Goal: Task Accomplishment & Management: Manage account settings

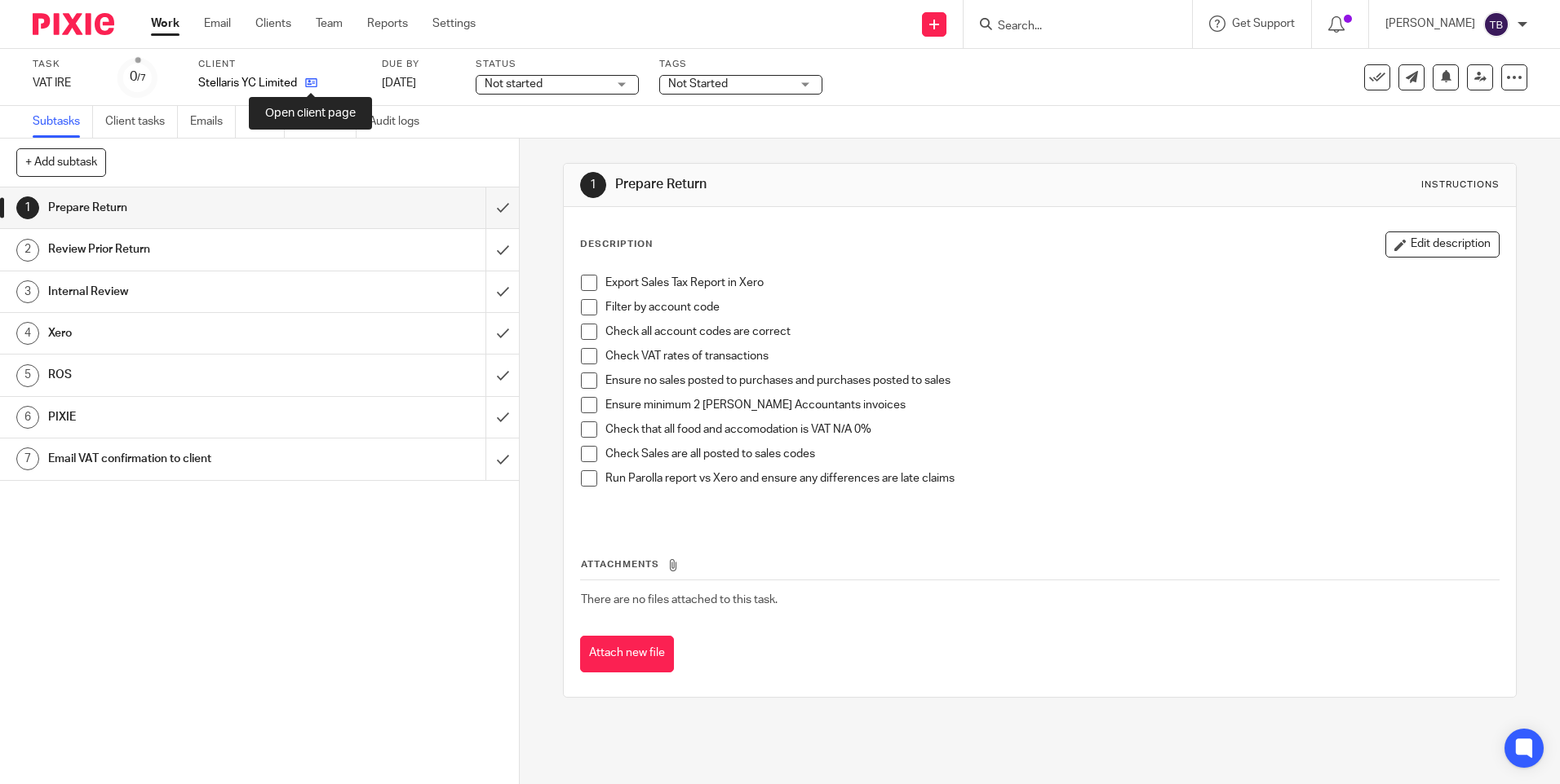
click at [309, 84] on icon at bounding box center [311, 83] width 12 height 12
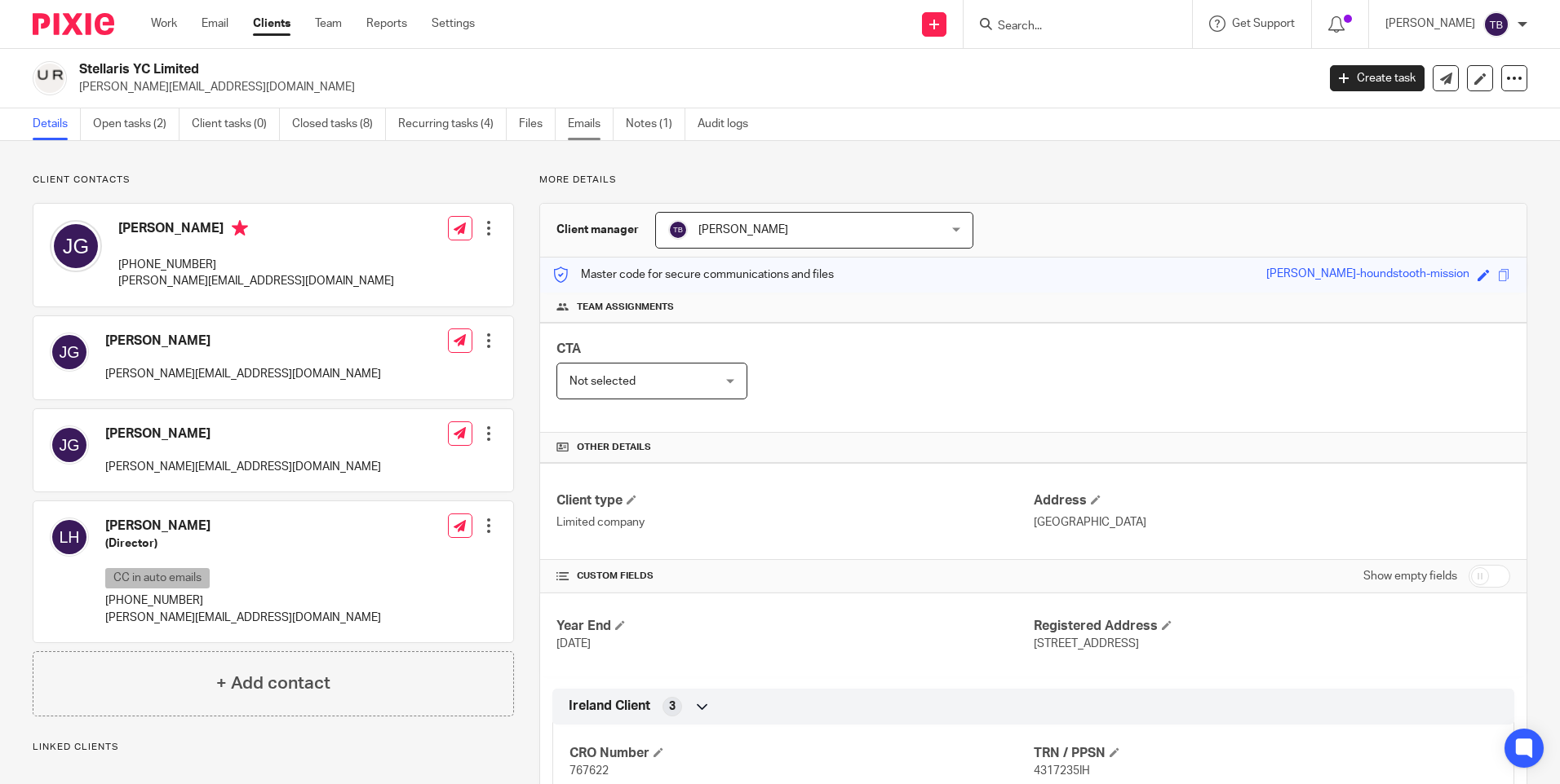
click at [580, 128] on link "Emails" at bounding box center [591, 124] width 45 height 31
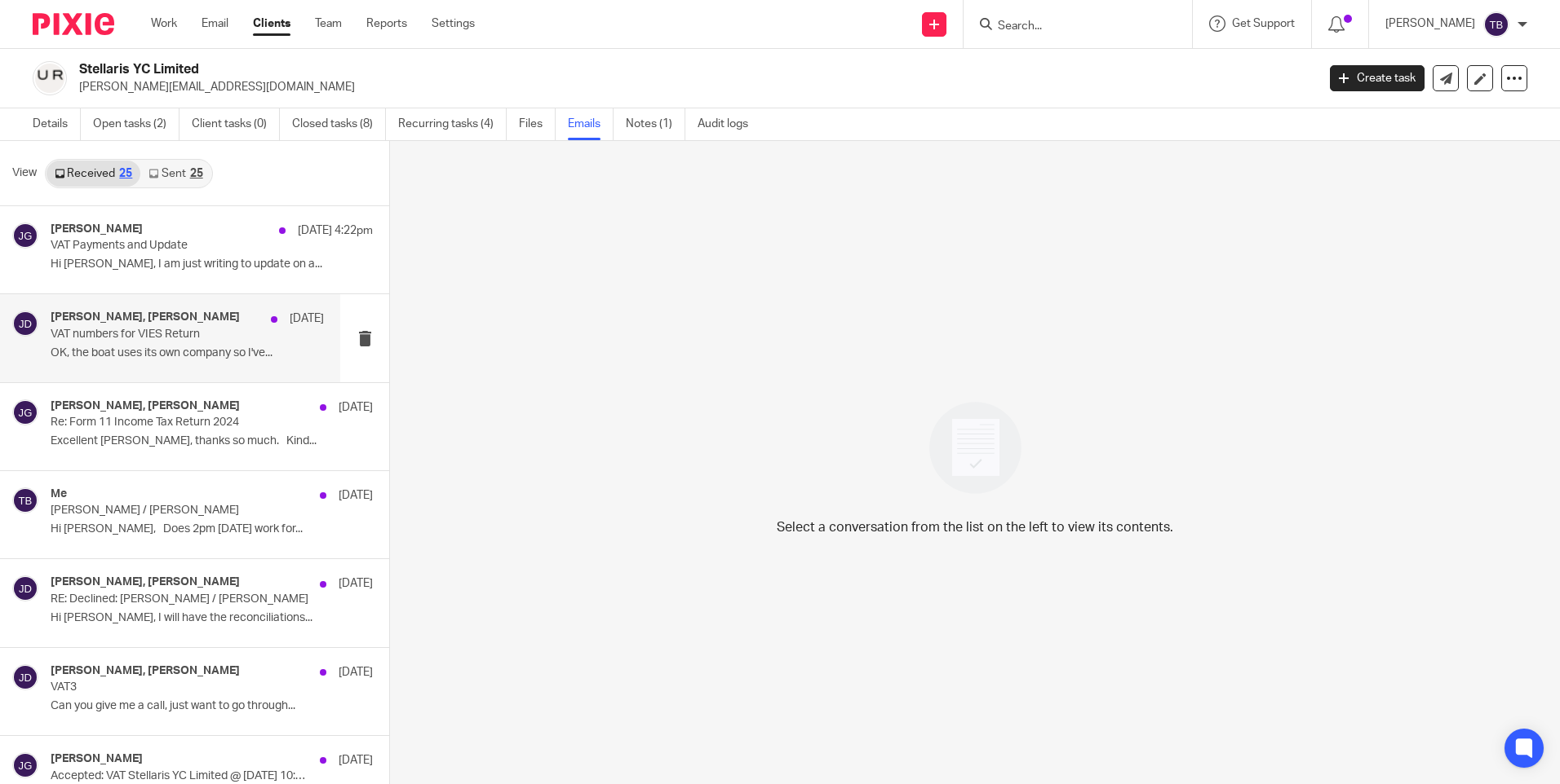
click at [213, 370] on div "[PERSON_NAME], [PERSON_NAME] [DATE] VAT numbers for VIES Return OK, the boat us…" at bounding box center [170, 338] width 340 height 87
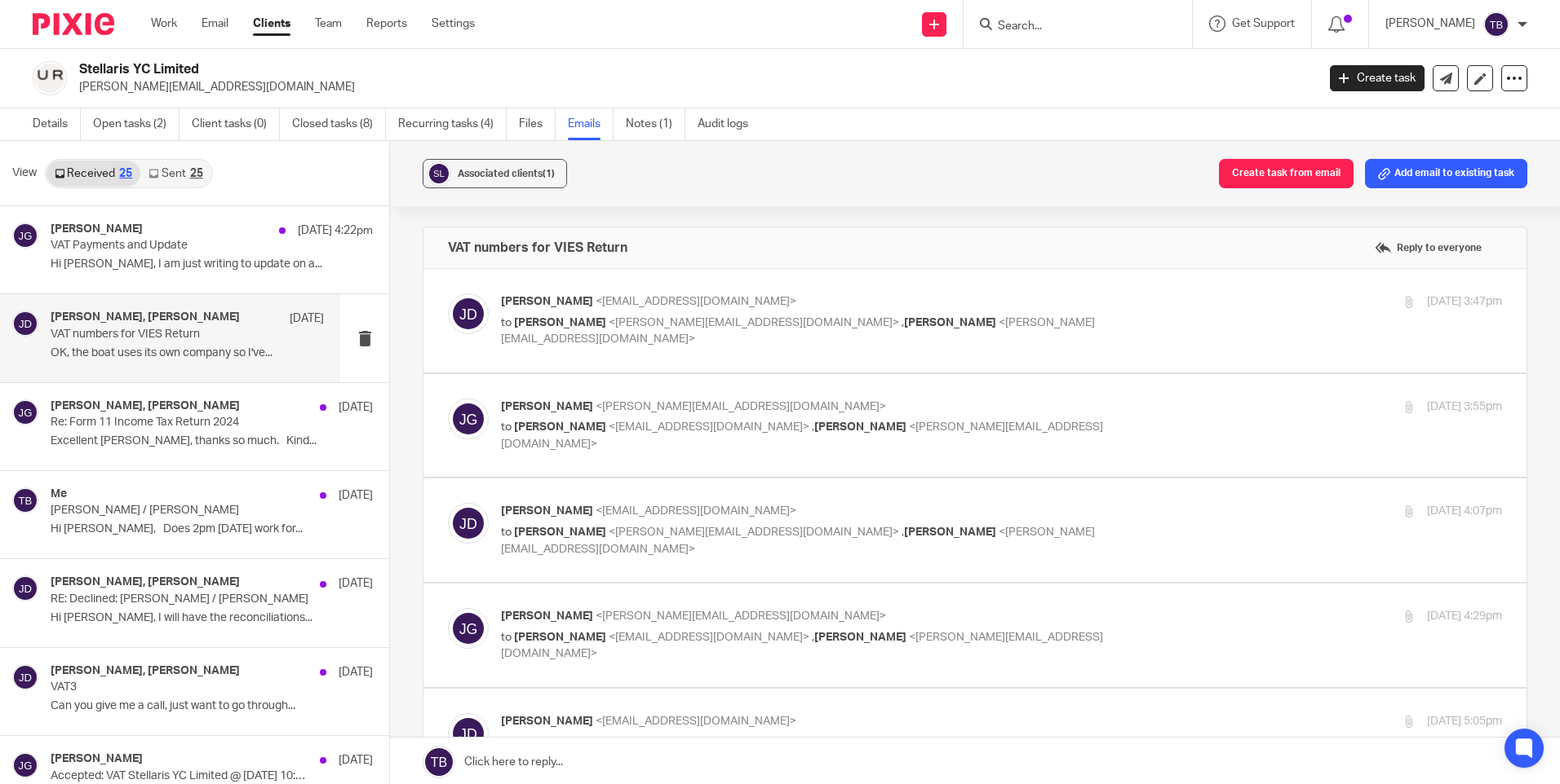
click at [626, 344] on div "Jade Devenney <jade@sheilaccountants.ie> to Jason Gasparro <jason@pureyachting.…" at bounding box center [975, 321] width 1054 height 55
click at [1064, 332] on div "Jade Devenney <jade@sheilaccountants.ie> to Jason Gasparro <jason@pureyachting.…" at bounding box center [1001, 321] width 1001 height 55
checkbox input "true"
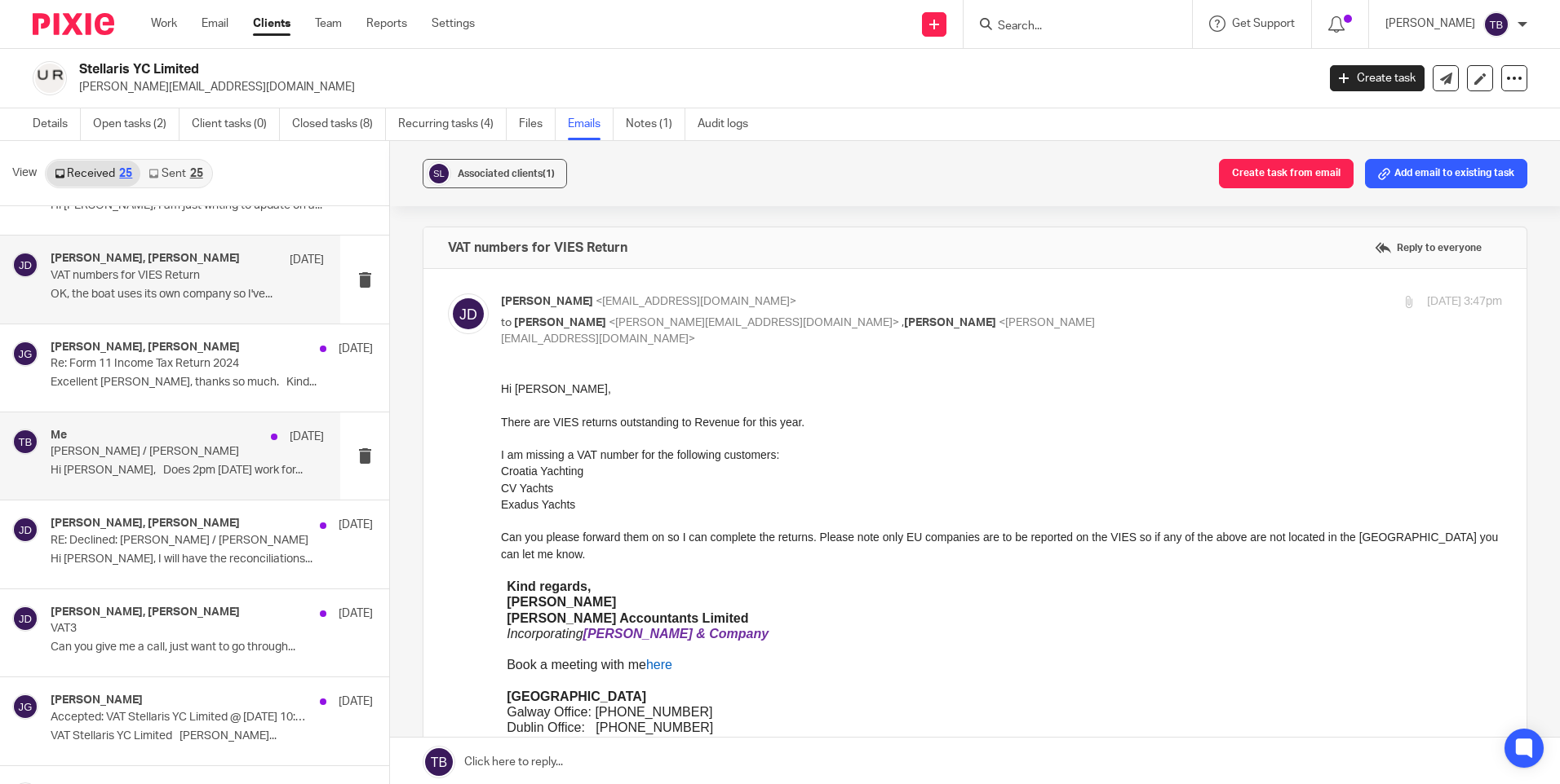
scroll to position [81, 0]
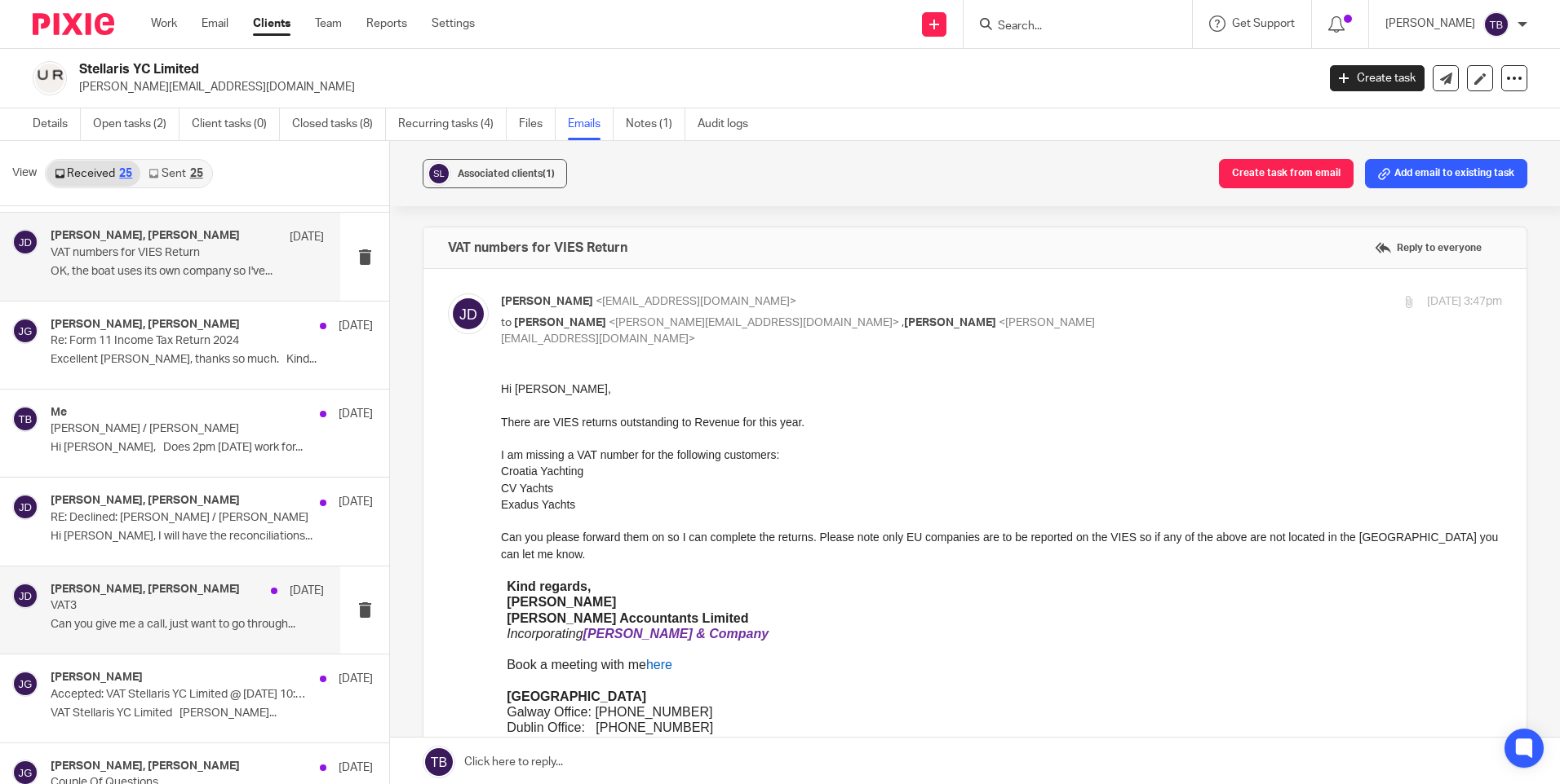
click at [227, 604] on p "VAT3" at bounding box center [160, 606] width 219 height 14
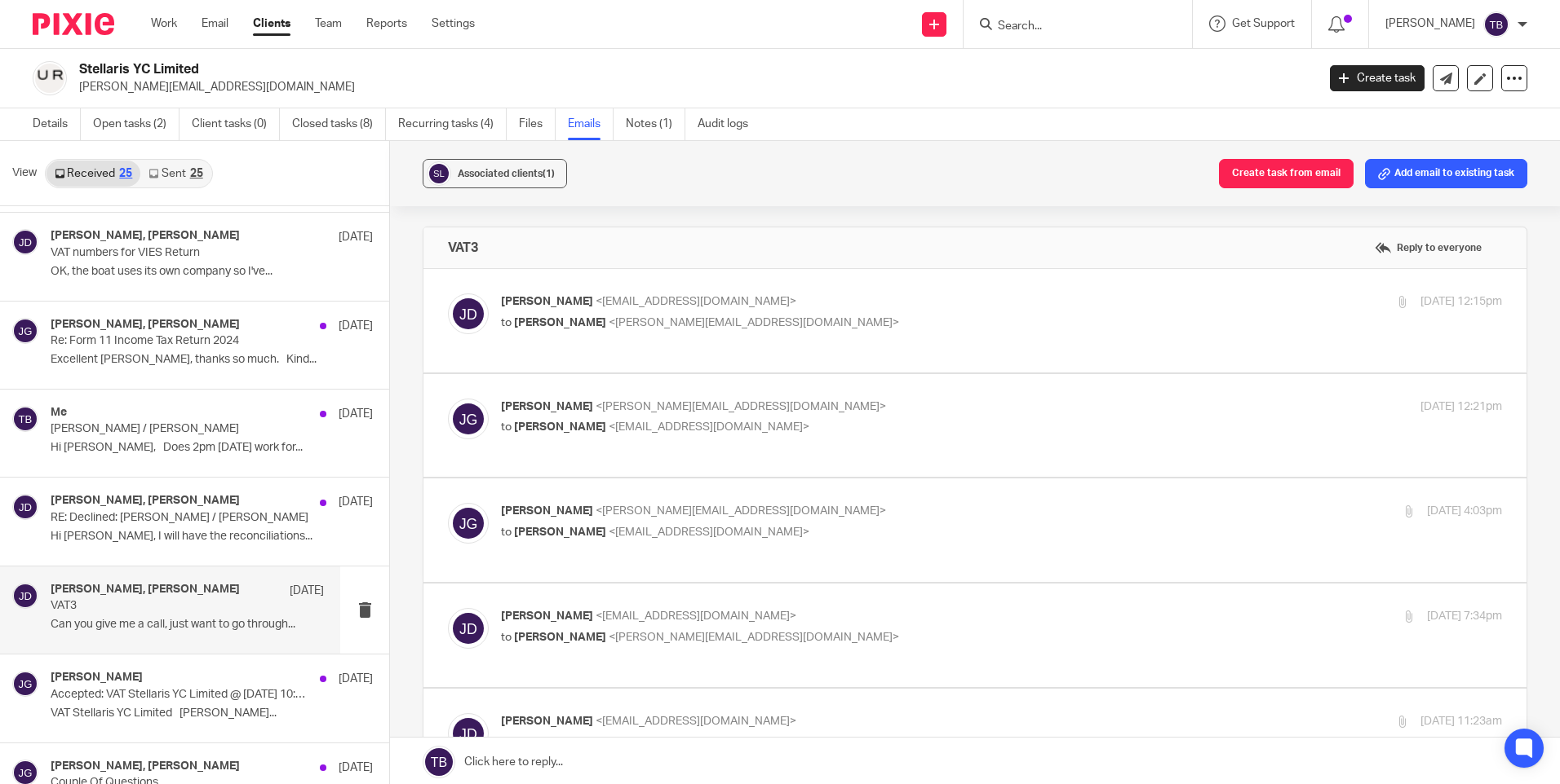
scroll to position [0, 0]
click at [796, 343] on label at bounding box center [975, 321] width 1103 height 104
click at [448, 294] on input "checkbox" at bounding box center [447, 293] width 1 height 1
checkbox input "true"
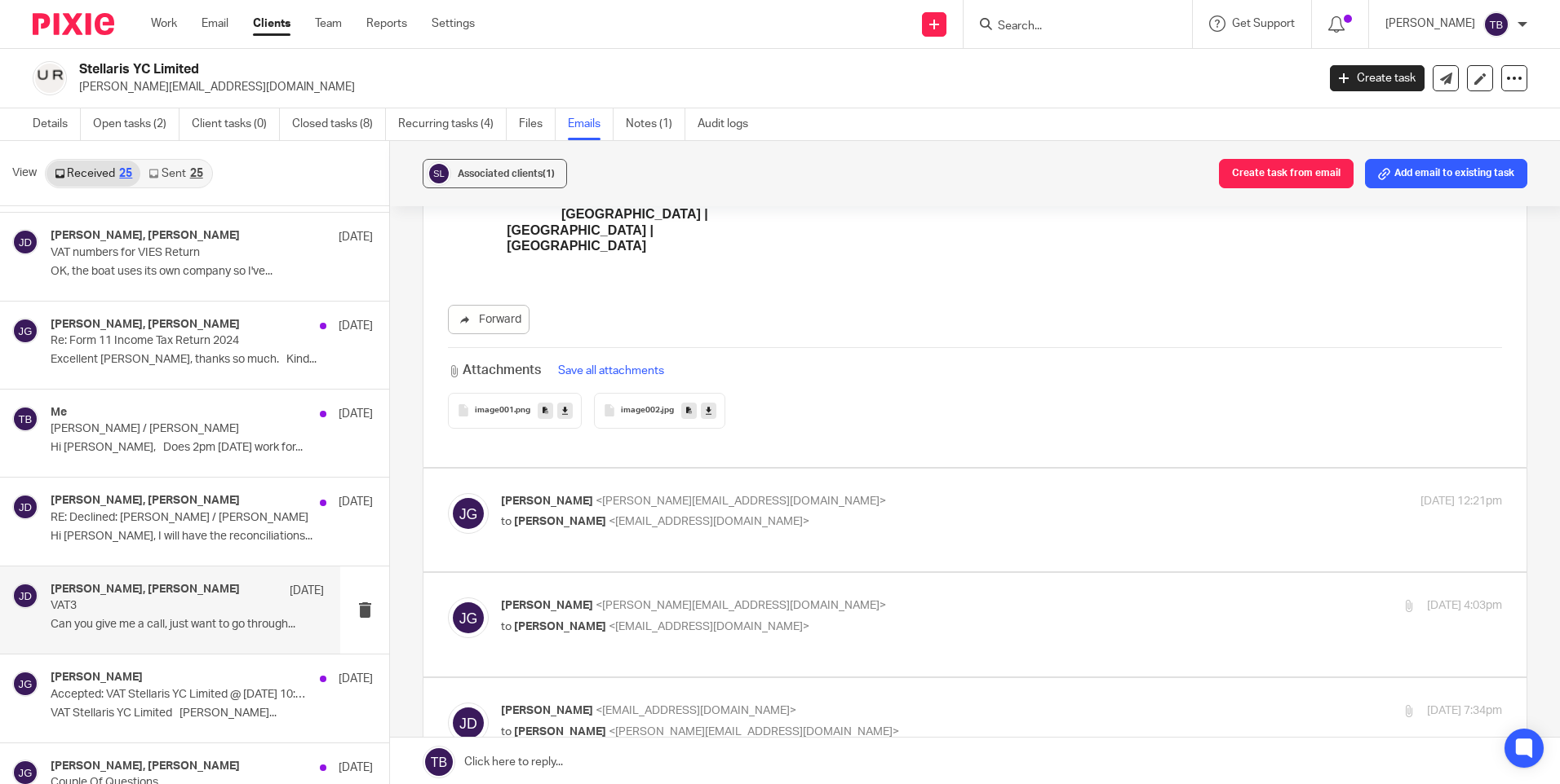
scroll to position [815, 0]
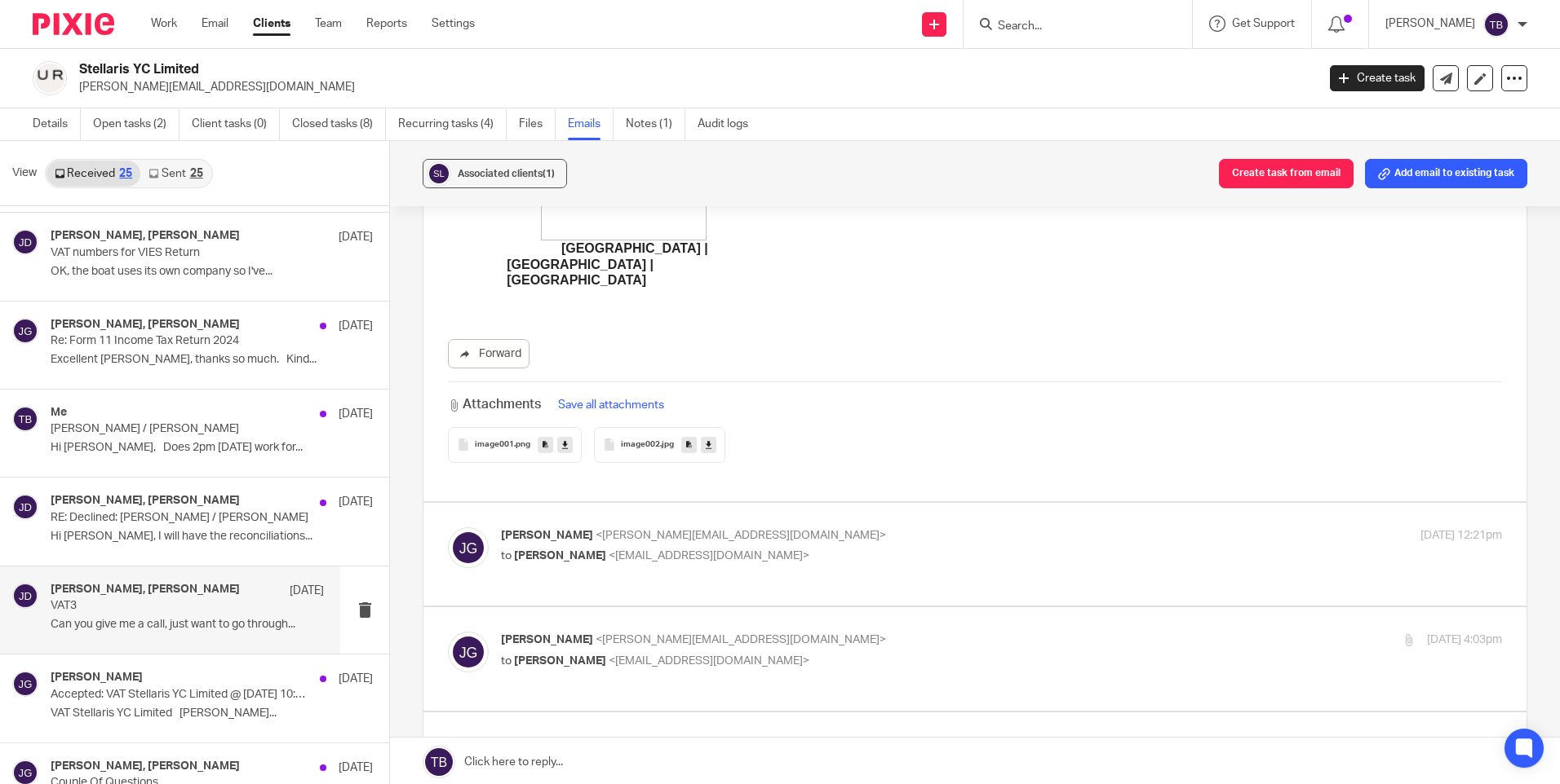
click at [818, 548] on p "to Jade Devenney <jade@sheilaccountants.ie>" at bounding box center [834, 556] width 667 height 17
checkbox input "true"
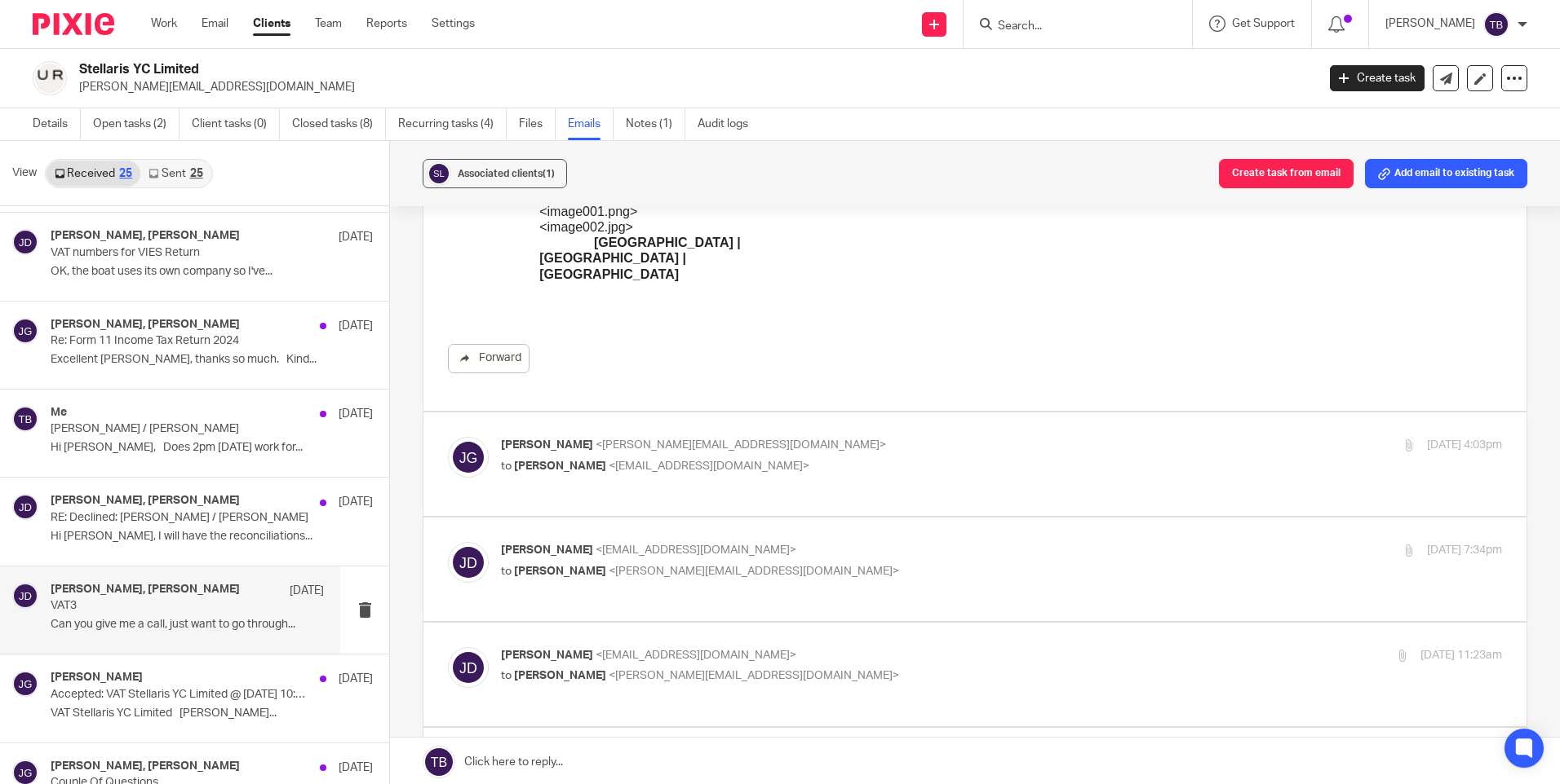
scroll to position [1875, 0]
click at [784, 542] on div "Jade Devenney <jade@sheilaccountants.ie> to Jason Gasparro <jason@pureyachting.…" at bounding box center [834, 560] width 667 height 37
checkbox input "true"
click at [784, 436] on p "Jason Gasparro <jason@pureyachting.com>" at bounding box center [834, 445] width 667 height 17
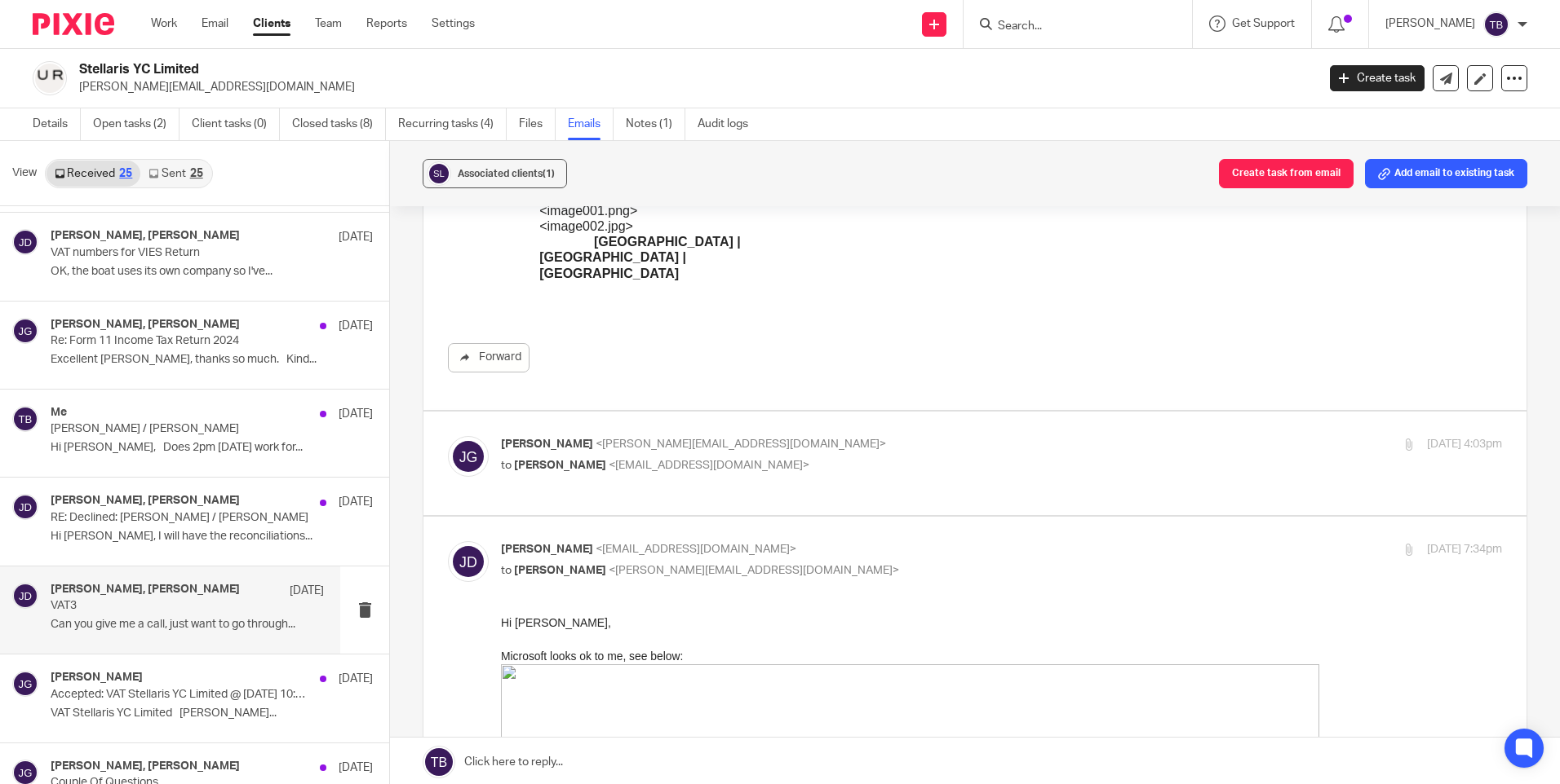
checkbox input "true"
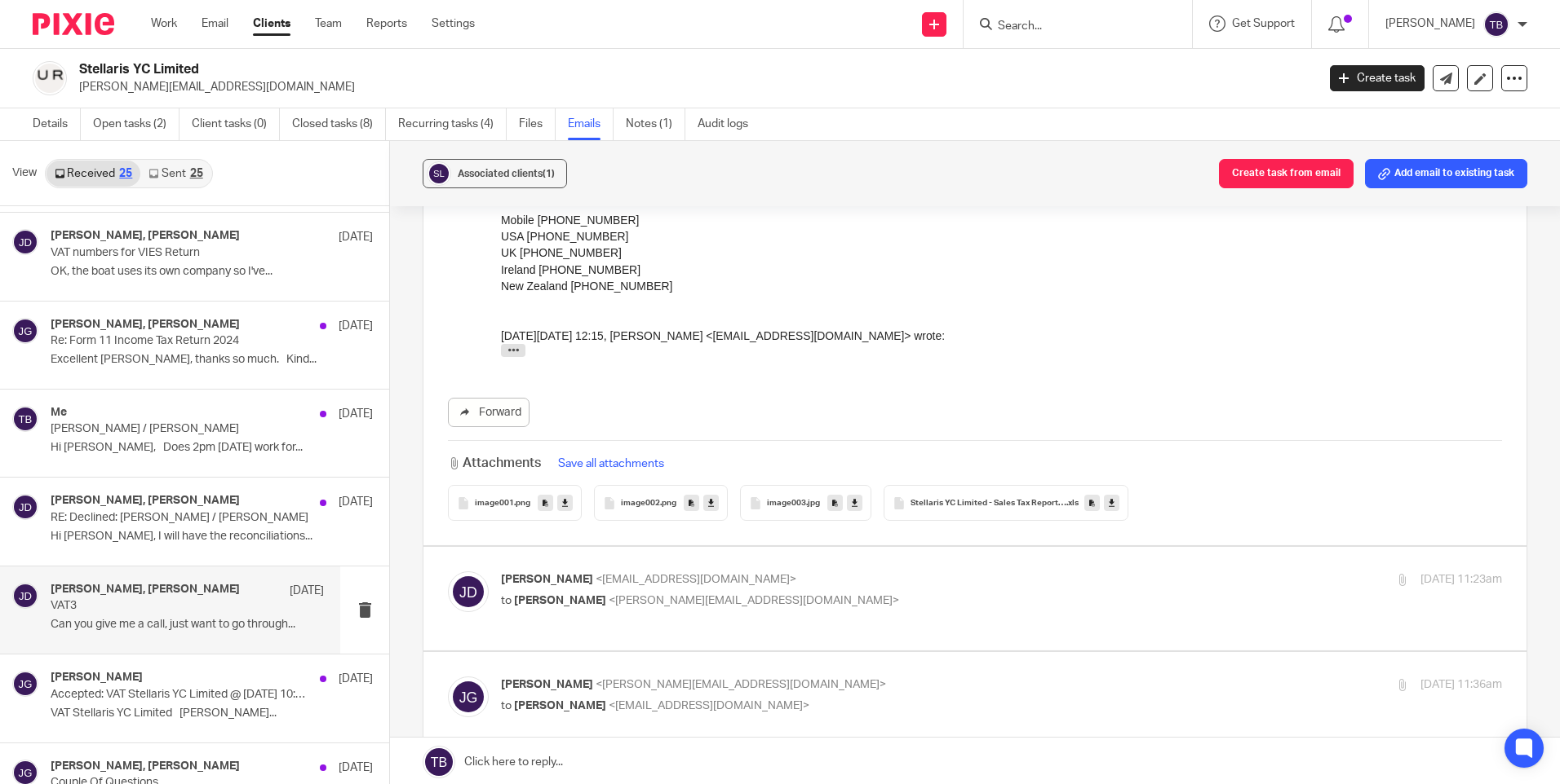
scroll to position [3674, 0]
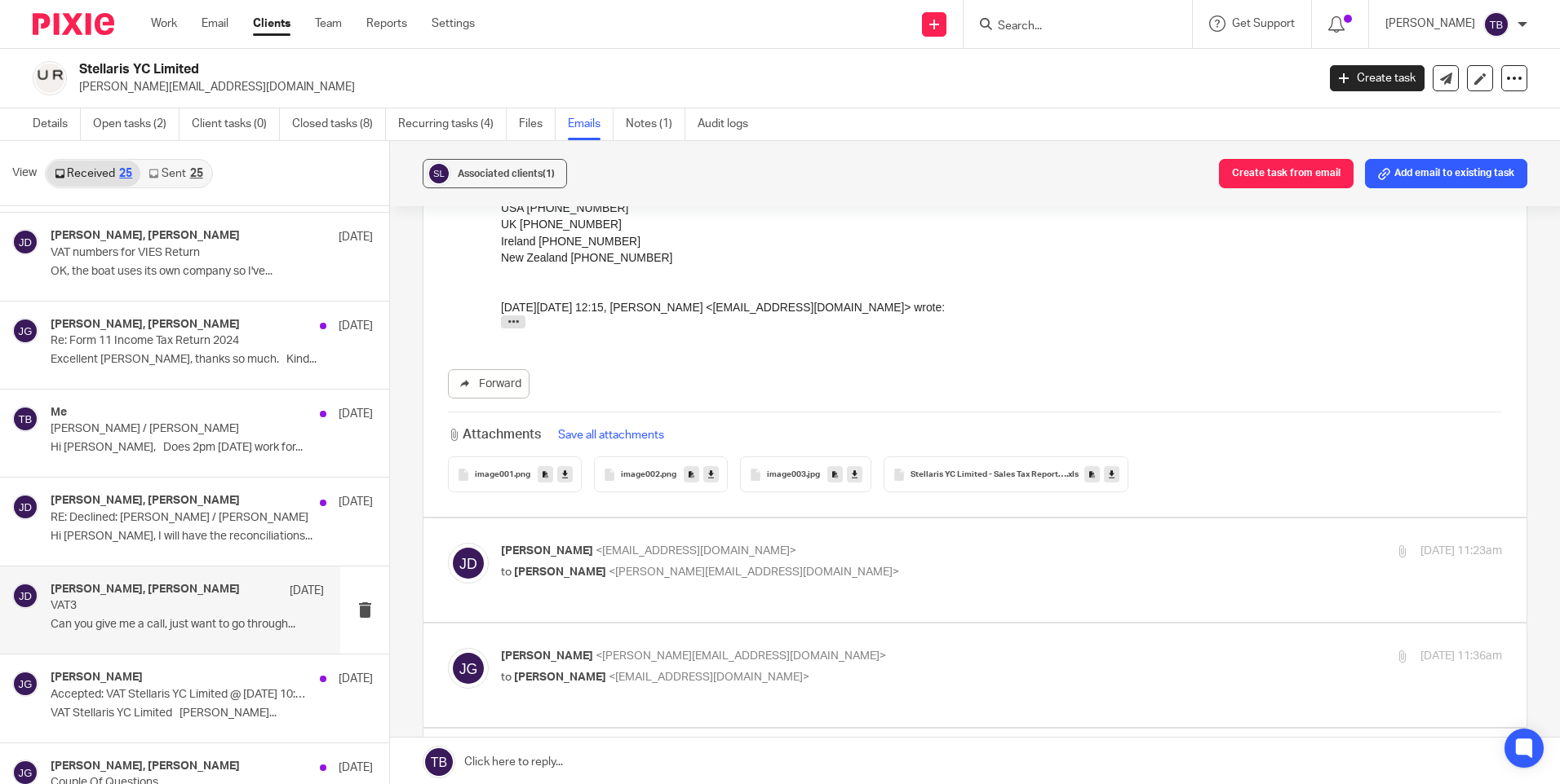
click at [818, 670] on p "to Jade Devenney <jade@sheilaccountants.ie>" at bounding box center [834, 678] width 667 height 17
checkbox input "true"
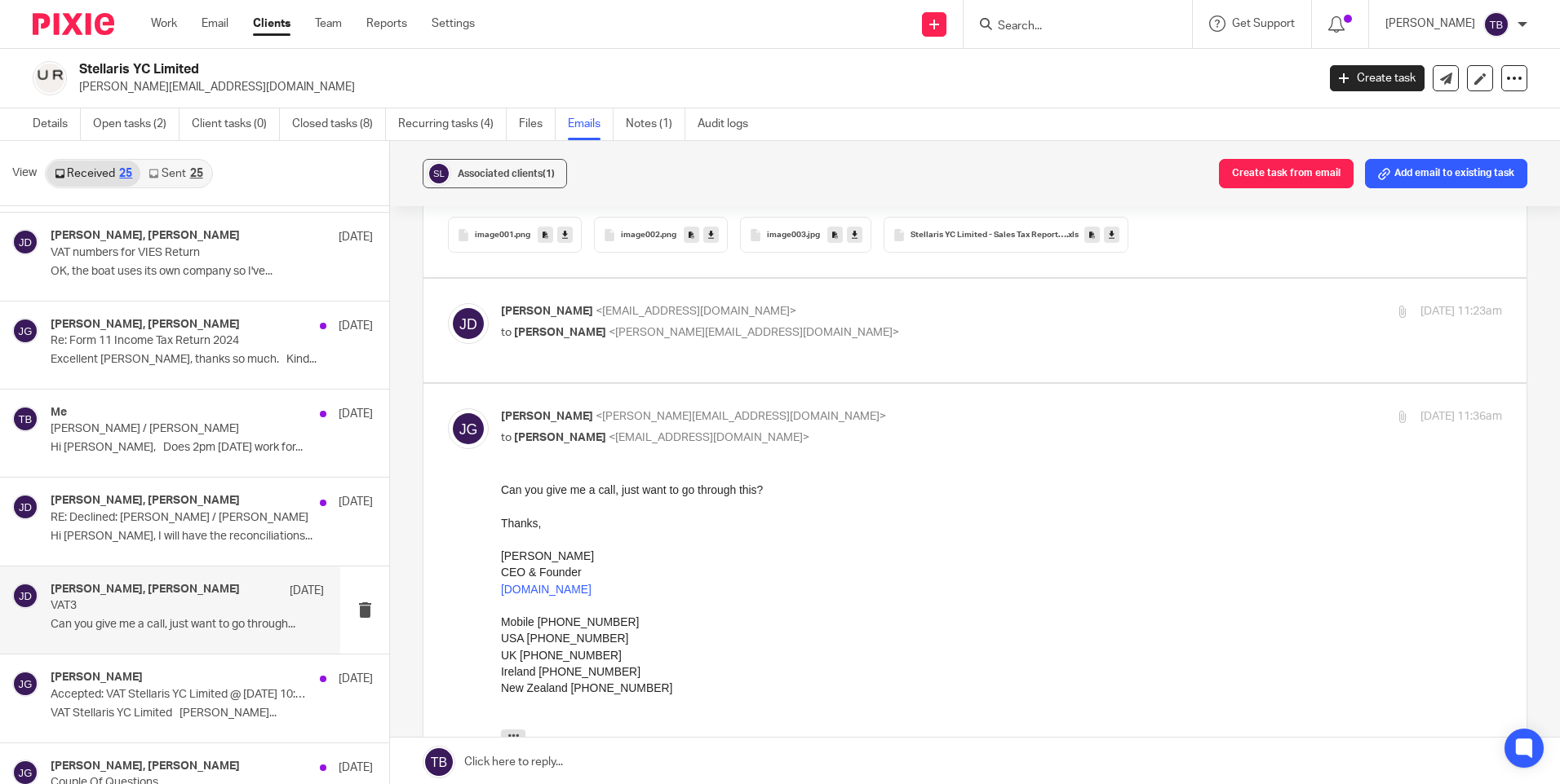
scroll to position [3755, 0]
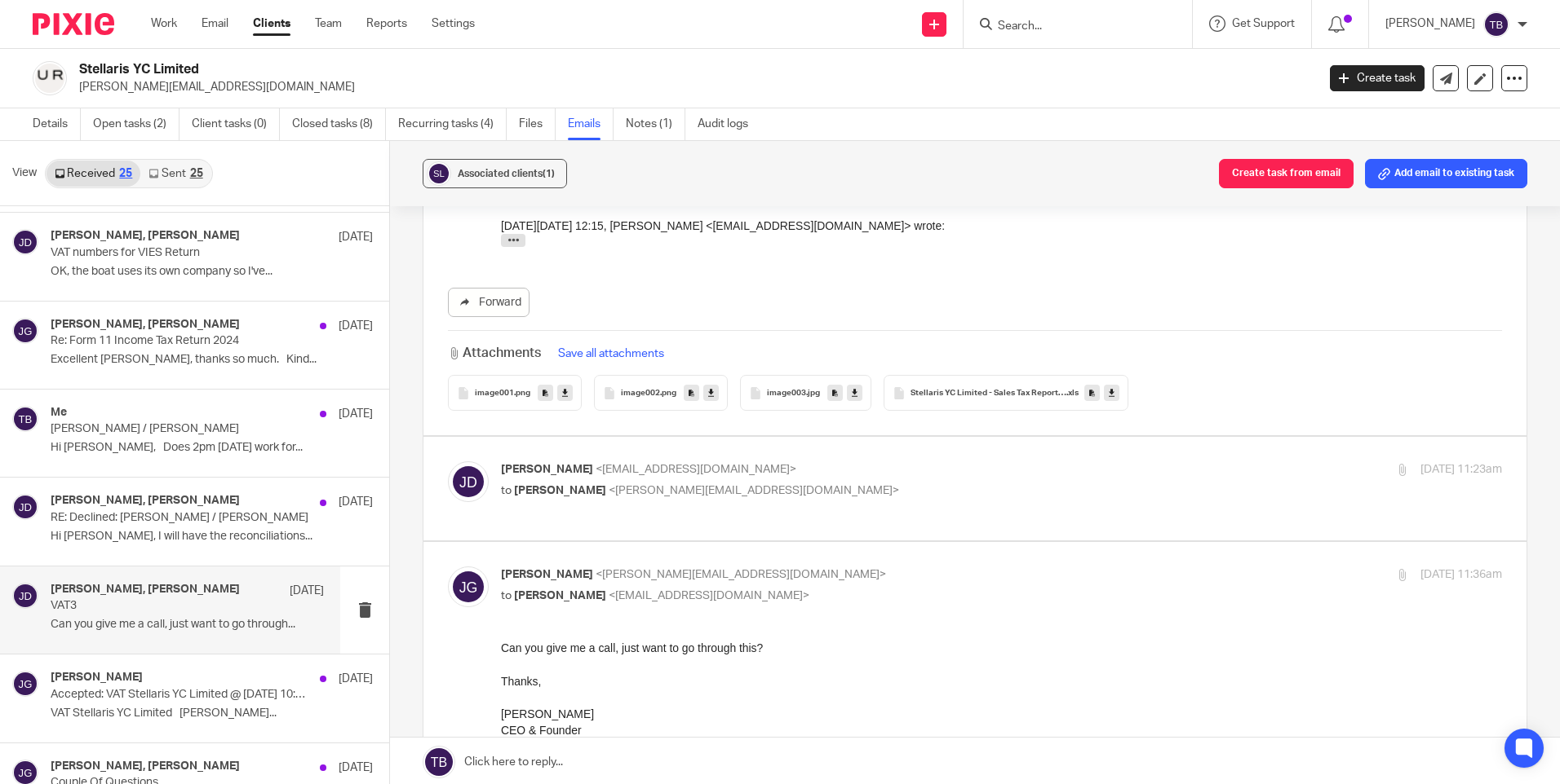
click at [801, 461] on div "Jade Devenney <jade@sheilaccountants.ie> to Jason Gasparro <jason@pureyachting.…" at bounding box center [834, 480] width 667 height 37
checkbox input "true"
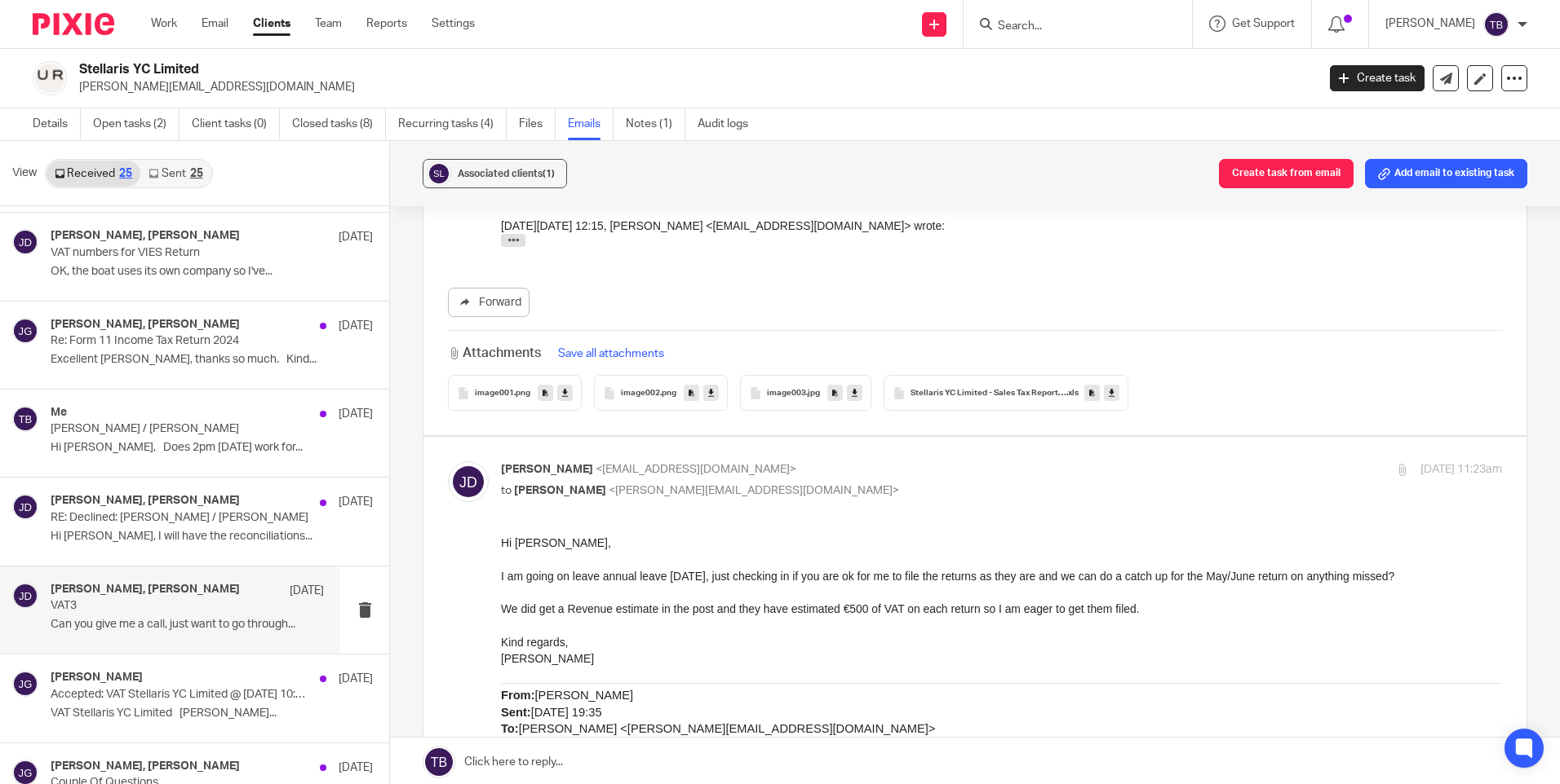
click at [1022, 389] on span "Stellaris YC Limited - Sales Tax Report[1] (1)" at bounding box center [988, 393] width 156 height 10
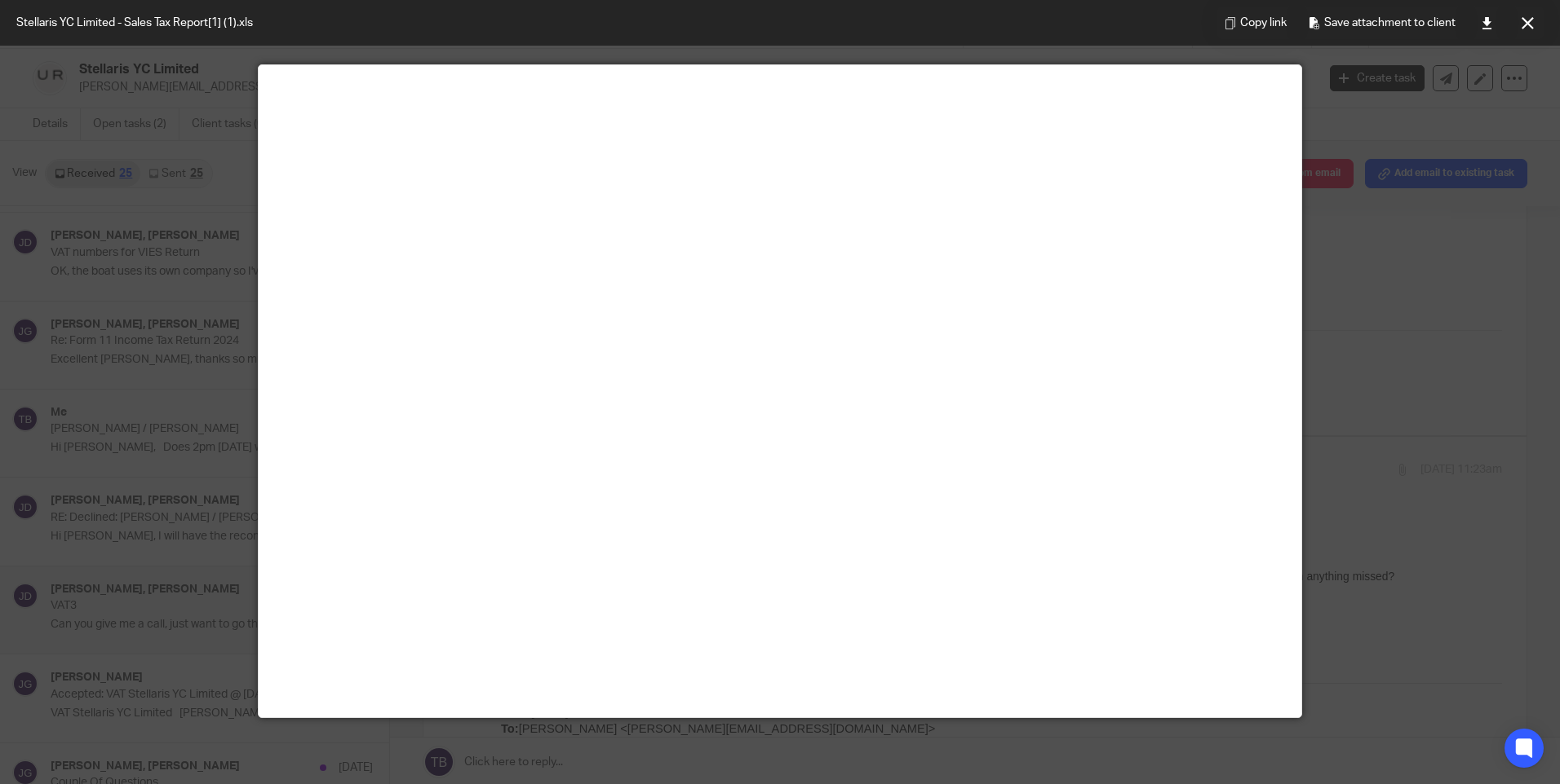
scroll to position [0, 0]
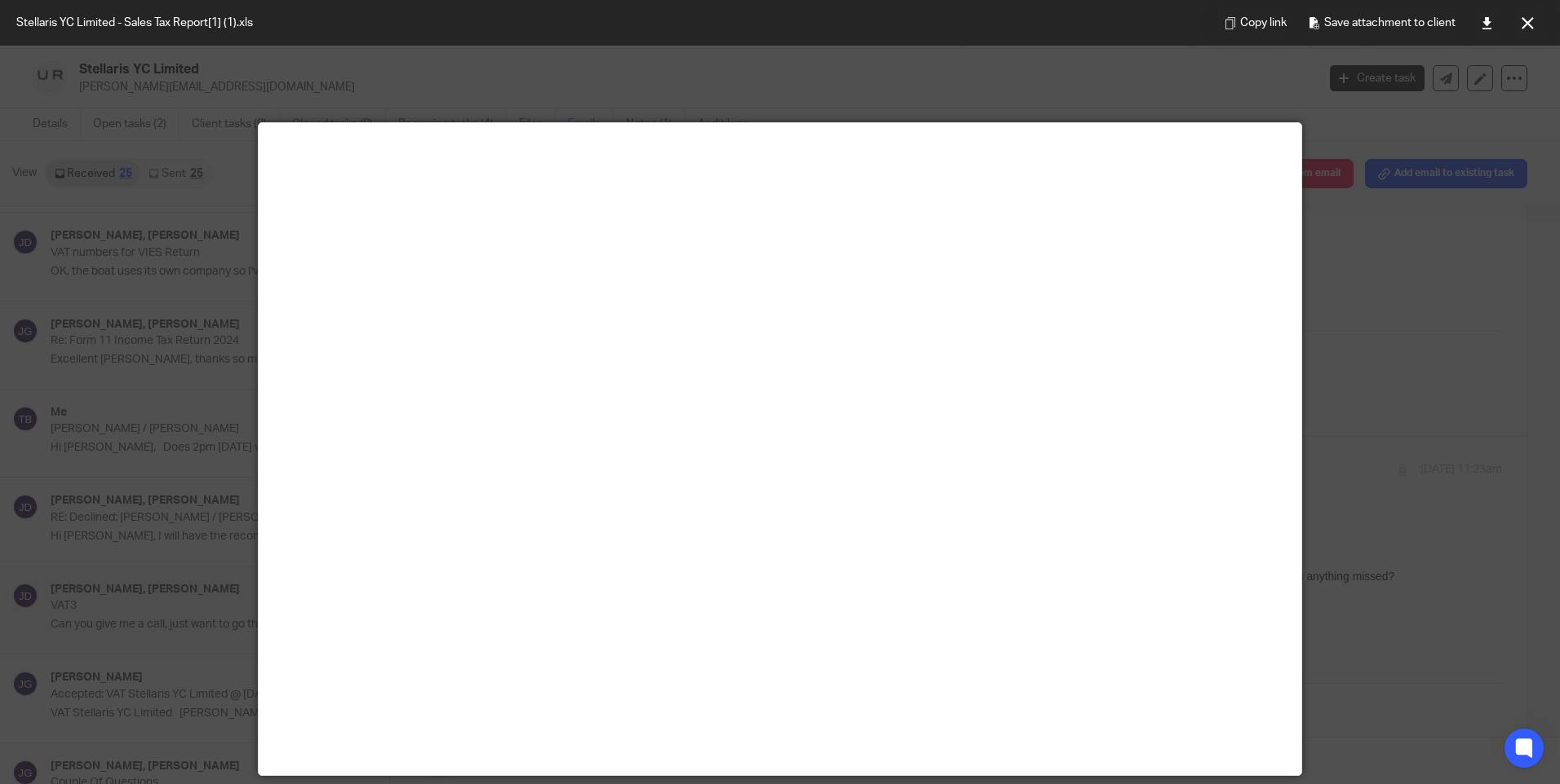
drag, startPoint x: 1413, startPoint y: 297, endPoint x: 1463, endPoint y: 184, distance: 123.6
click at [1413, 297] on div at bounding box center [780, 392] width 1560 height 784
click at [1527, 19] on icon at bounding box center [1528, 24] width 12 height 12
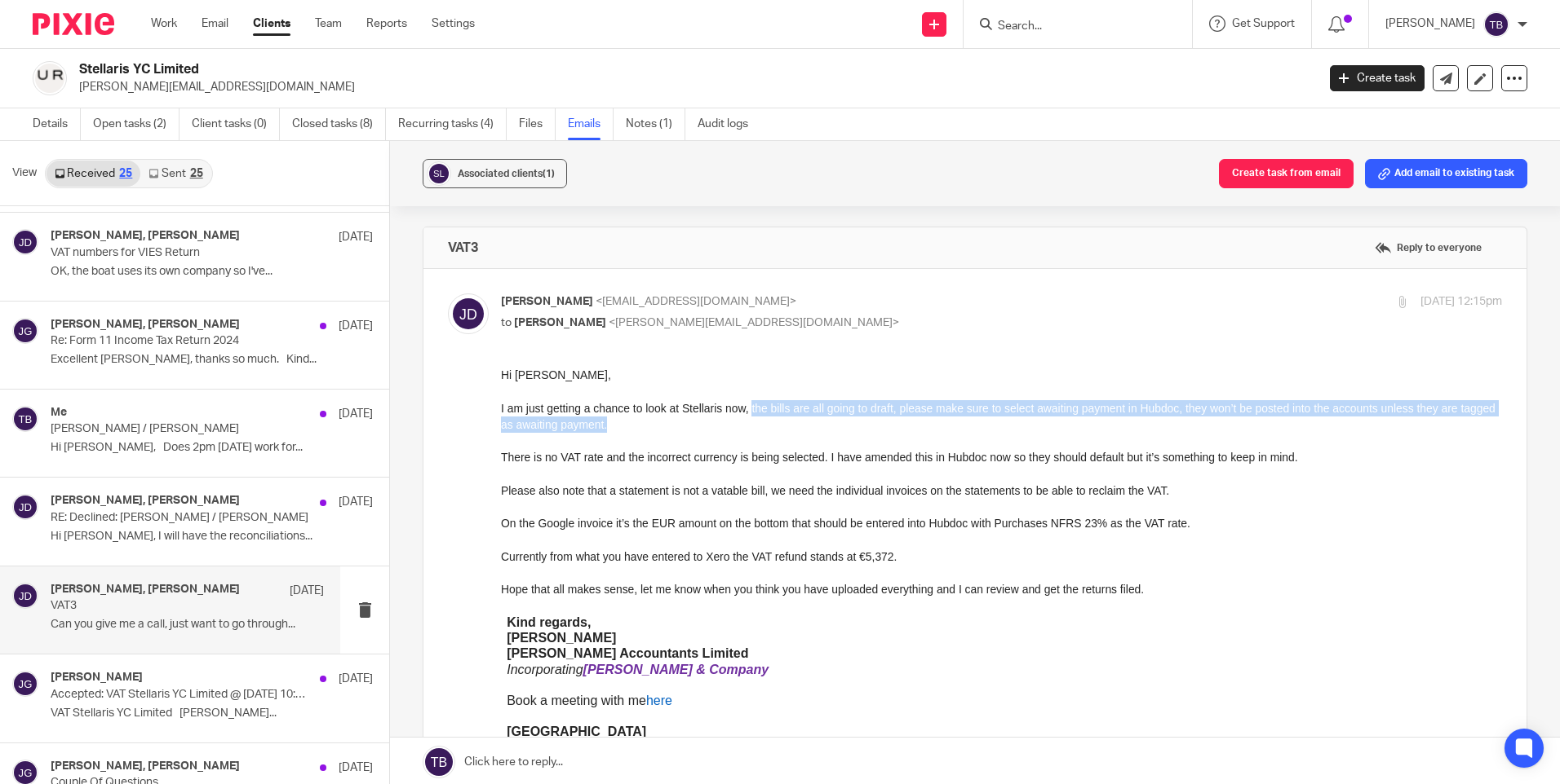
drag, startPoint x: 728, startPoint y: 406, endPoint x: 729, endPoint y: 420, distance: 14.0
click at [729, 420] on p "I am just getting a chance to look at Stellaris now, the bills are all going to…" at bounding box center [1001, 417] width 1001 height 33
copy span "the bills are all going to draft, please make sure to select awaiting payment i…"
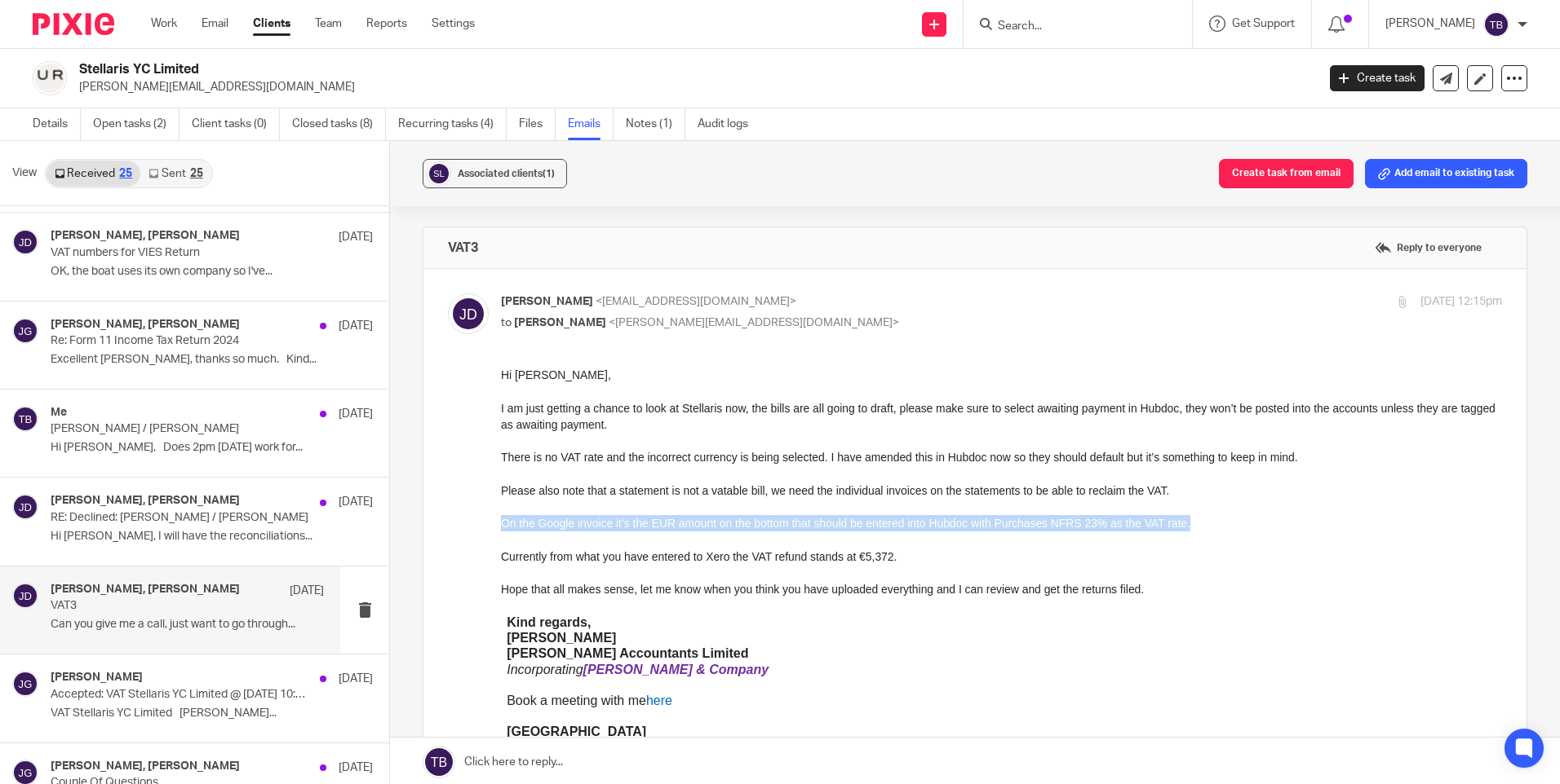
drag, startPoint x: 1127, startPoint y: 521, endPoint x: 997, endPoint y: 891, distance: 392.2
click at [501, 524] on html "Hi Jason, I am just getting a chance to look at Stellaris now, the bills are al…" at bounding box center [1001, 745] width 1001 height 755
copy span "On the Google invoice it’s the EUR amount on the bottom that should be entered …"
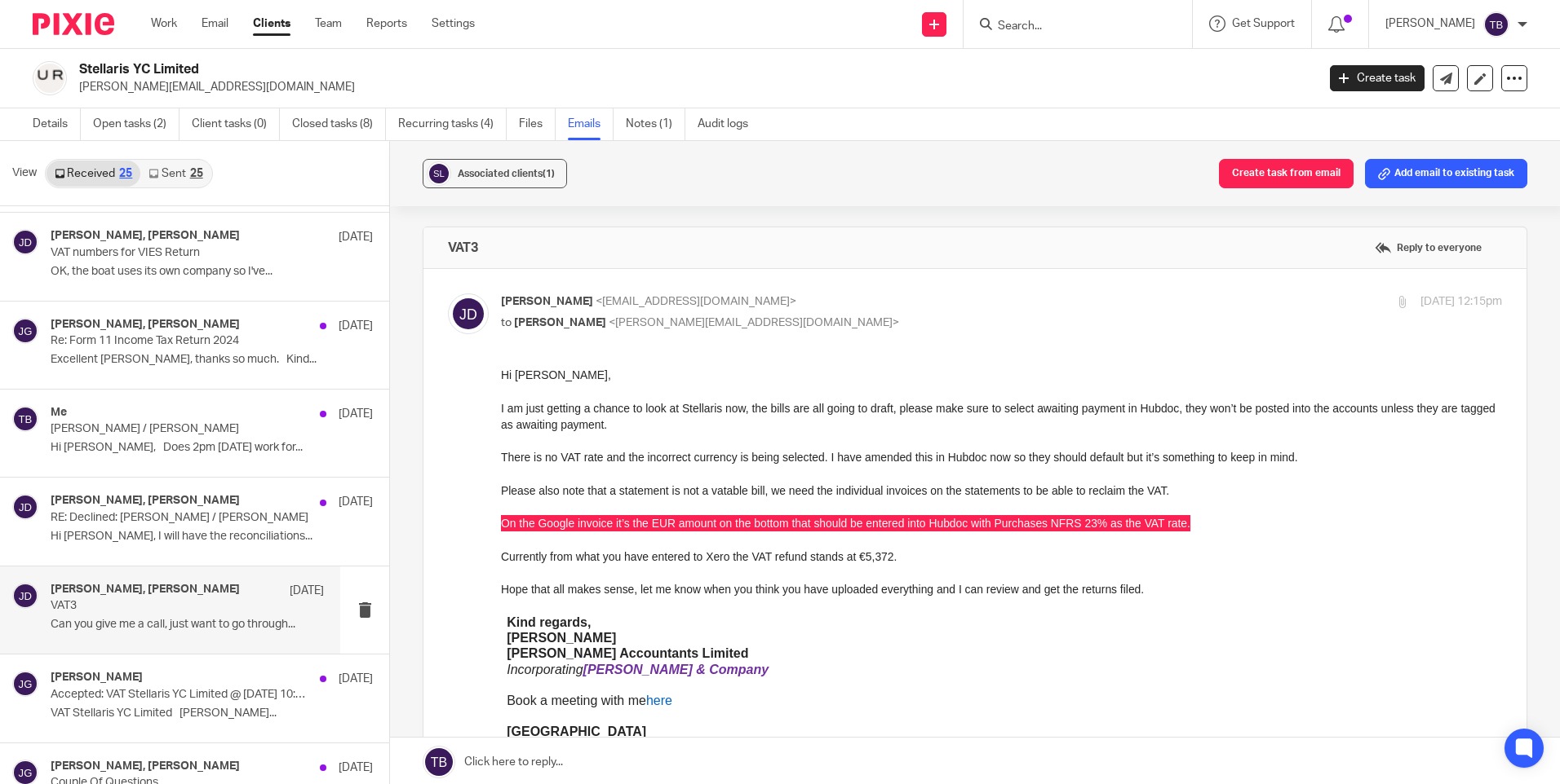
click at [1080, 32] on input "Search" at bounding box center [1070, 26] width 147 height 15
type input "jdf"
click at [108, 119] on link "Open tasks (2)" at bounding box center [136, 124] width 86 height 31
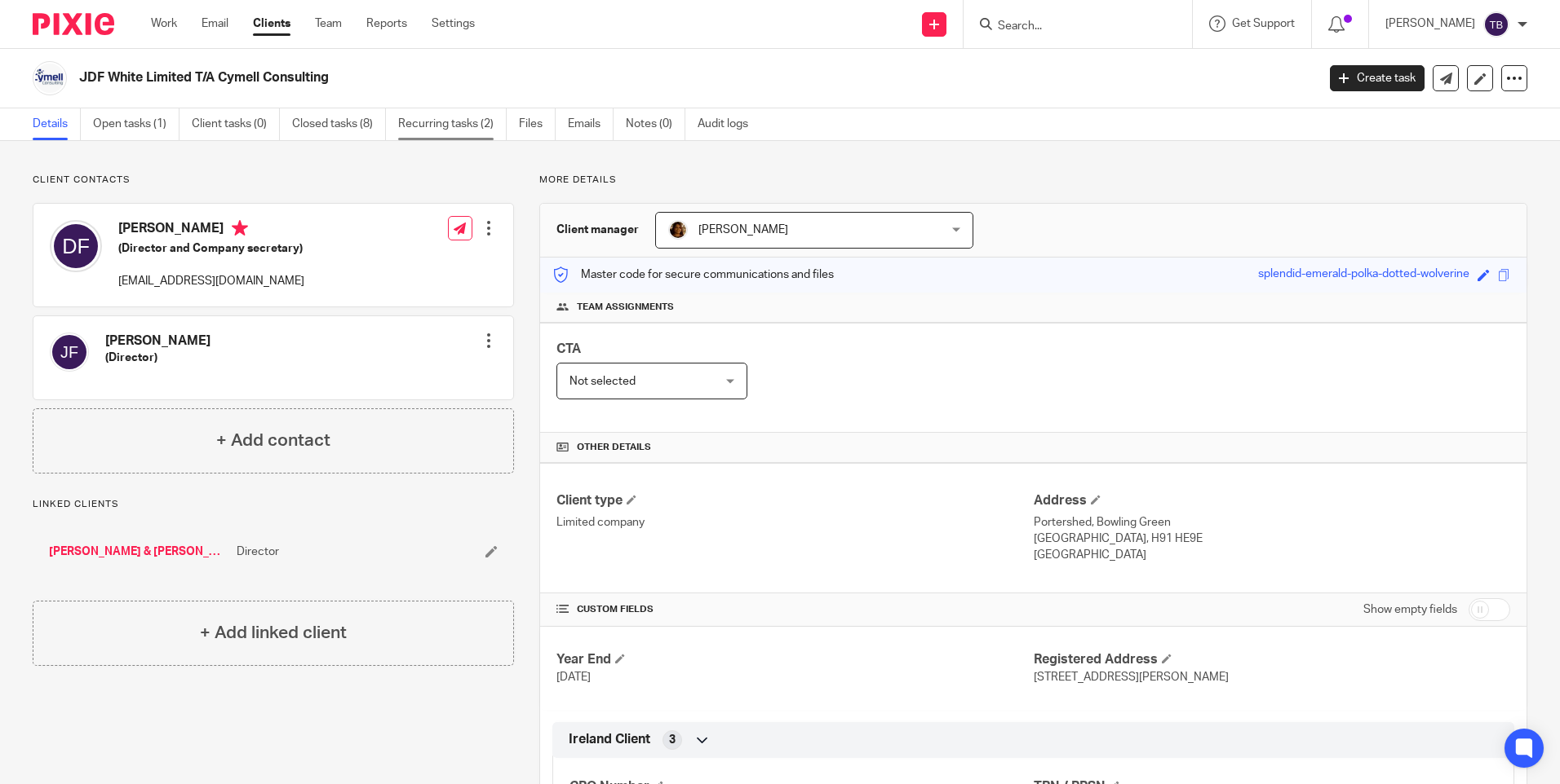
click at [434, 127] on link "Recurring tasks (2)" at bounding box center [452, 124] width 108 height 31
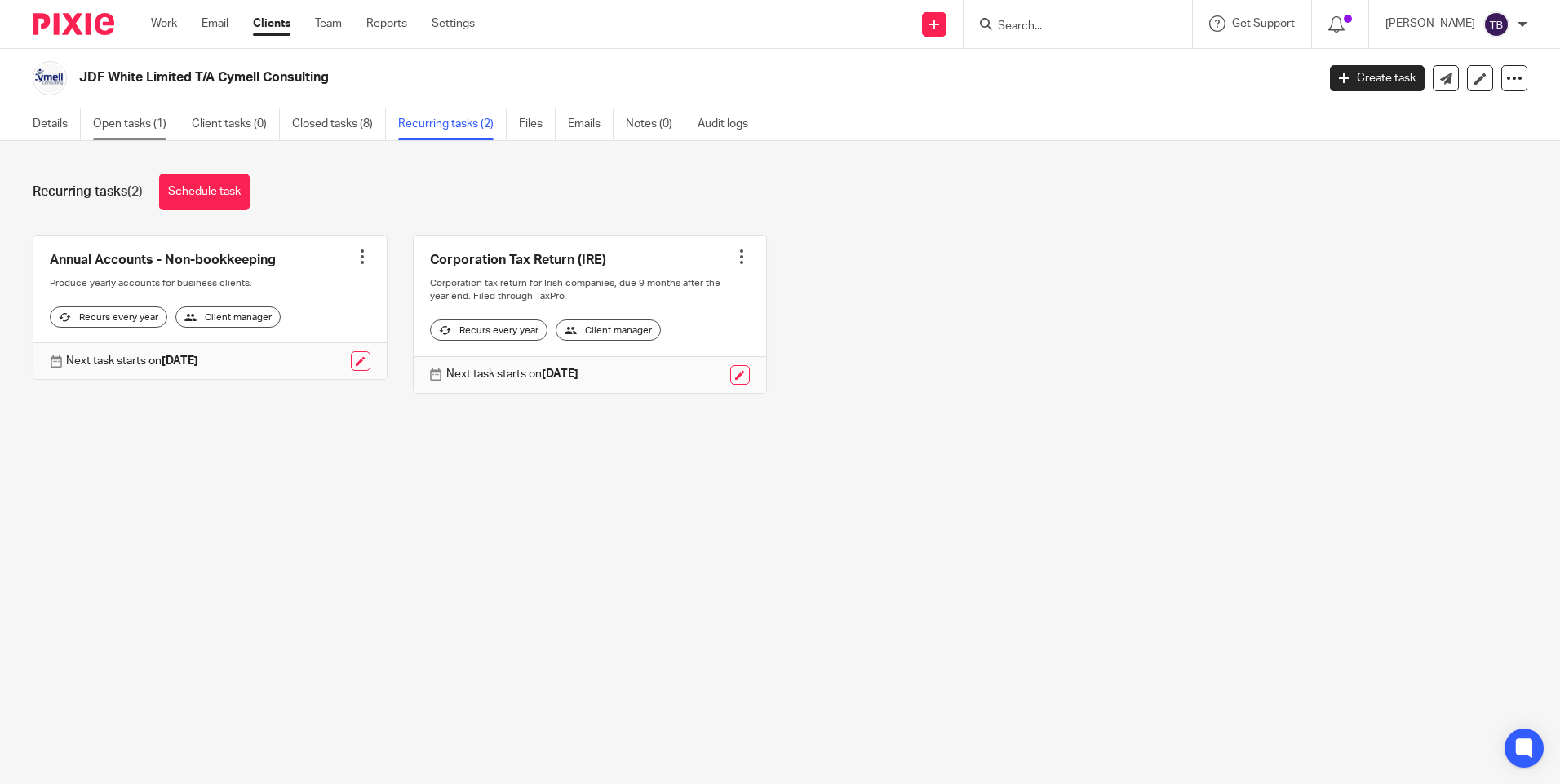
click at [106, 133] on link "Open tasks (1)" at bounding box center [136, 124] width 86 height 31
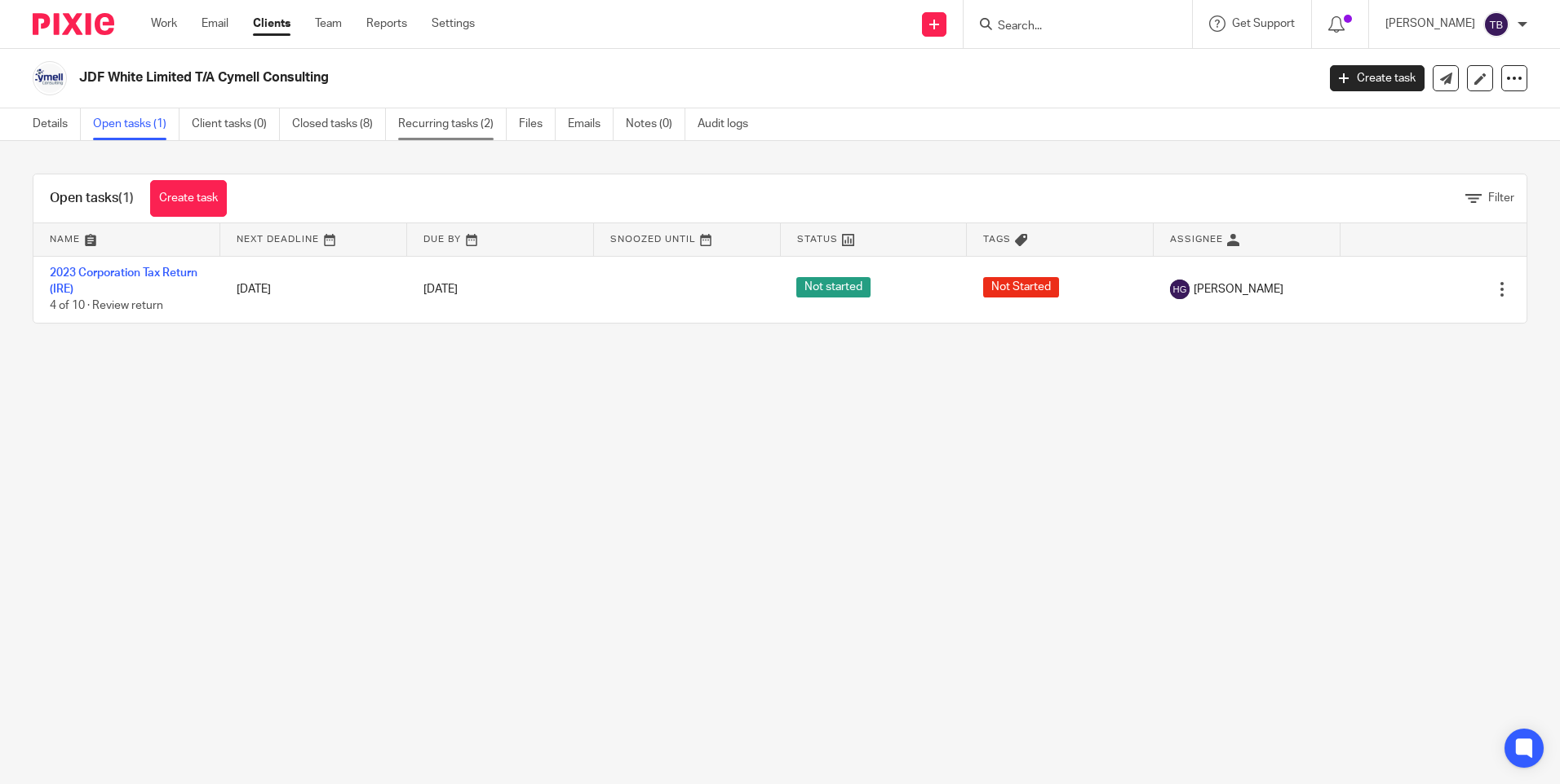
click at [478, 123] on link "Recurring tasks (2)" at bounding box center [452, 124] width 108 height 31
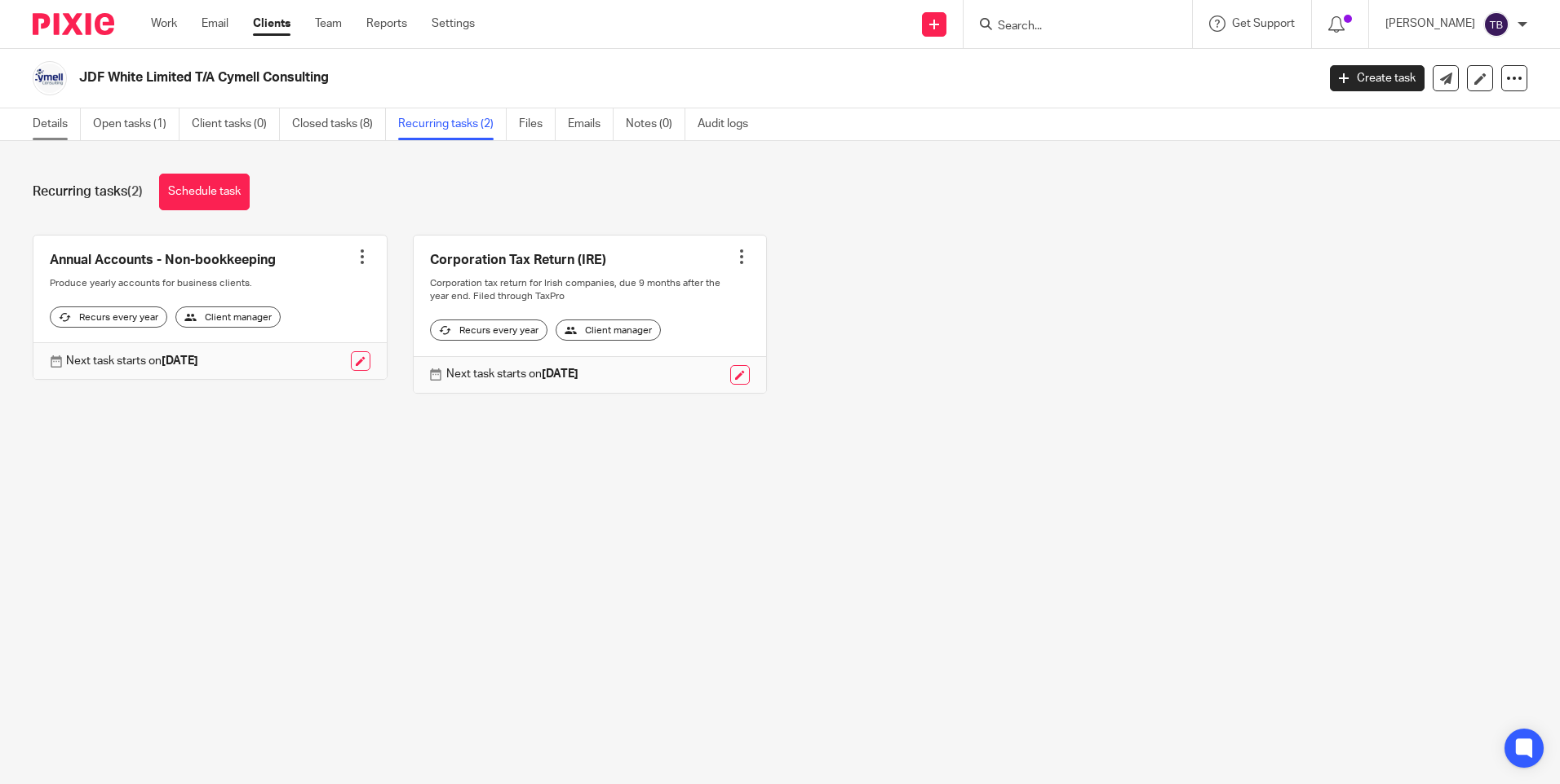
click at [48, 129] on link "Details" at bounding box center [56, 124] width 48 height 31
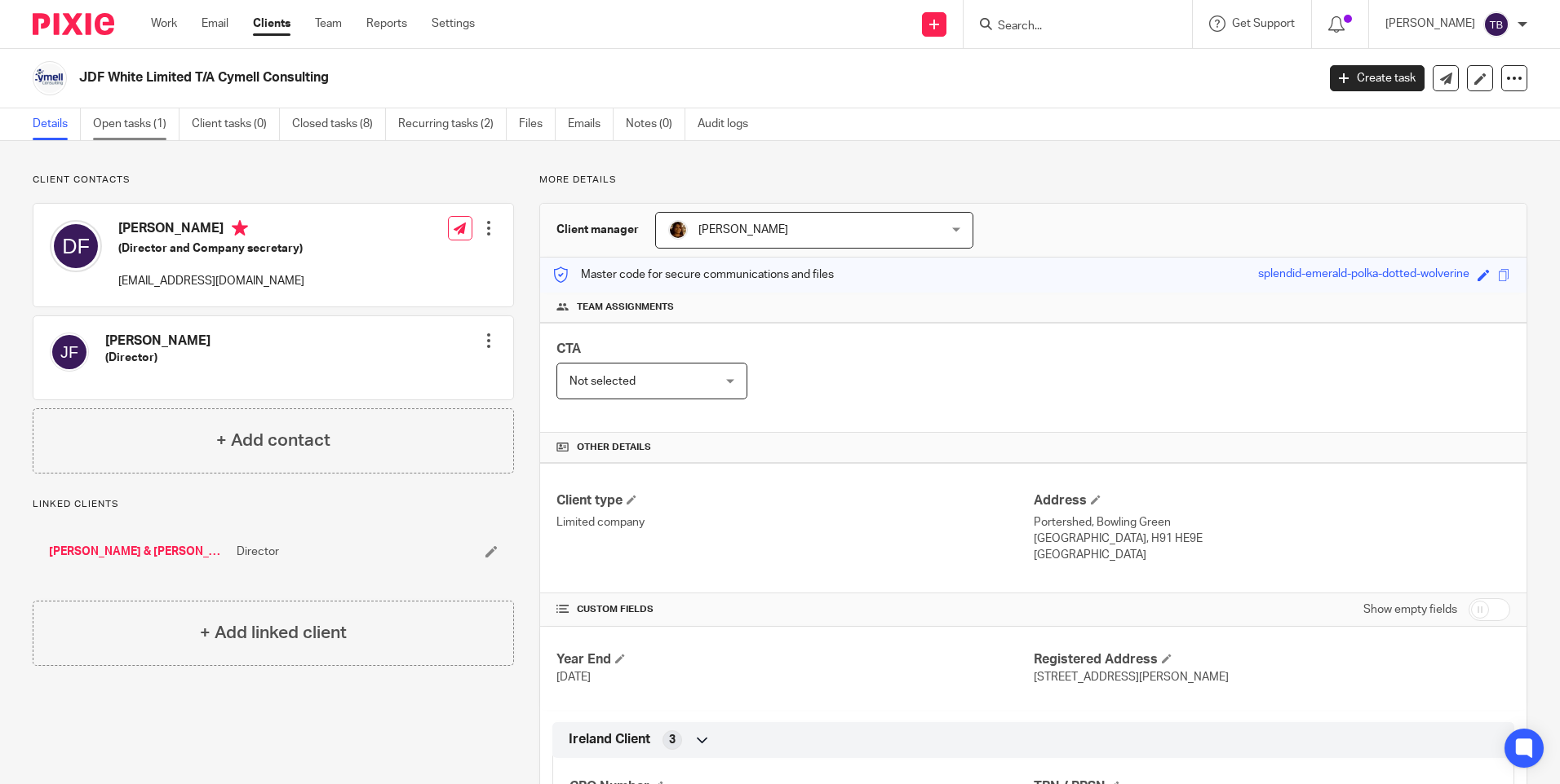
click at [126, 125] on link "Open tasks (1)" at bounding box center [136, 124] width 86 height 31
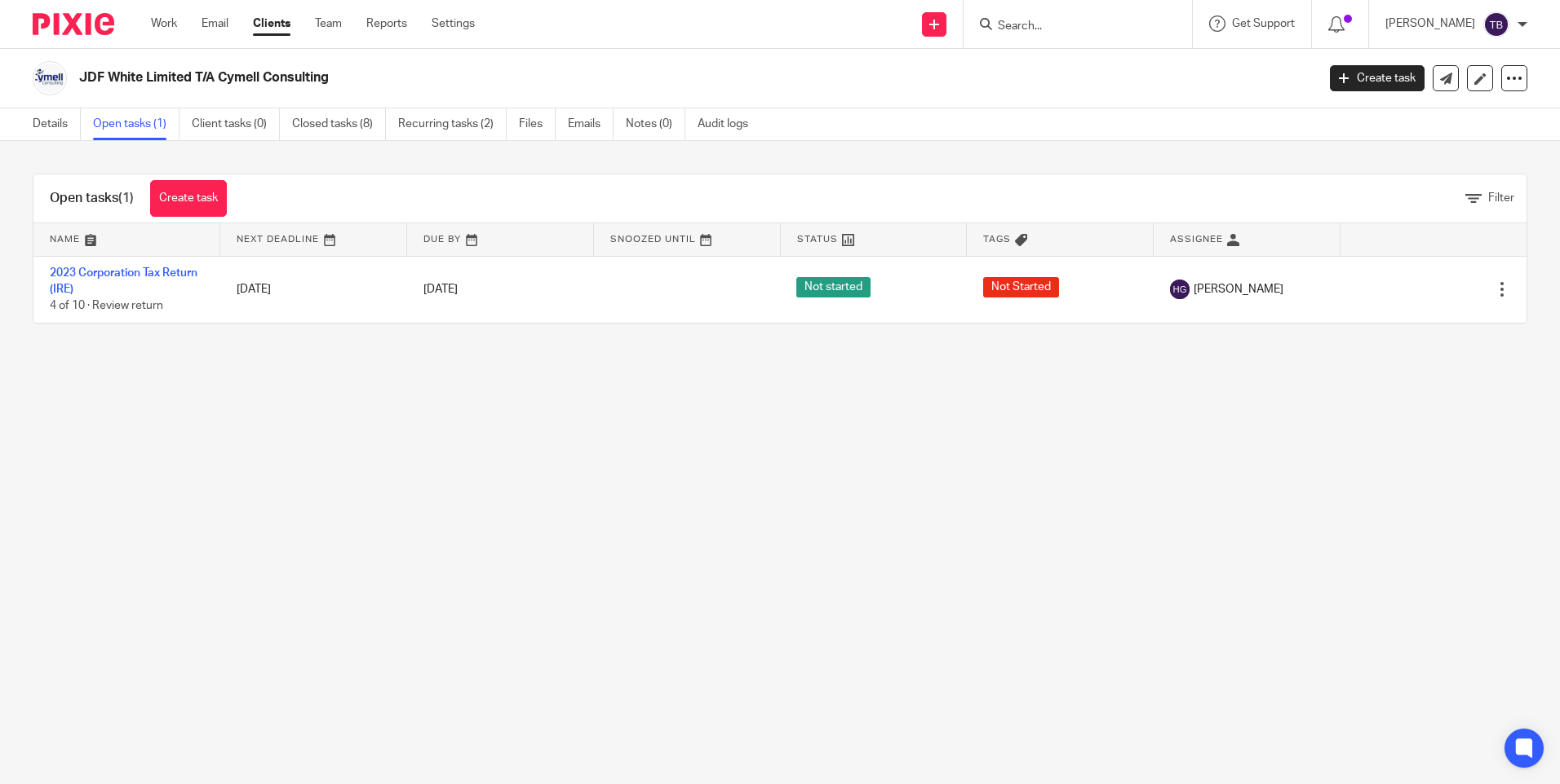
click at [474, 132] on link "Recurring tasks (2)" at bounding box center [452, 124] width 108 height 31
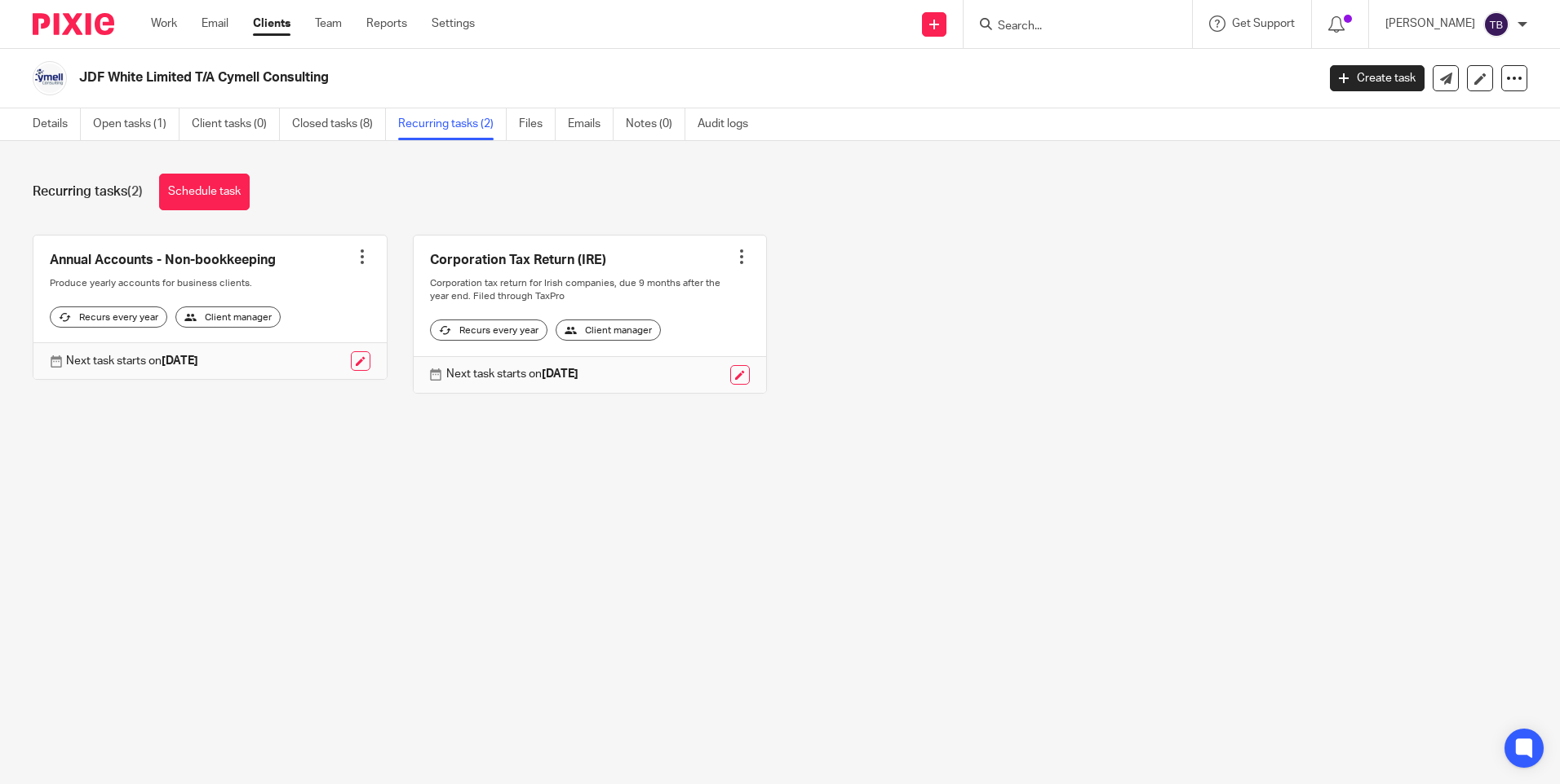
click at [1153, 20] on form at bounding box center [1083, 24] width 174 height 20
click at [1114, 19] on input "Search" at bounding box center [1070, 26] width 147 height 15
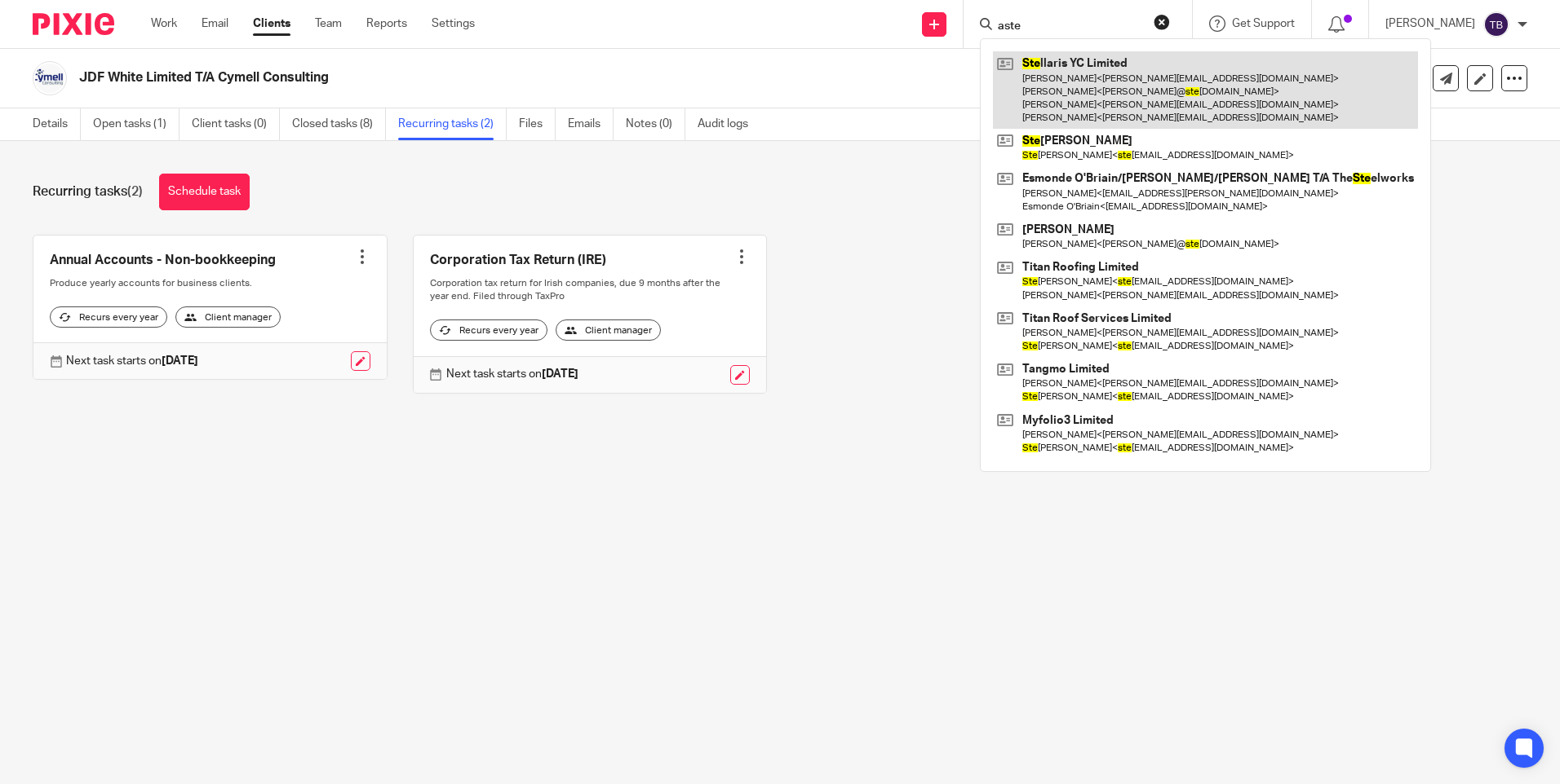
type input "aste"
click at [1119, 74] on link at bounding box center [1205, 90] width 425 height 78
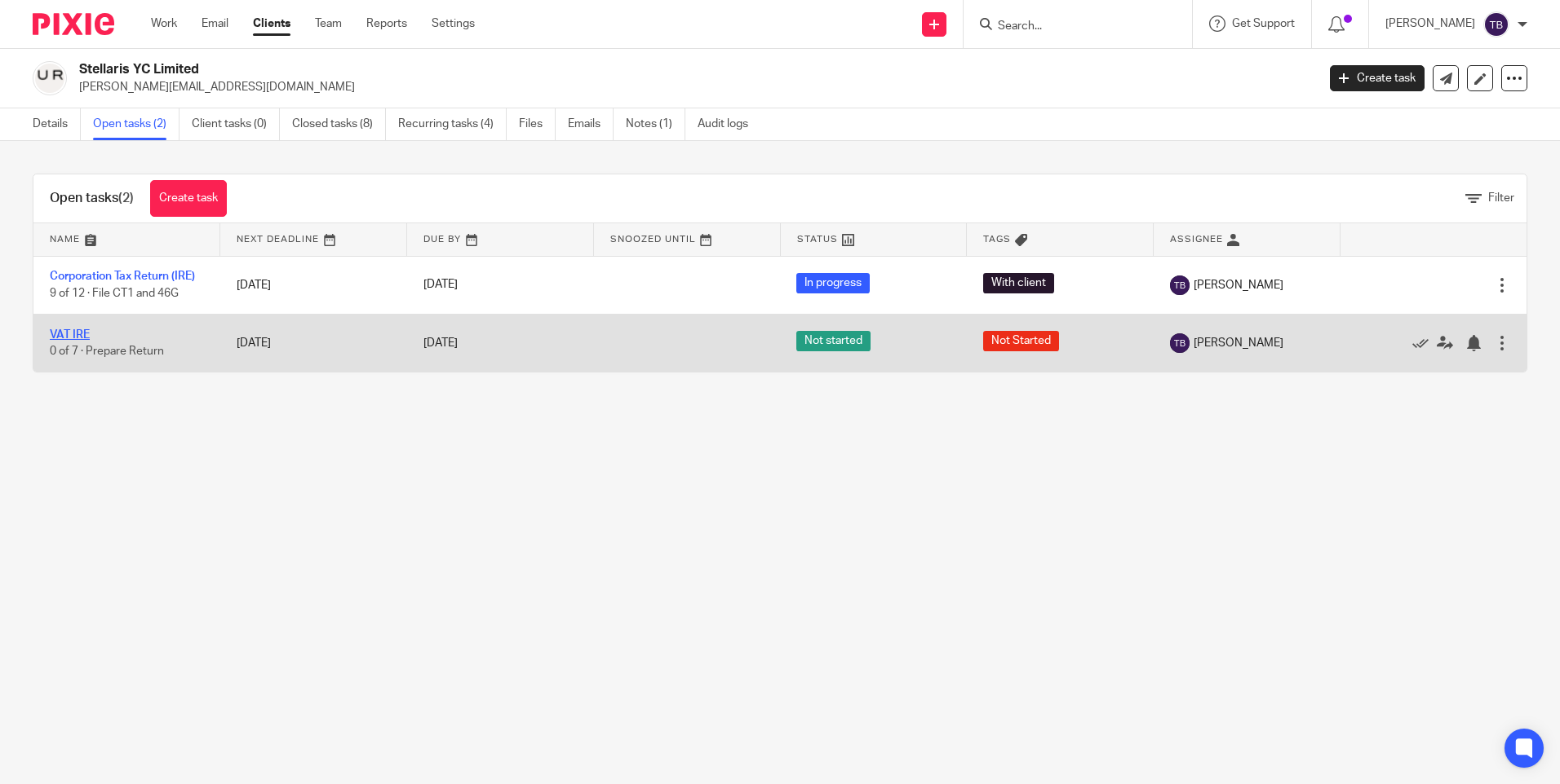
click at [81, 330] on link "VAT IRE" at bounding box center [70, 335] width 40 height 11
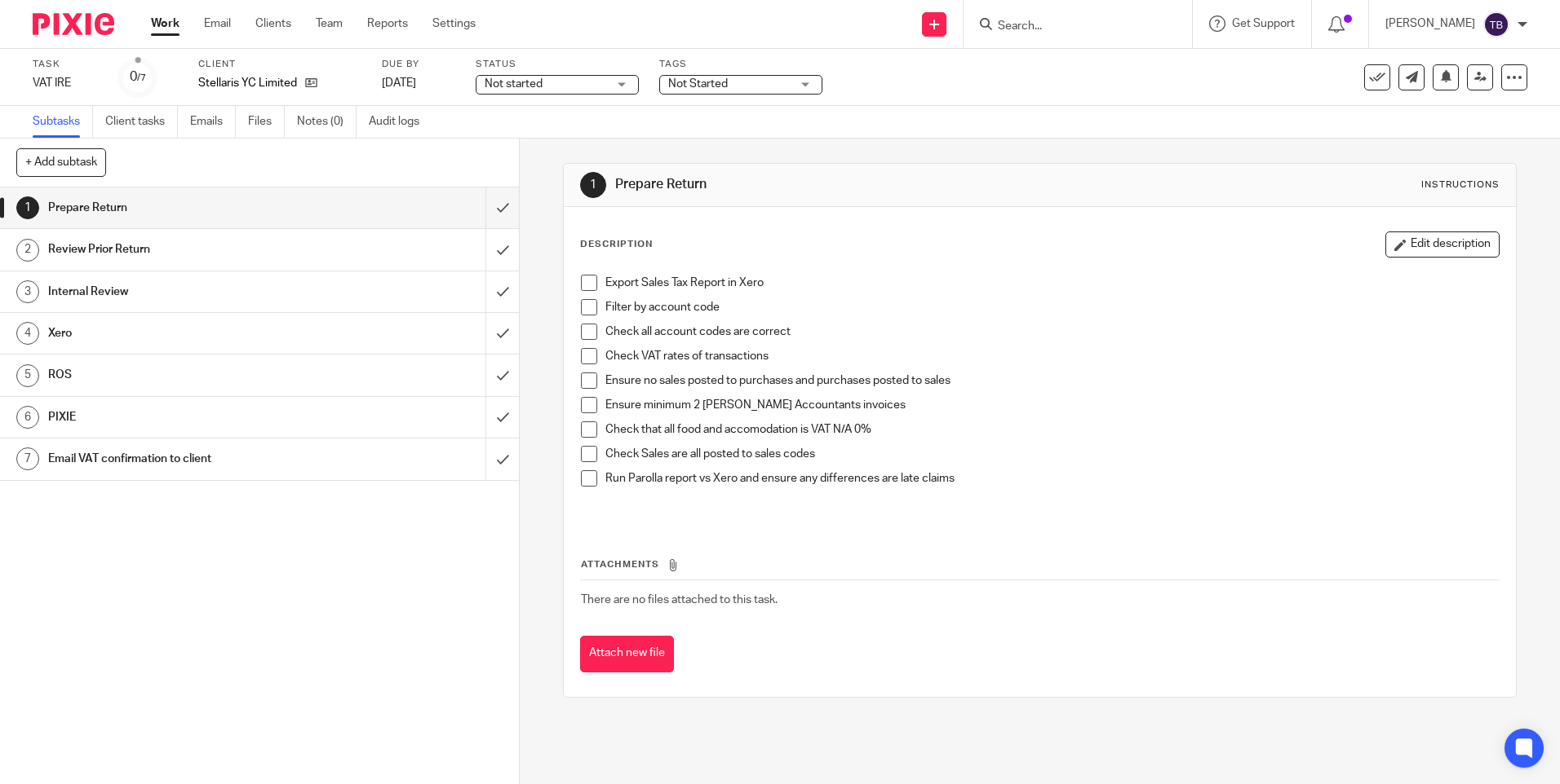
click at [524, 90] on span "Not started" at bounding box center [545, 85] width 122 height 17
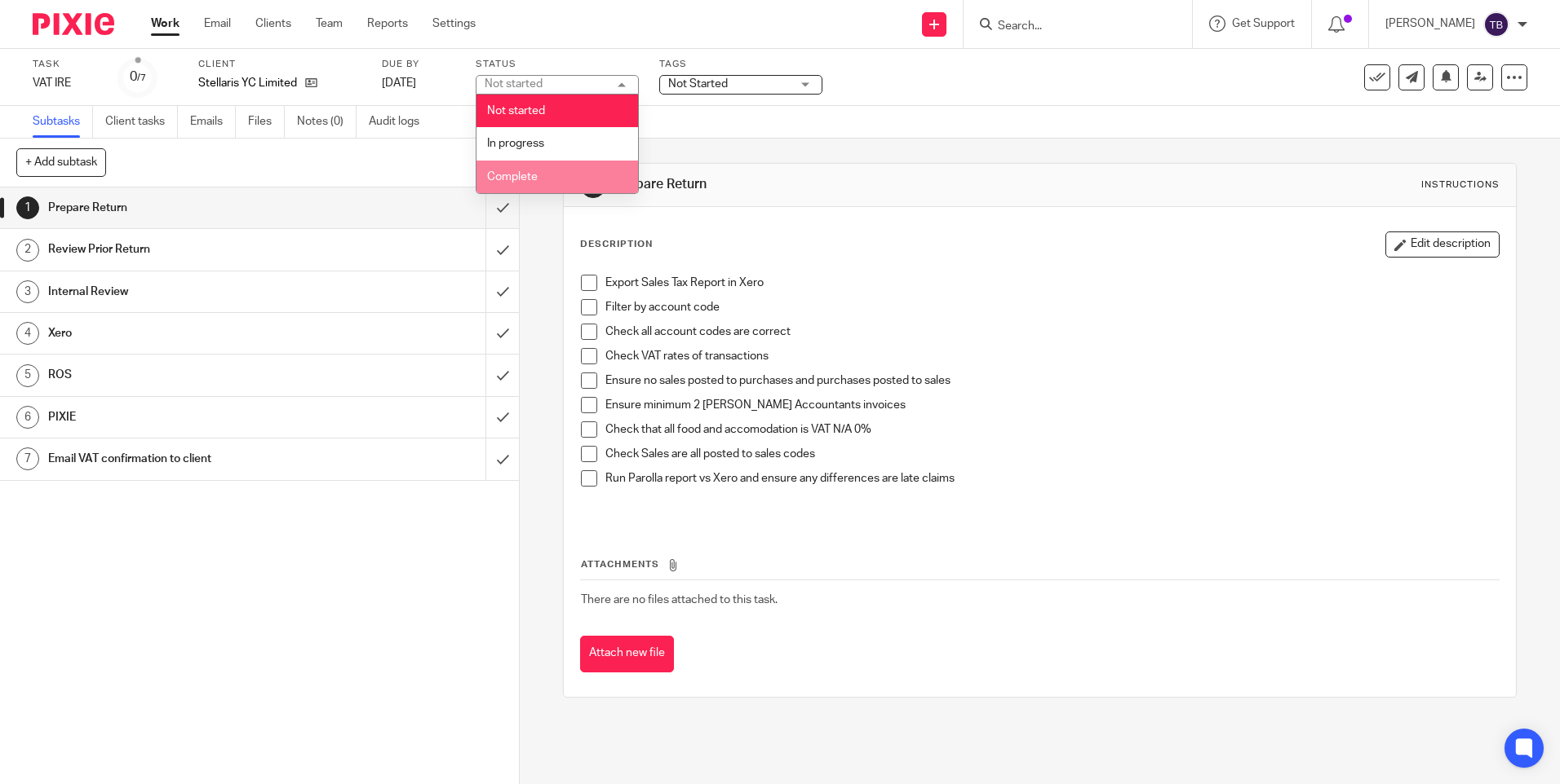
click at [498, 145] on span "In progress" at bounding box center [515, 143] width 57 height 11
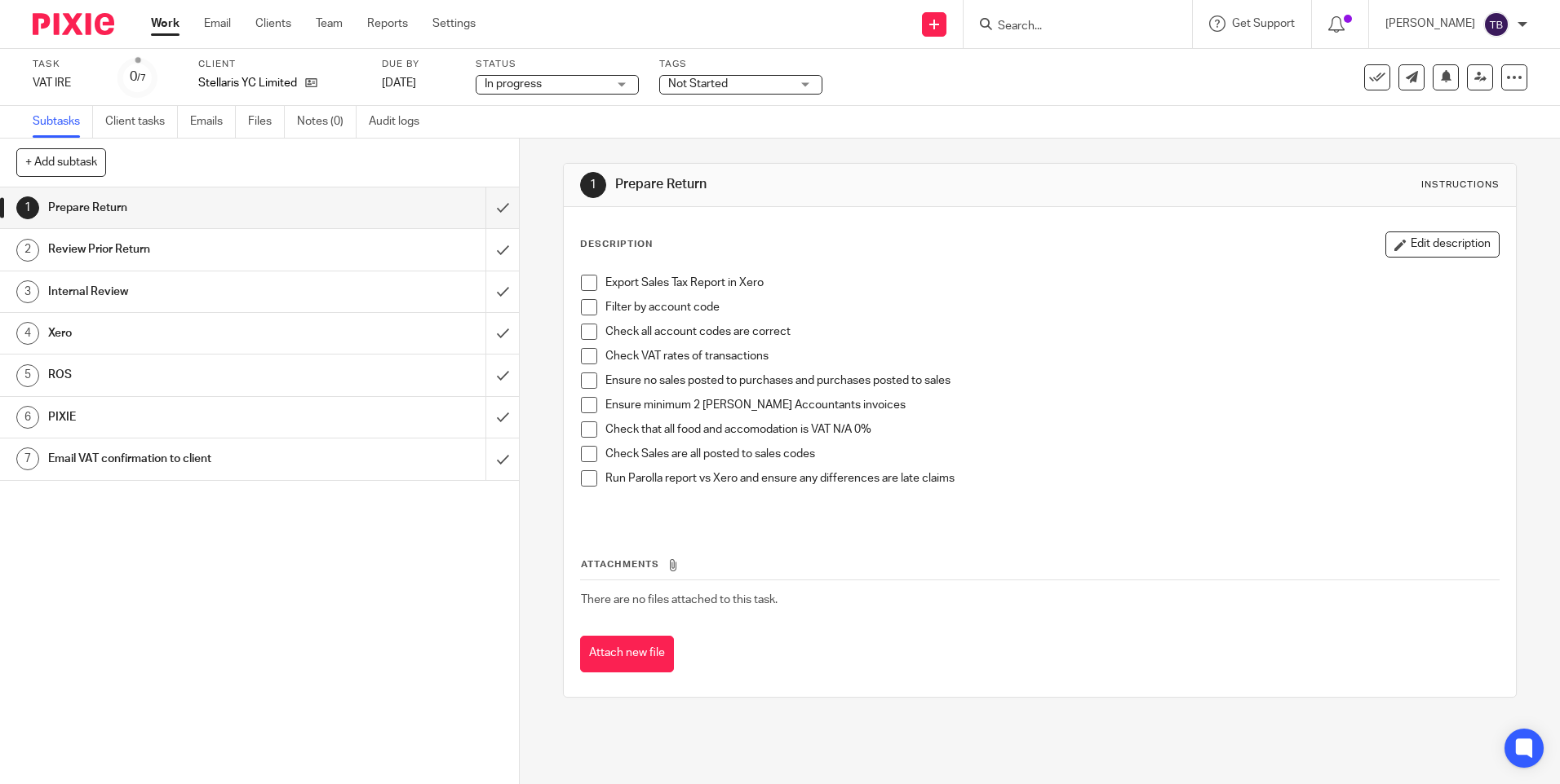
click at [721, 86] on span "Not Started" at bounding box center [698, 84] width 59 height 11
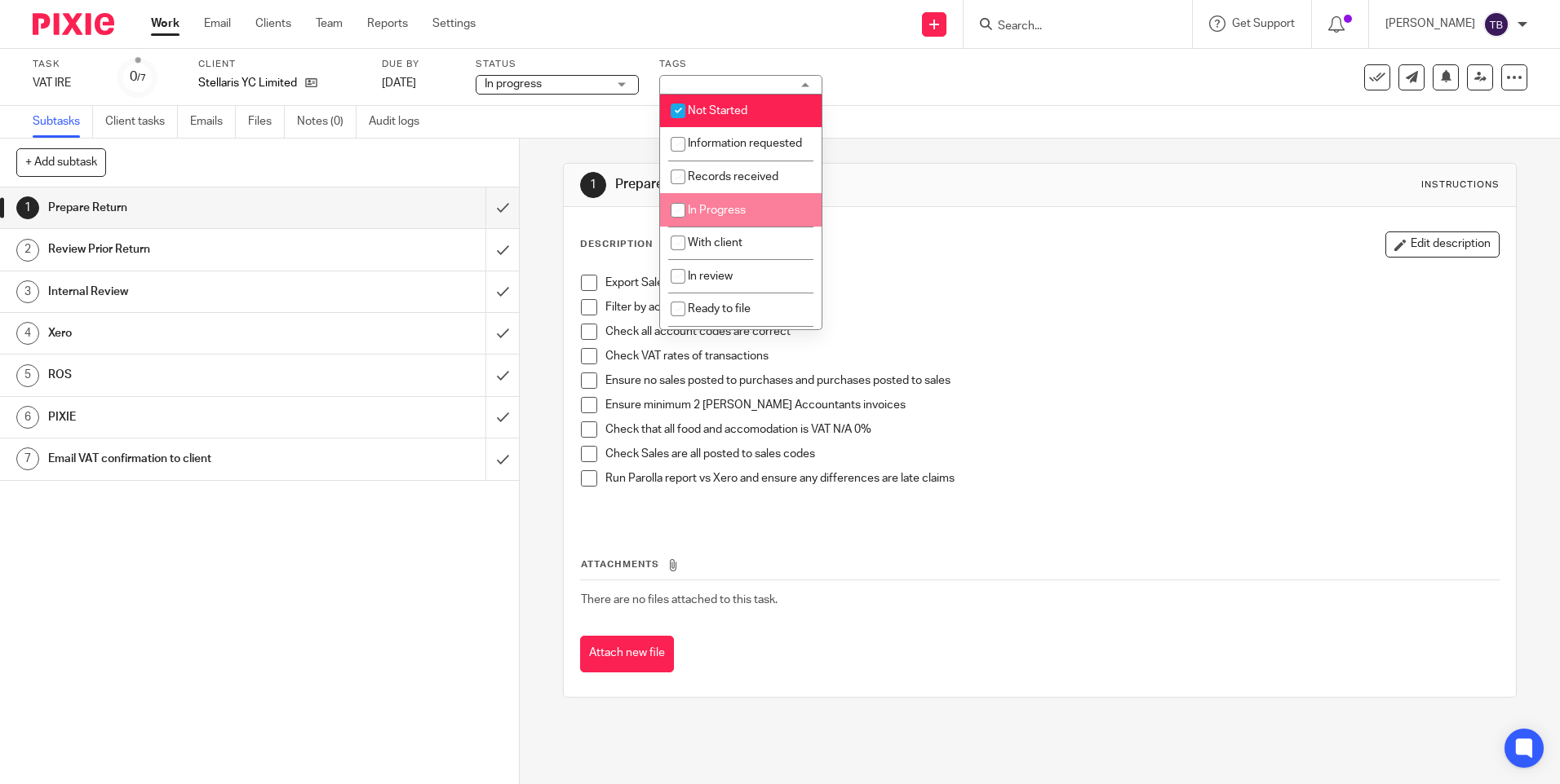
click at [722, 216] on span "In Progress" at bounding box center [716, 210] width 58 height 11
checkbox input "true"
click at [708, 106] on span "Not Started" at bounding box center [717, 111] width 59 height 11
checkbox input "false"
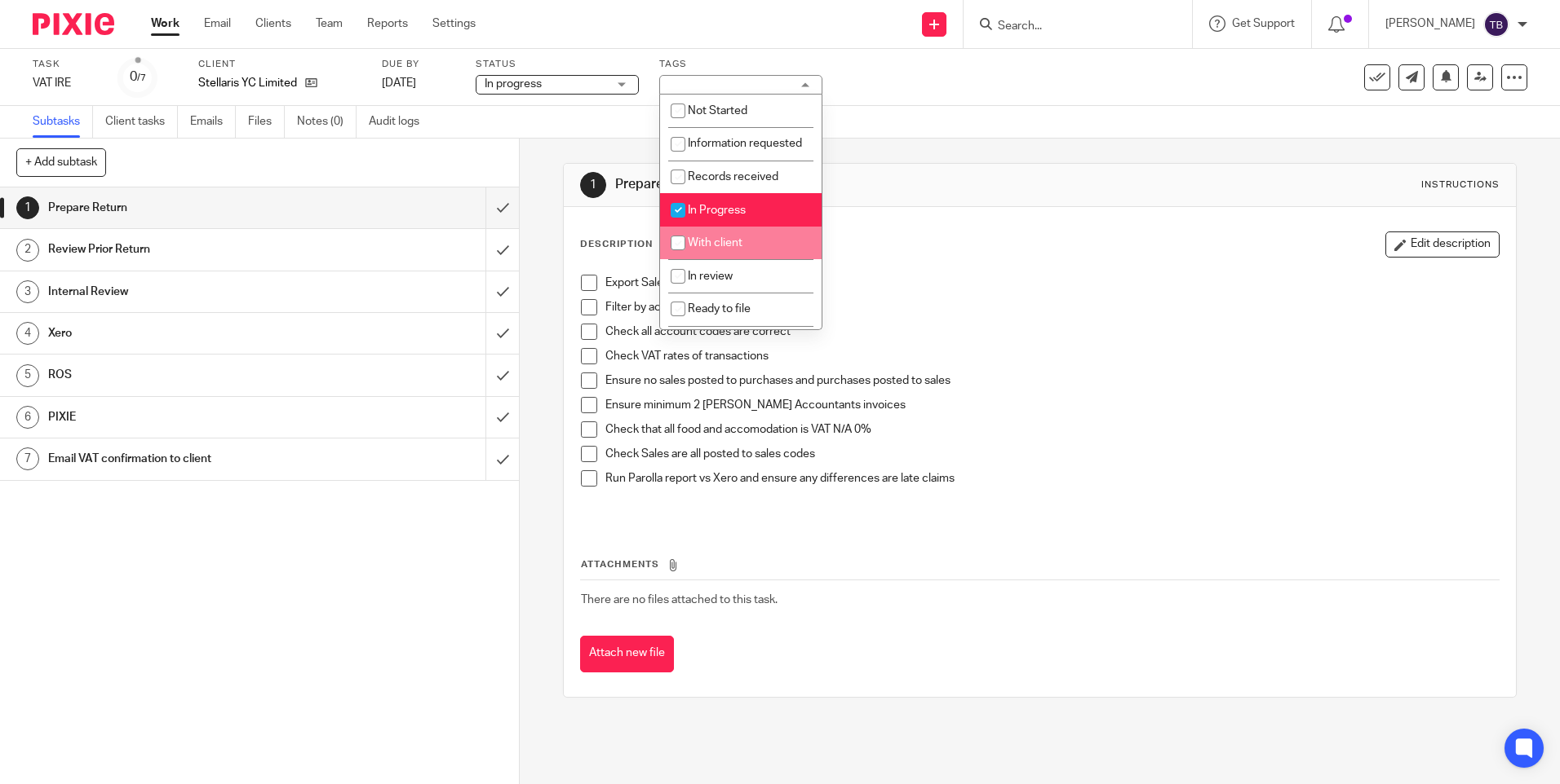
click at [1106, 282] on p "Export Sales Tax Report in Xero" at bounding box center [1051, 283] width 893 height 17
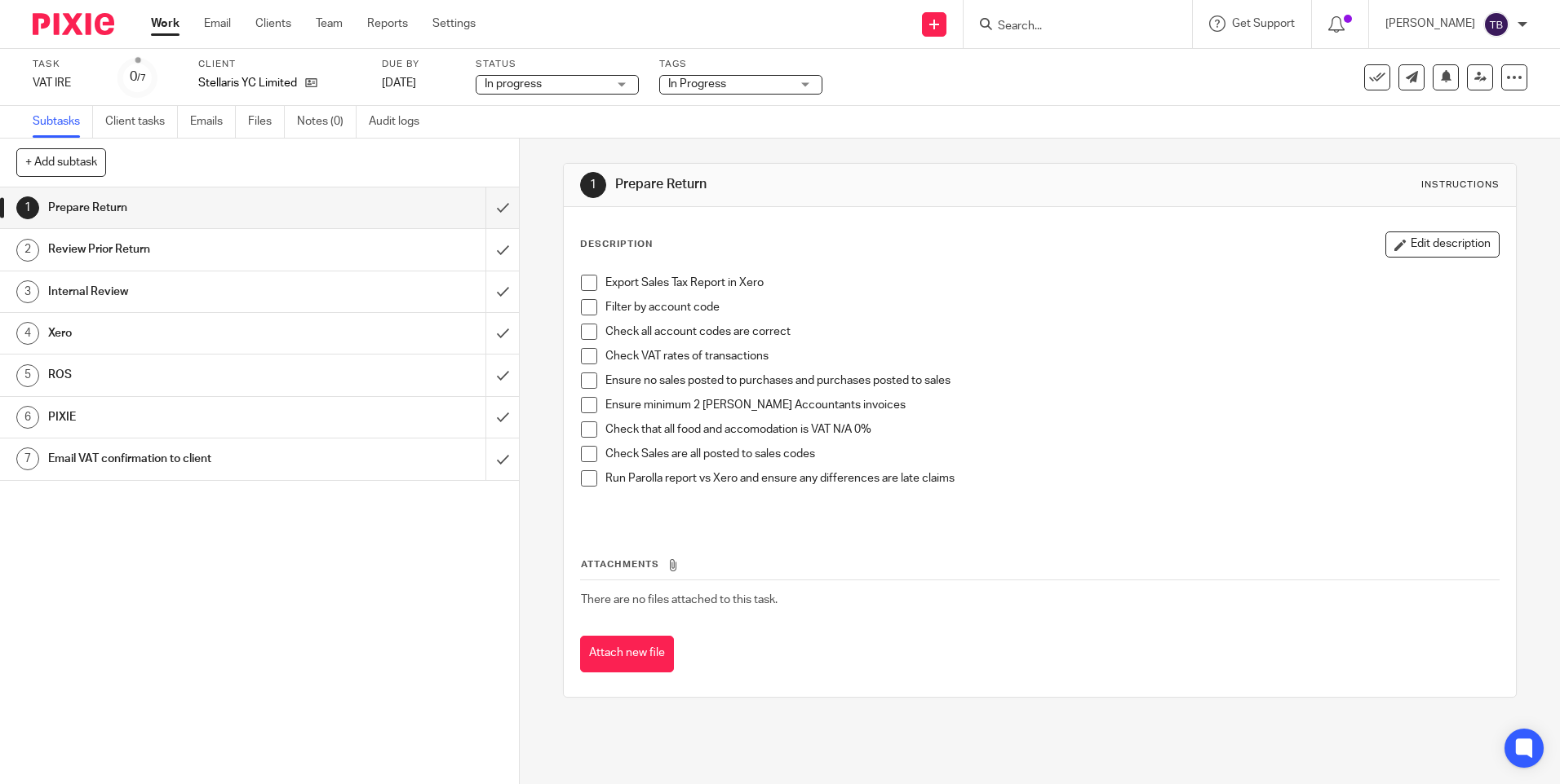
click at [588, 288] on span at bounding box center [589, 283] width 17 height 17
click at [583, 307] on span at bounding box center [589, 307] width 17 height 17
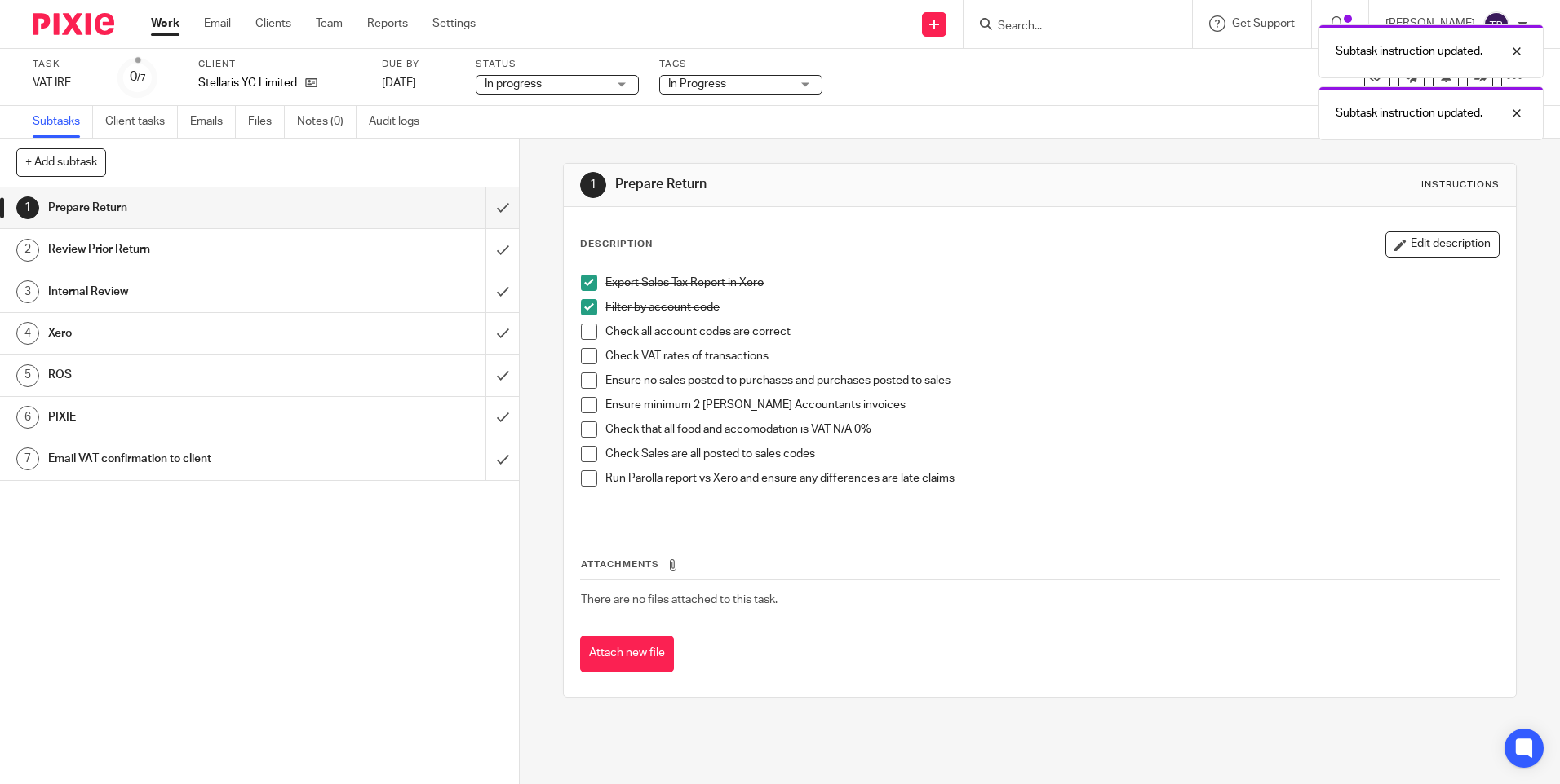
click at [583, 331] on span at bounding box center [589, 331] width 17 height 17
click at [583, 357] on span at bounding box center [589, 356] width 17 height 17
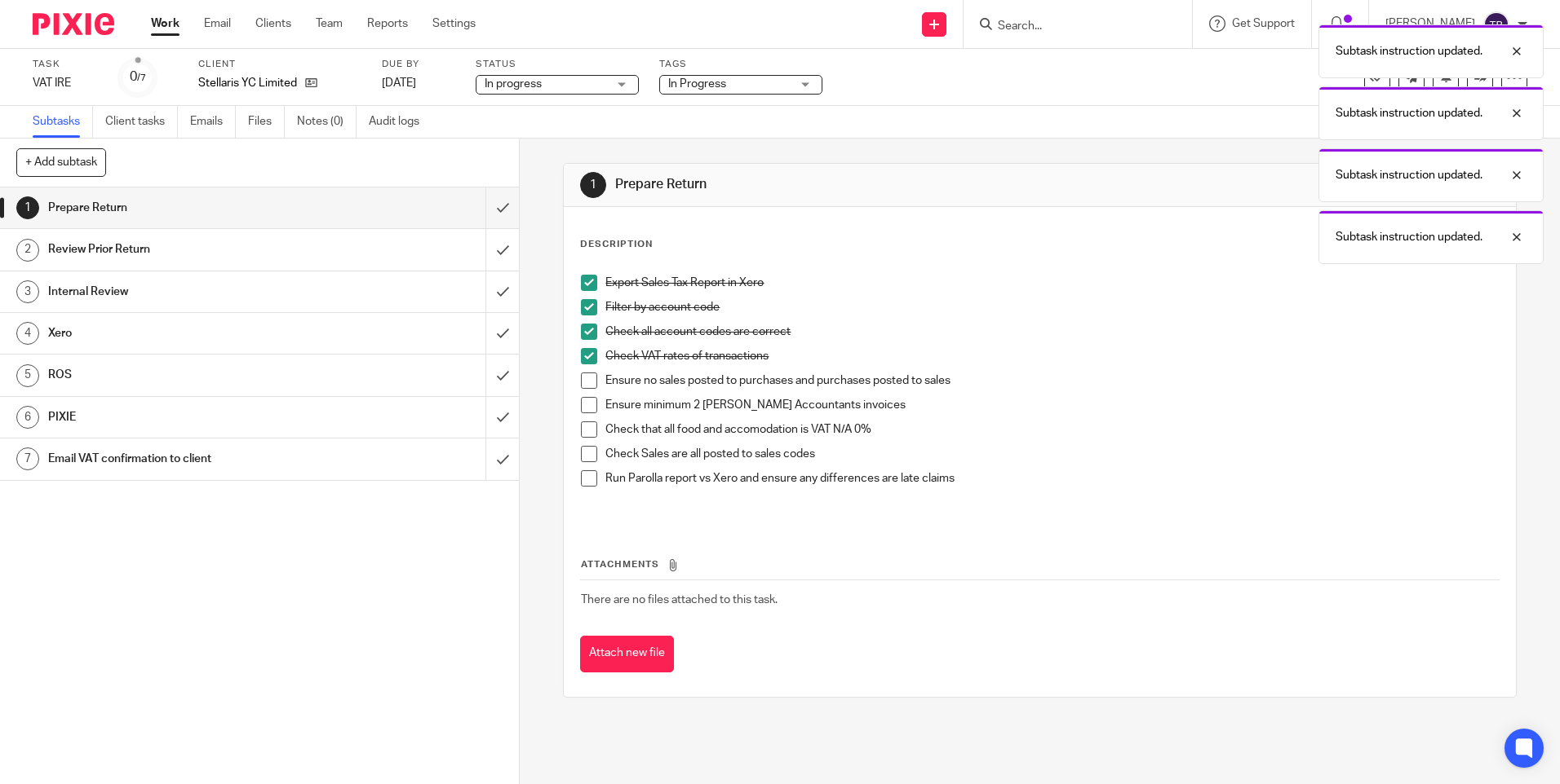
click at [584, 372] on span at bounding box center [589, 380] width 17 height 17
click at [588, 401] on span at bounding box center [589, 405] width 17 height 17
click at [590, 426] on span at bounding box center [589, 429] width 17 height 17
click at [588, 457] on span at bounding box center [589, 453] width 17 height 17
click at [585, 480] on span at bounding box center [589, 478] width 17 height 17
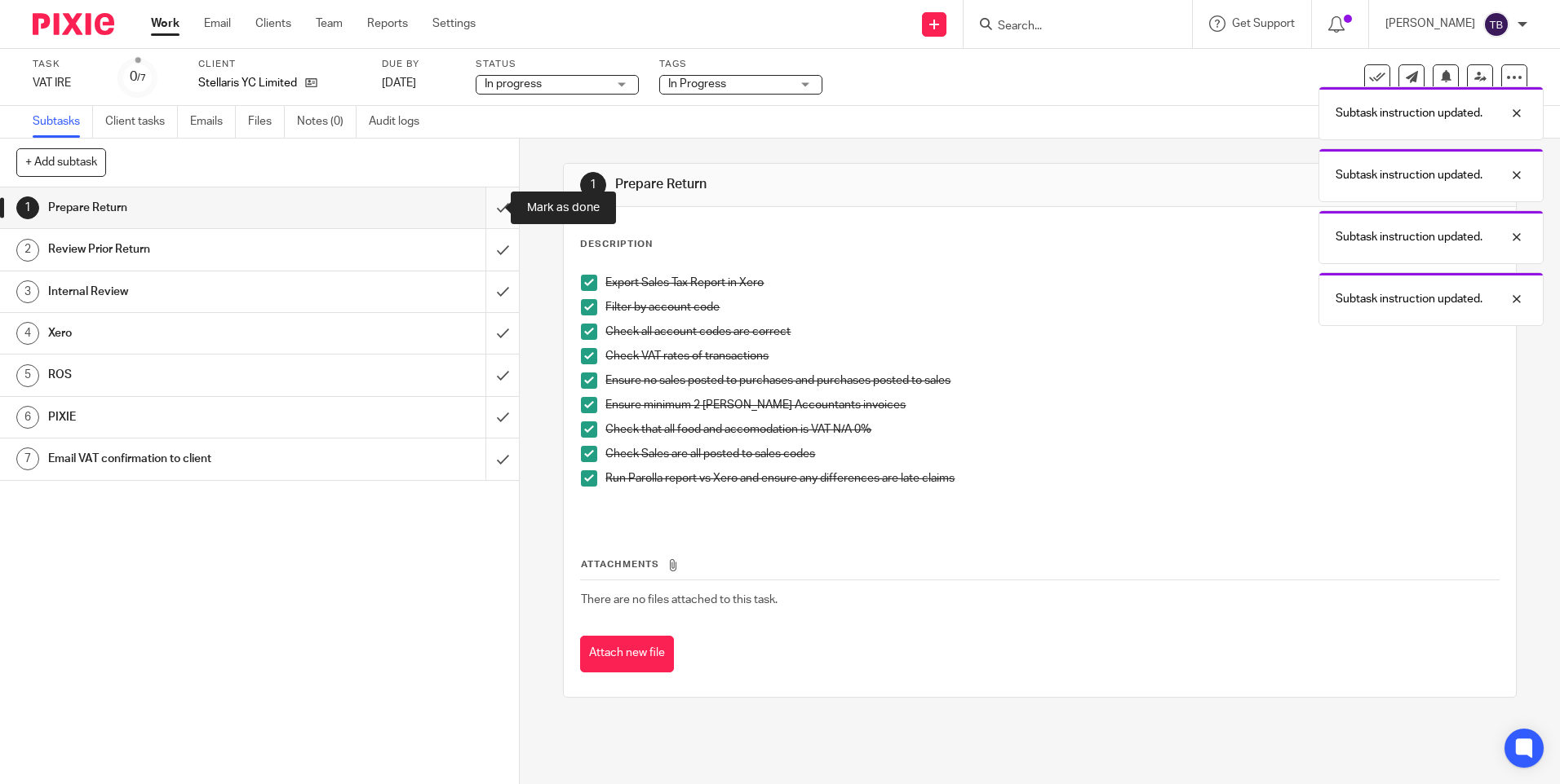
click at [488, 209] on input "submit" at bounding box center [259, 208] width 519 height 41
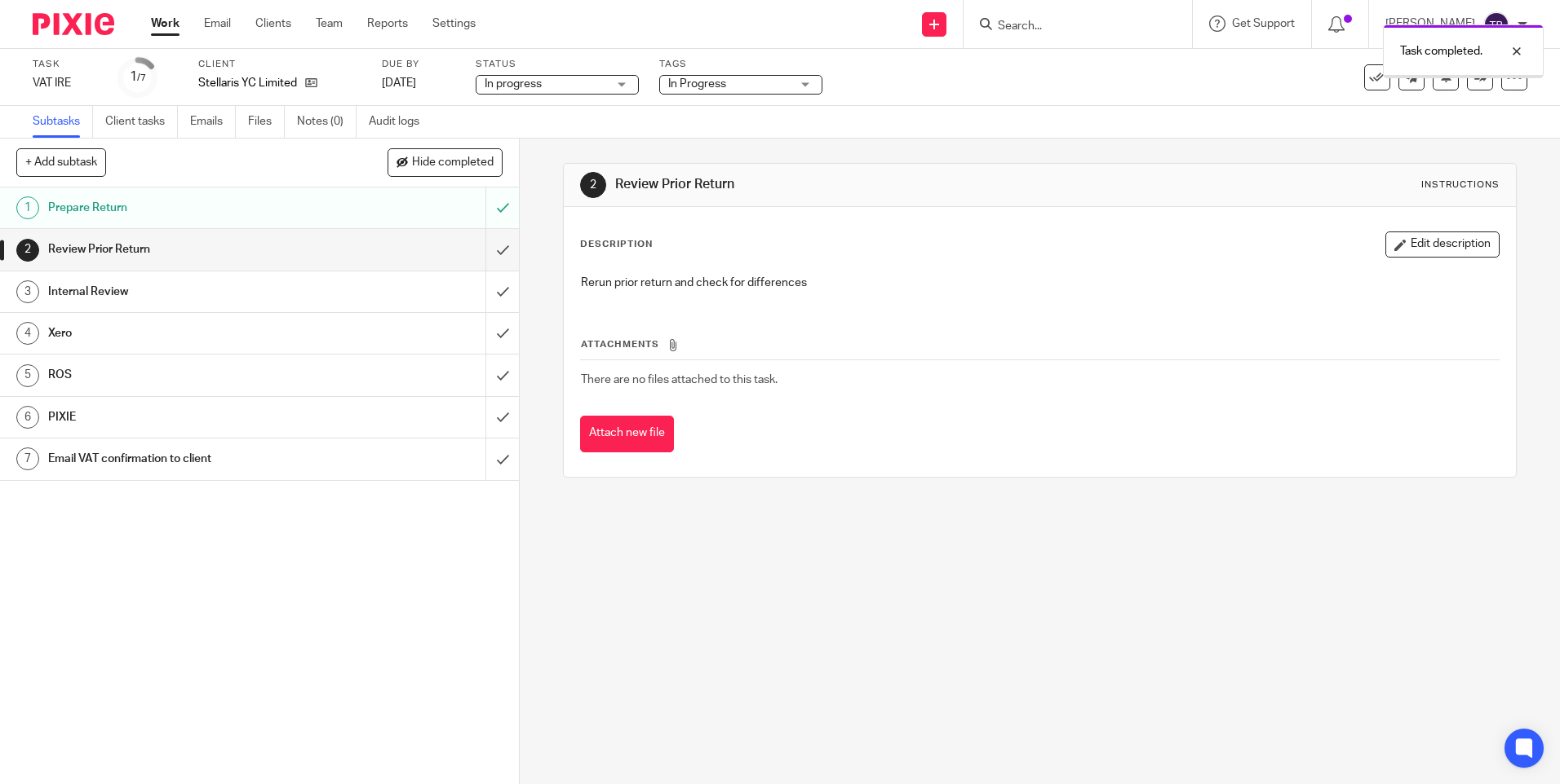
click at [481, 251] on input "submit" at bounding box center [259, 249] width 519 height 41
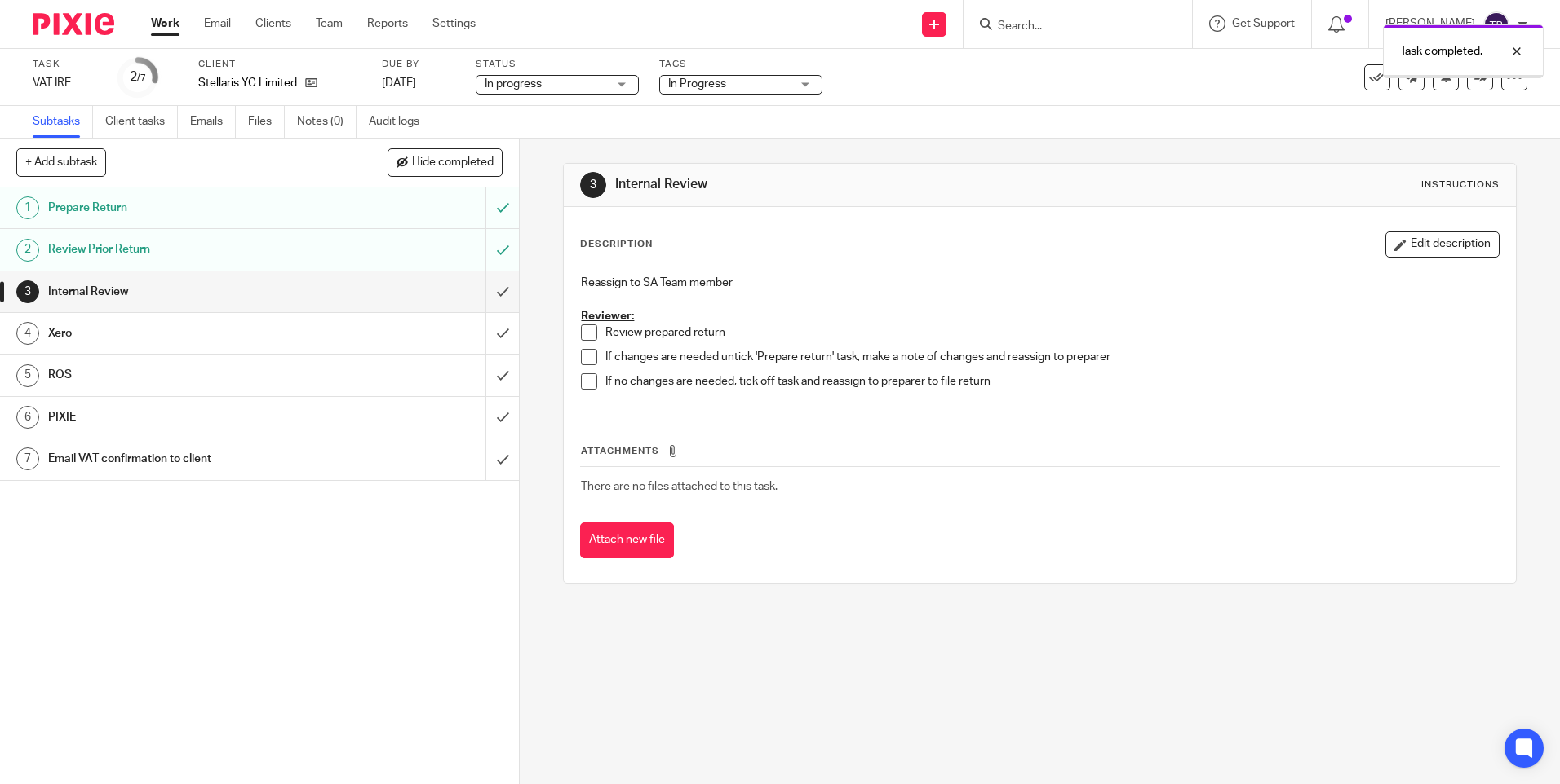
click at [479, 292] on input "submit" at bounding box center [259, 291] width 519 height 41
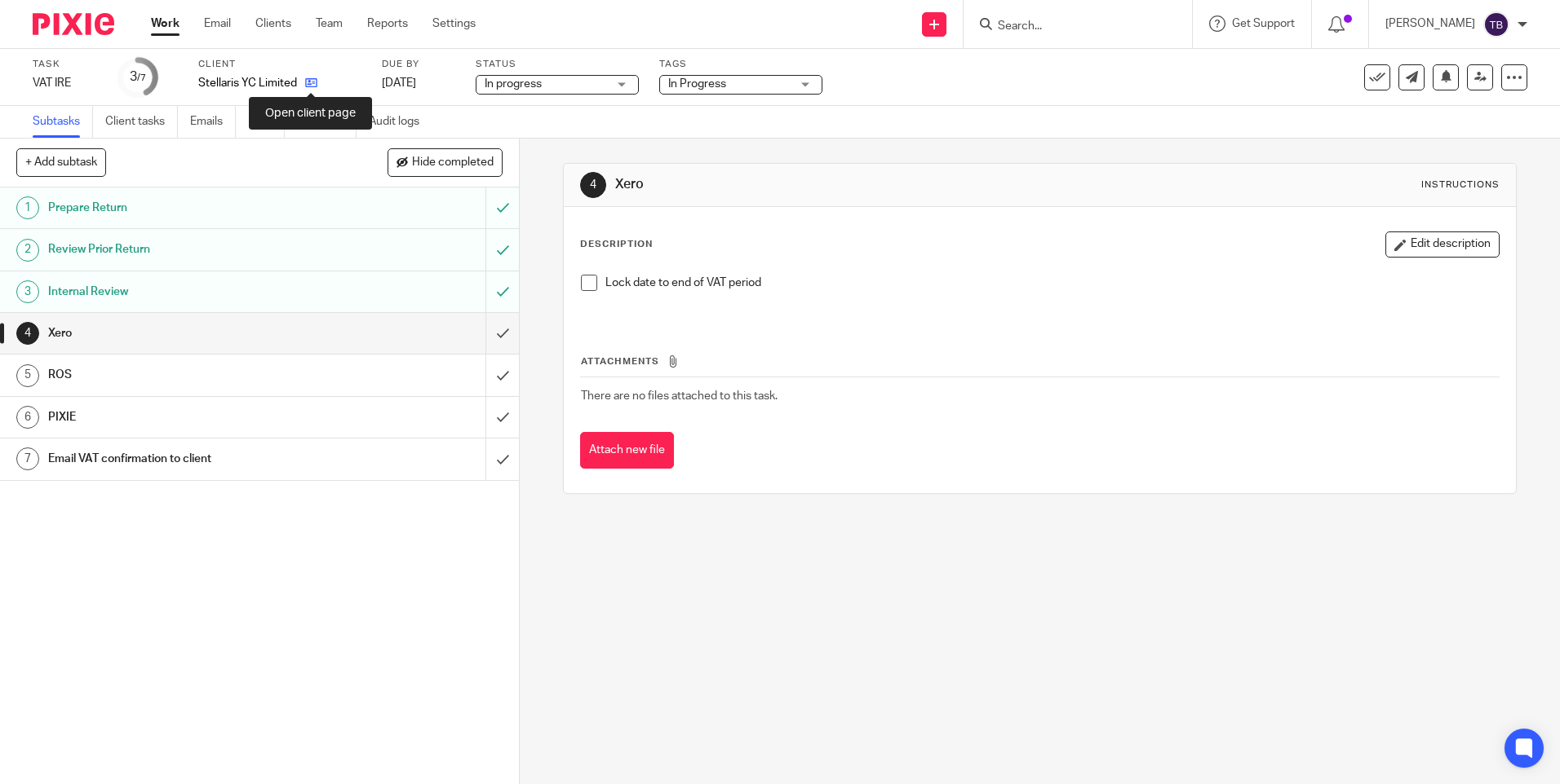
click at [311, 82] on icon at bounding box center [311, 83] width 12 height 12
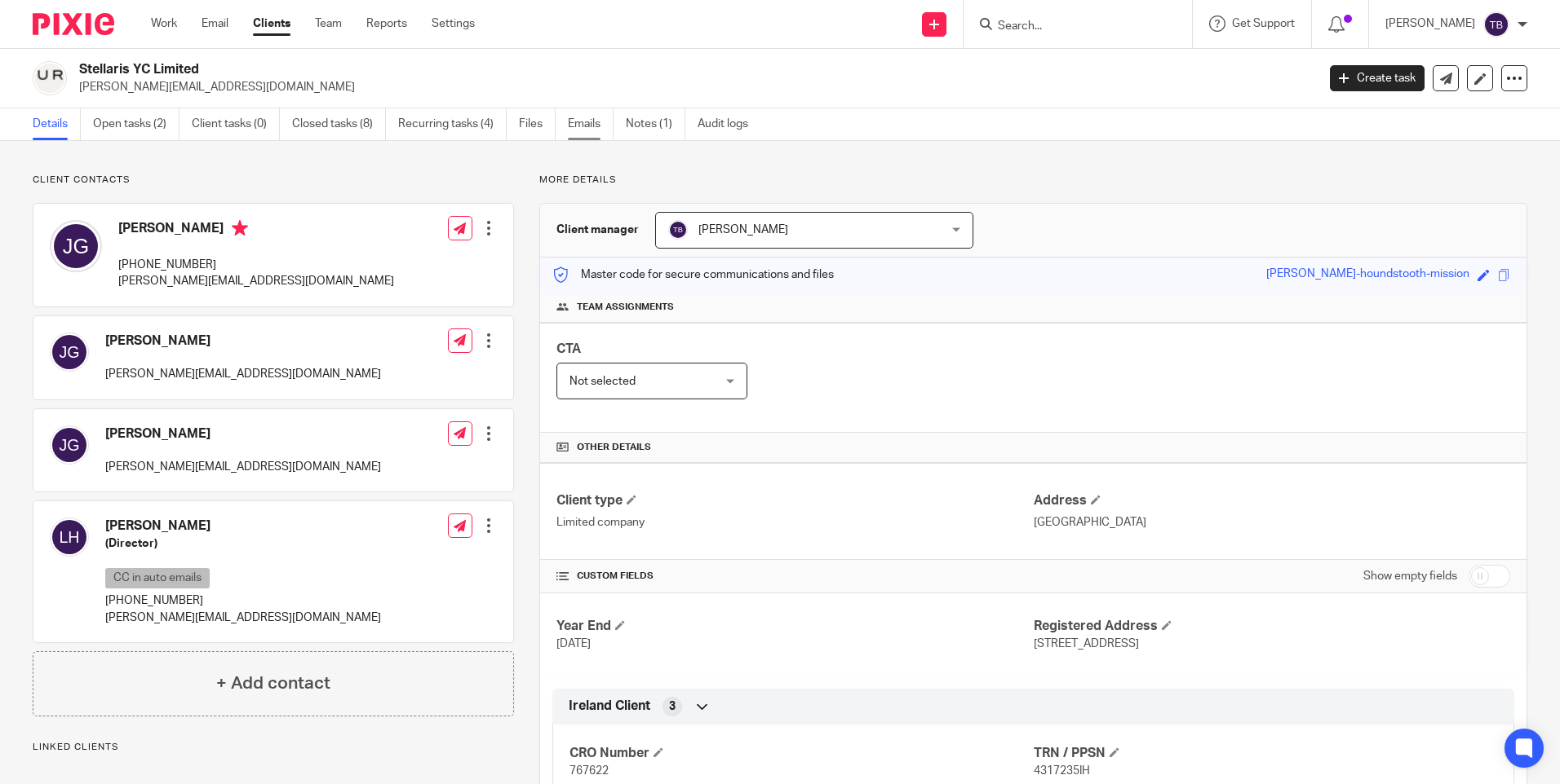
click at [586, 125] on link "Emails" at bounding box center [591, 124] width 45 height 31
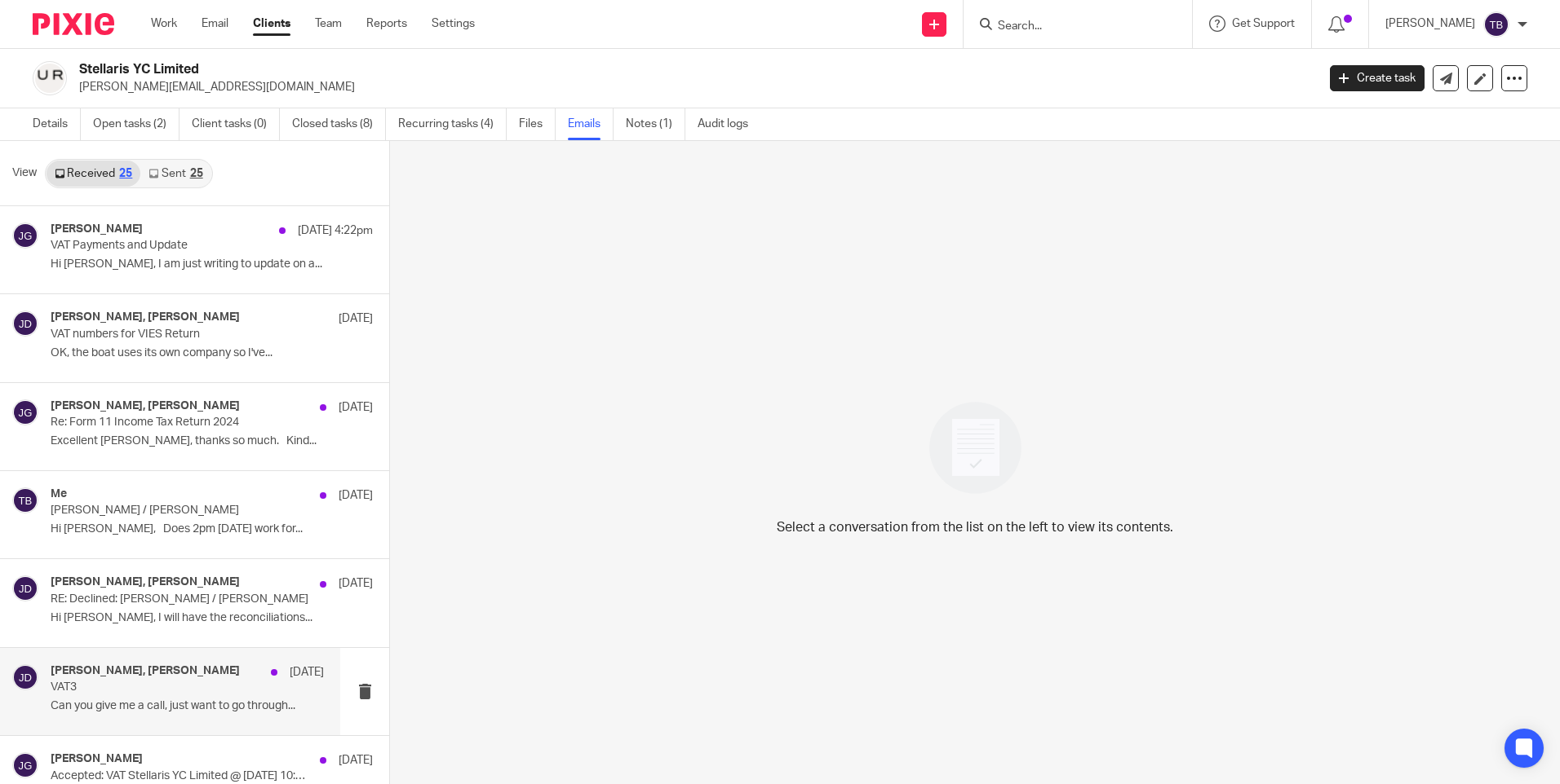
click at [191, 654] on div "Jade Devenney, Jason Gasparro 25 Jun VAT3 Can you give me a call, just want to …" at bounding box center [170, 692] width 340 height 87
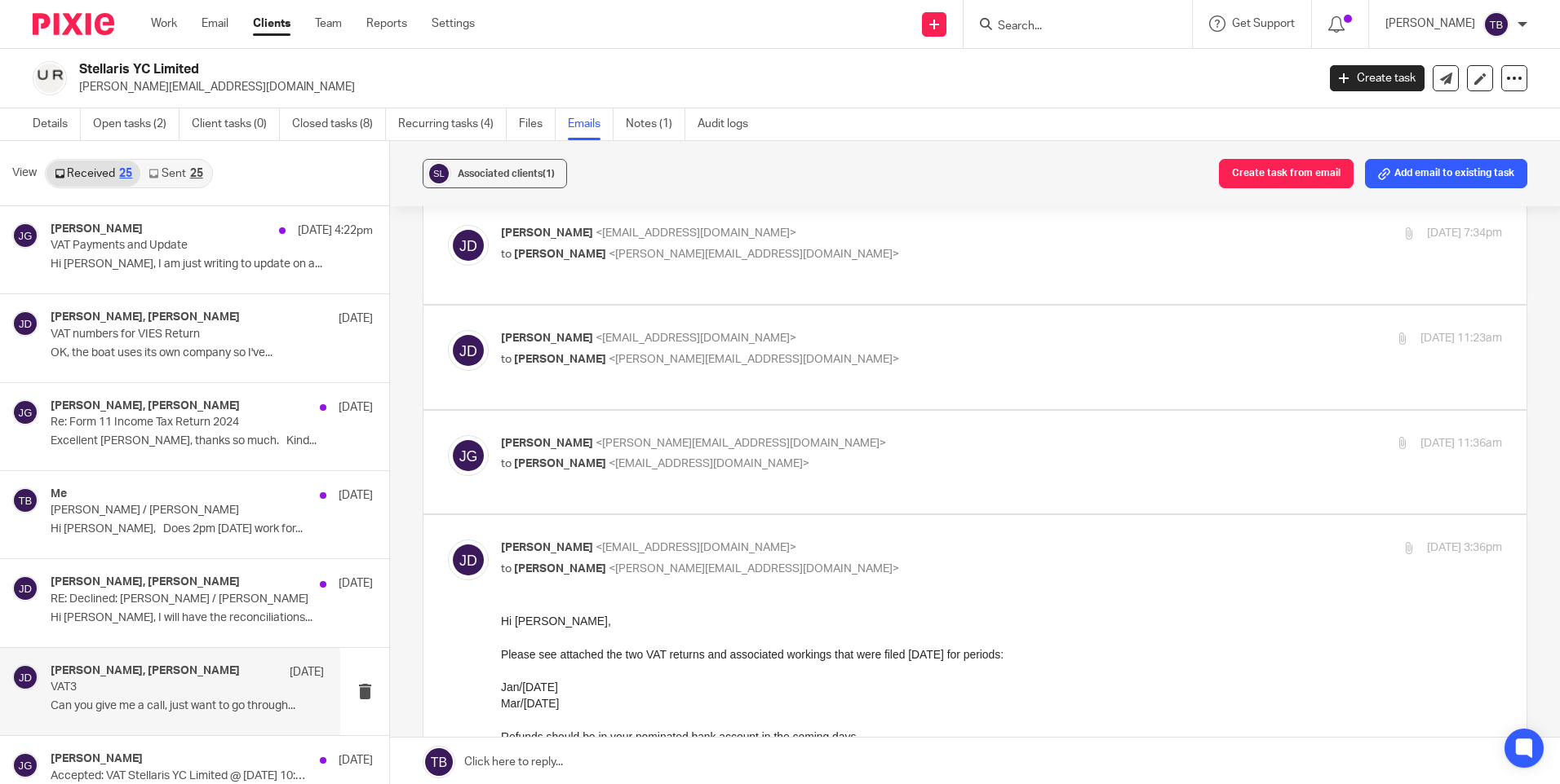
scroll to position [489, 0]
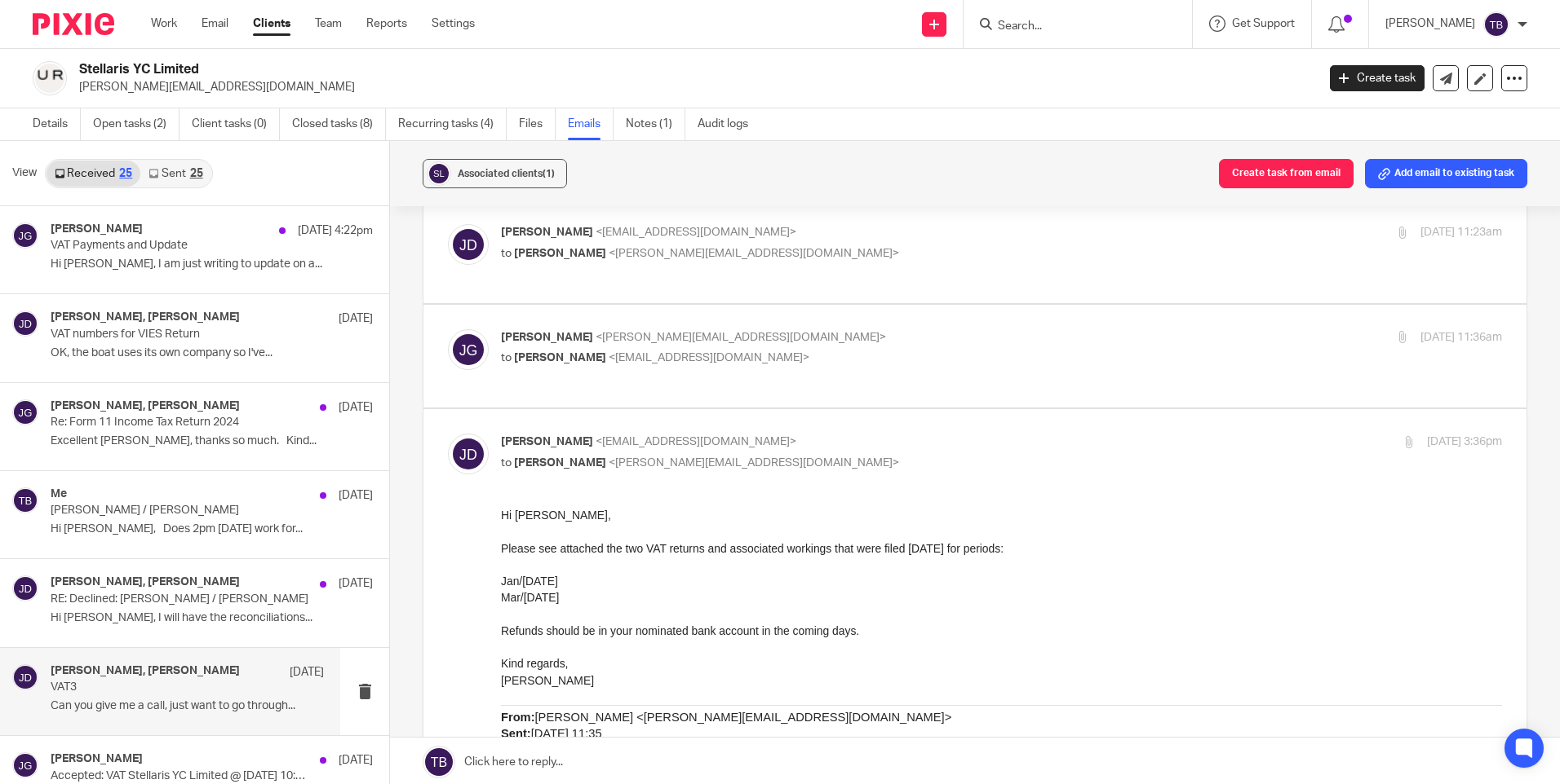
click at [900, 350] on p "to Jade Devenney <jade@sheilaccountants.ie>" at bounding box center [834, 358] width 667 height 17
checkbox input "true"
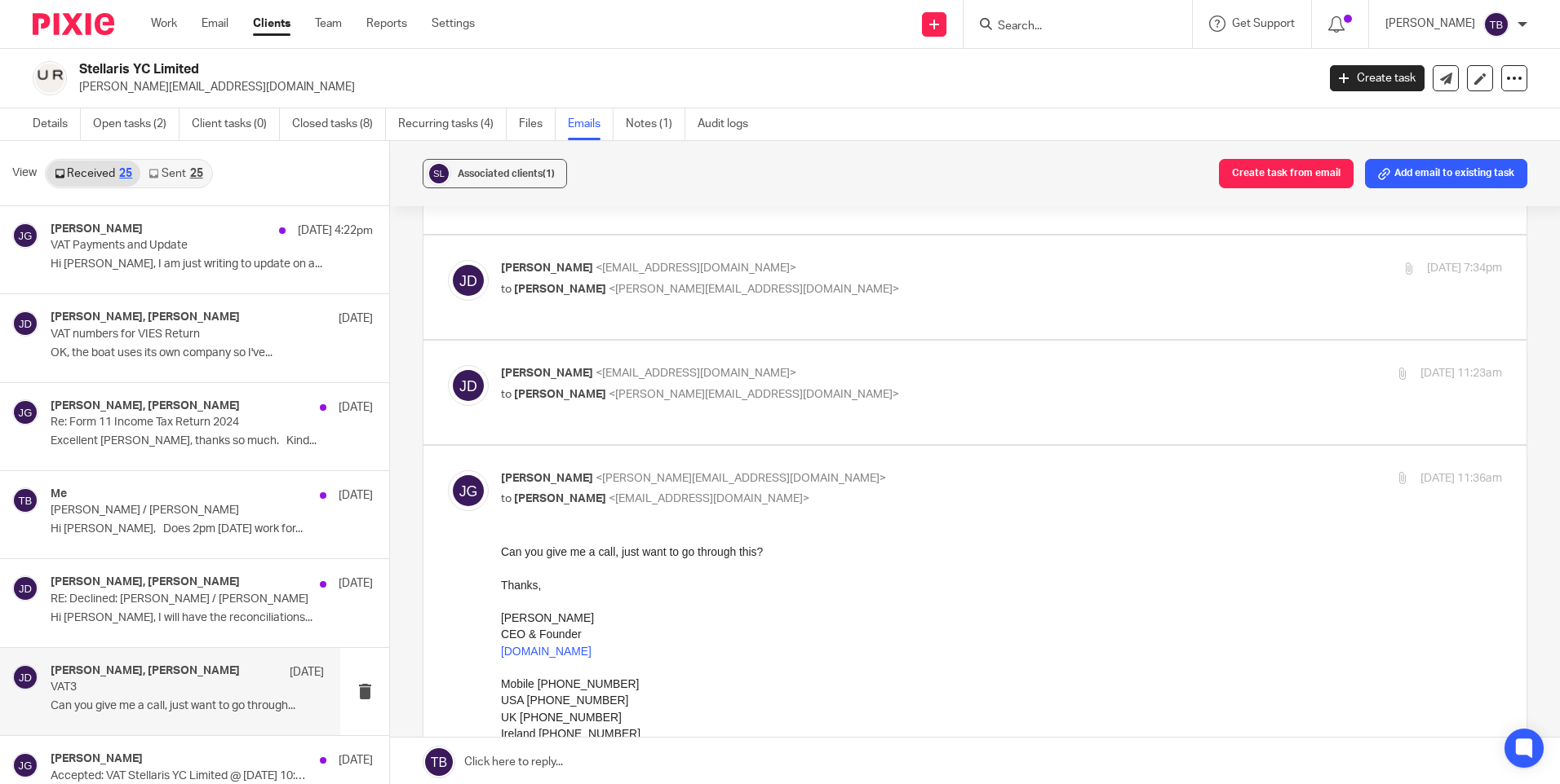
scroll to position [326, 0]
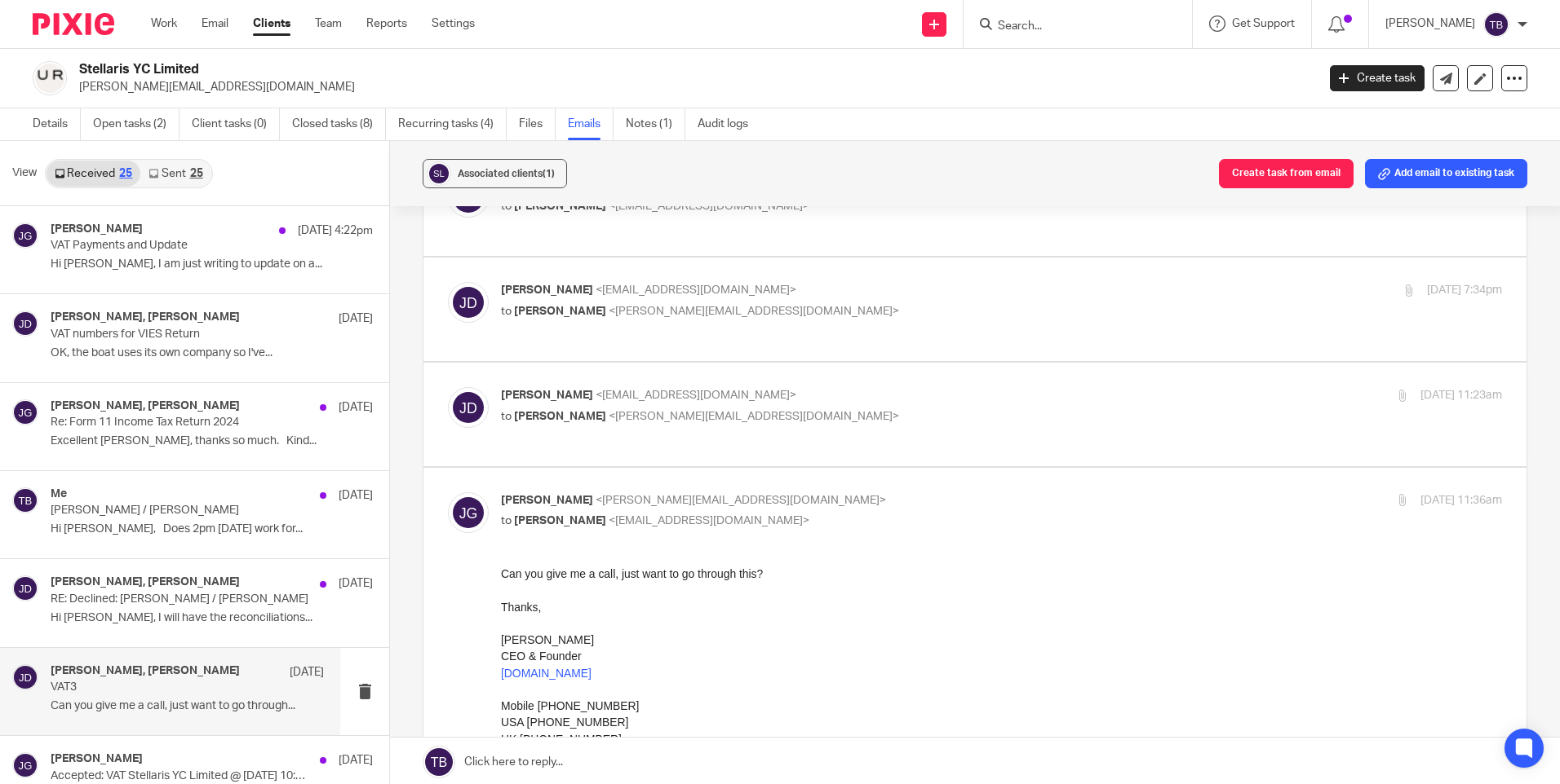
click at [951, 387] on p "Jade Devenney <jade@sheilaccountants.ie>" at bounding box center [834, 396] width 667 height 17
checkbox input "true"
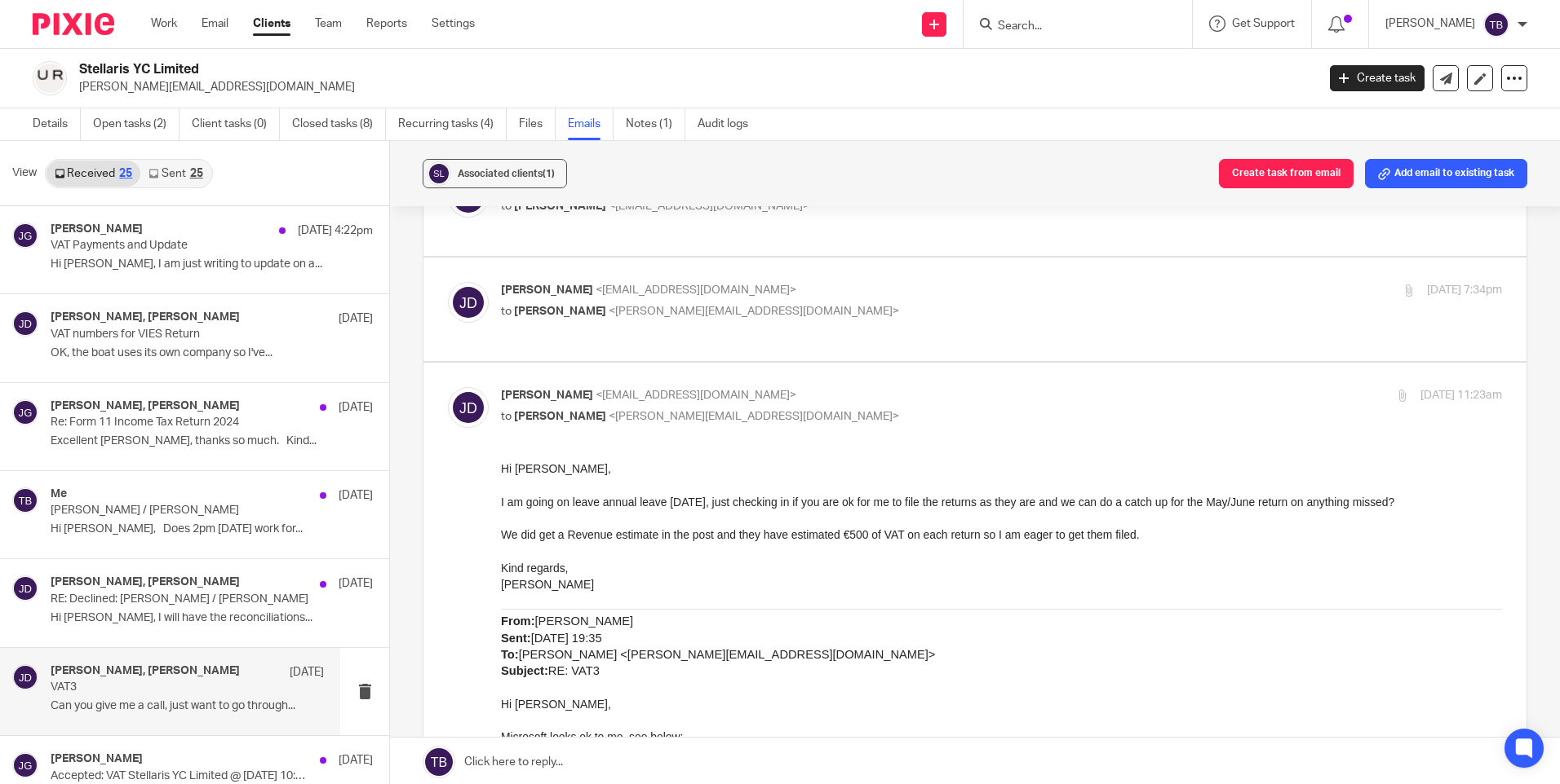
scroll to position [0, 0]
click at [903, 294] on div "Jade Devenney <jade@sheilaccountants.ie> to Jason Gasparro <jason@pureyachting.…" at bounding box center [1001, 302] width 1001 height 41
checkbox input "true"
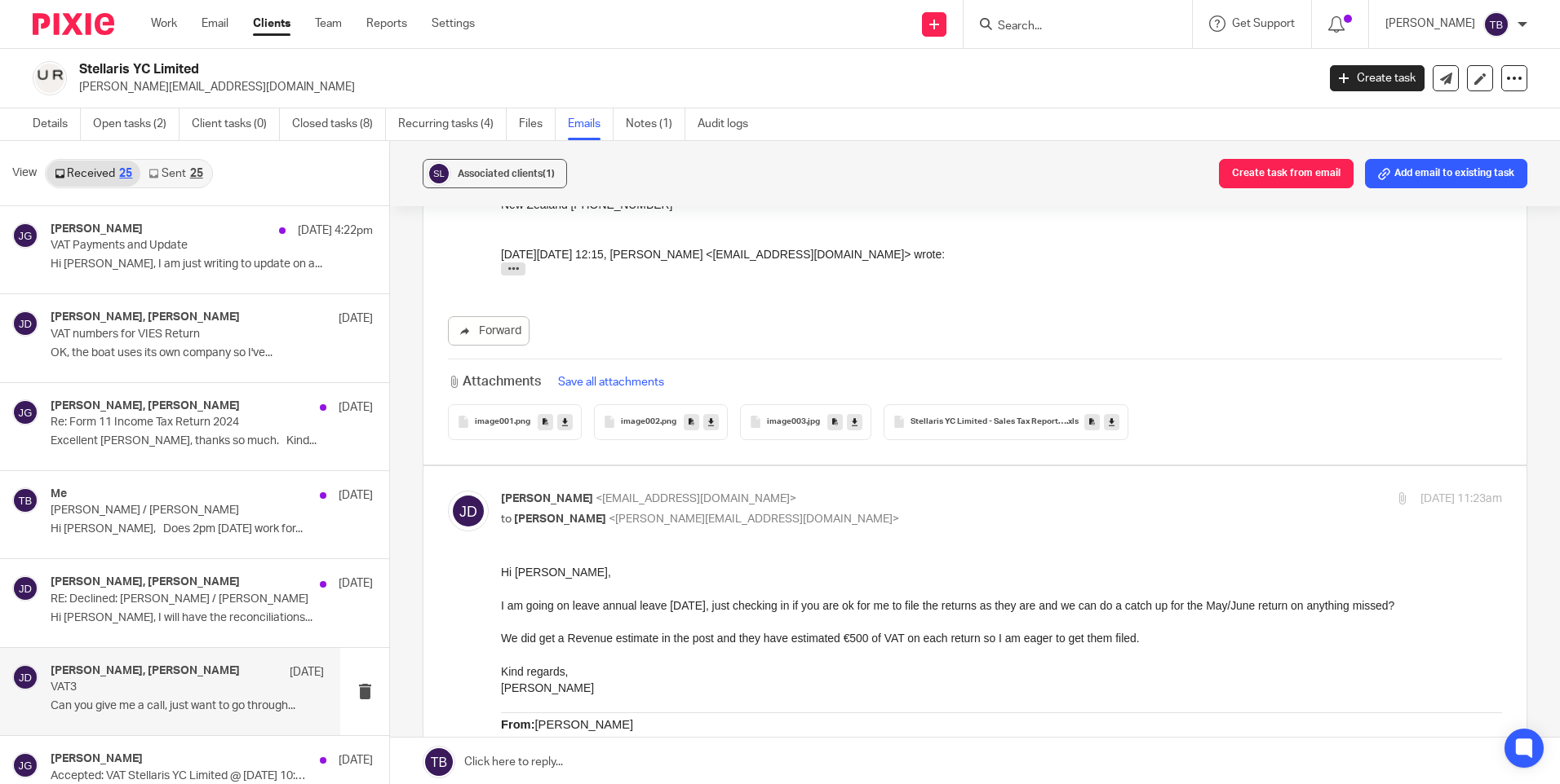
scroll to position [1549, 0]
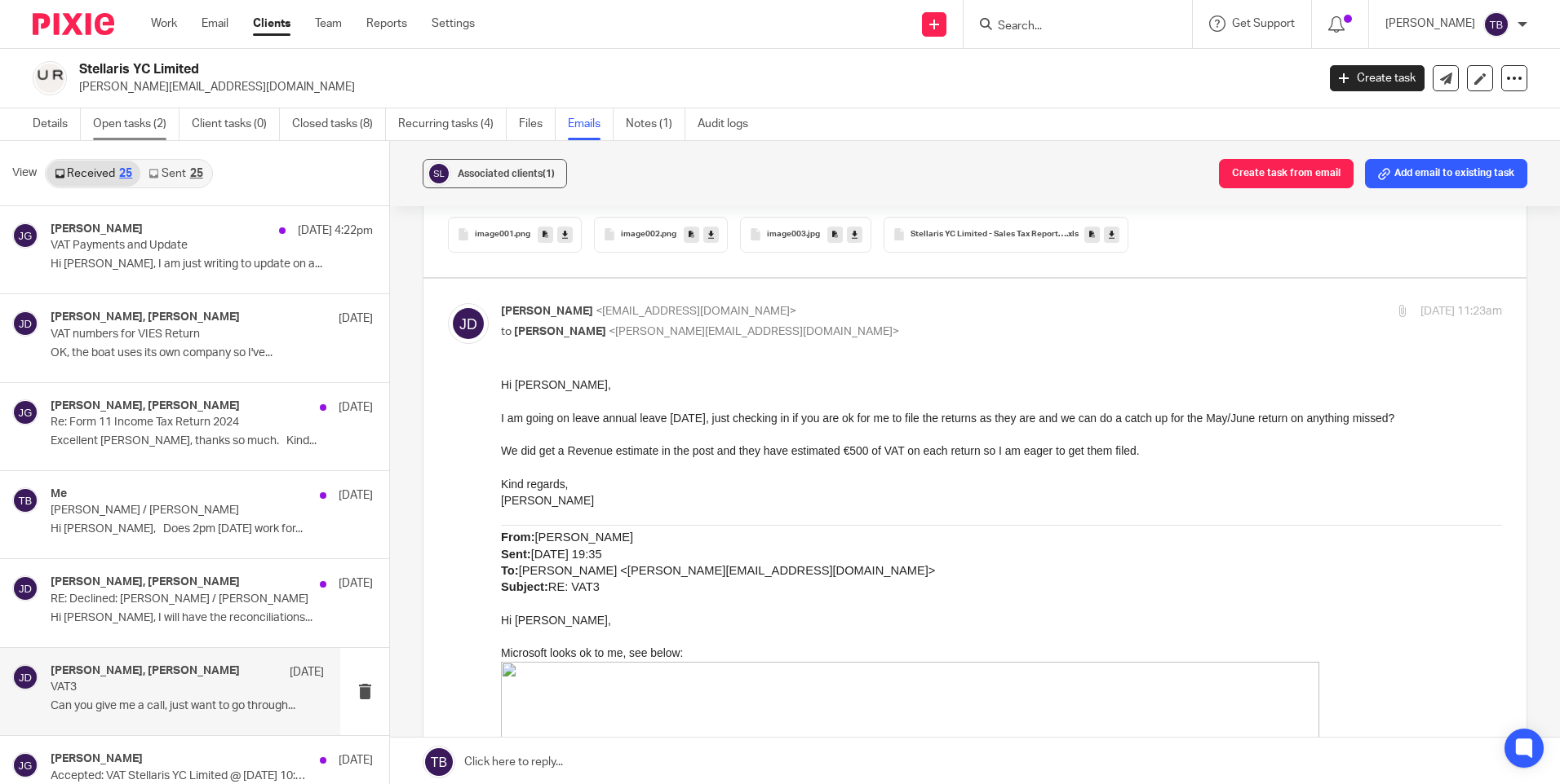
click at [122, 124] on link "Open tasks (2)" at bounding box center [136, 124] width 86 height 31
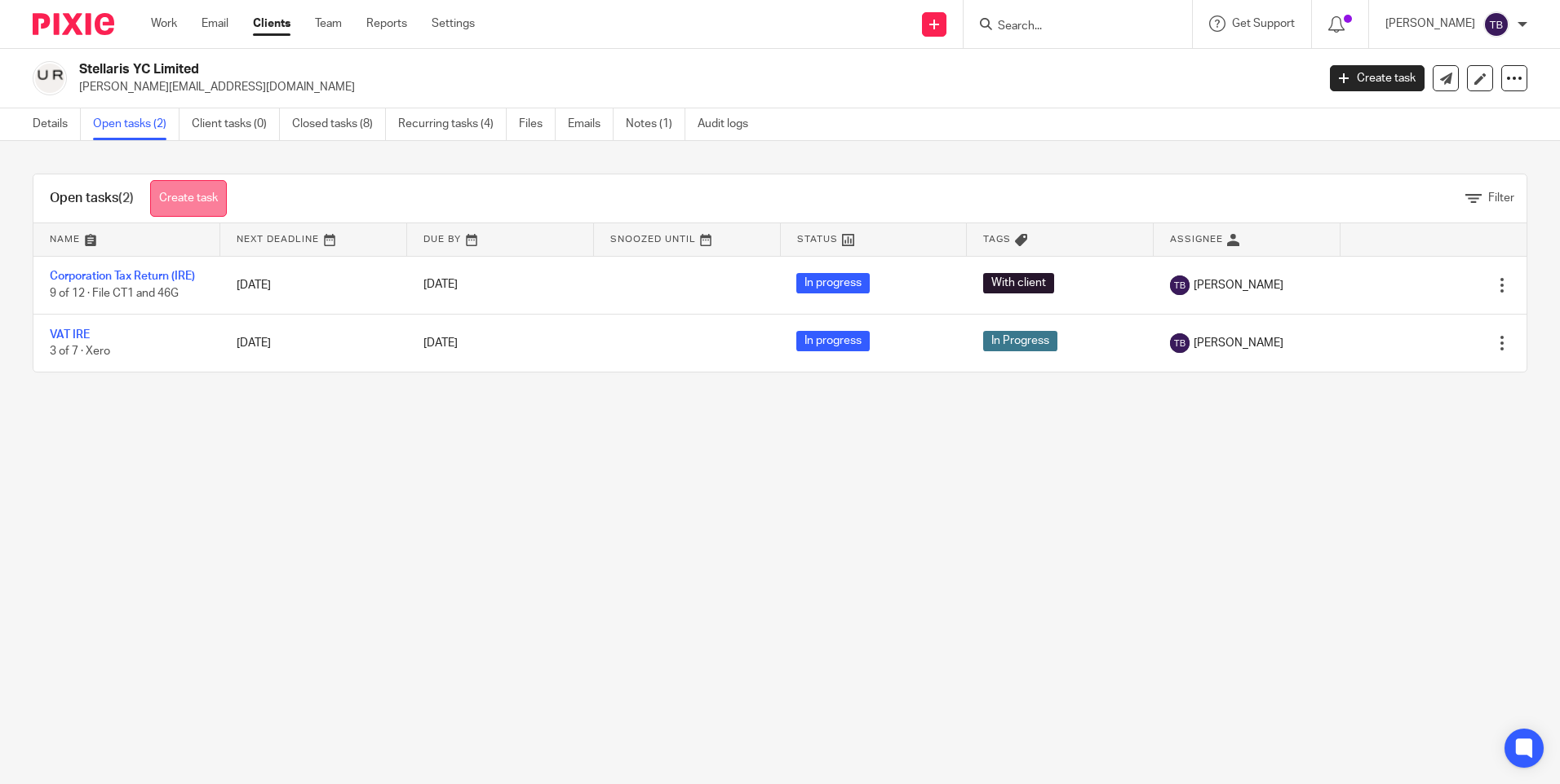
click at [175, 210] on link "Create task" at bounding box center [188, 199] width 77 height 37
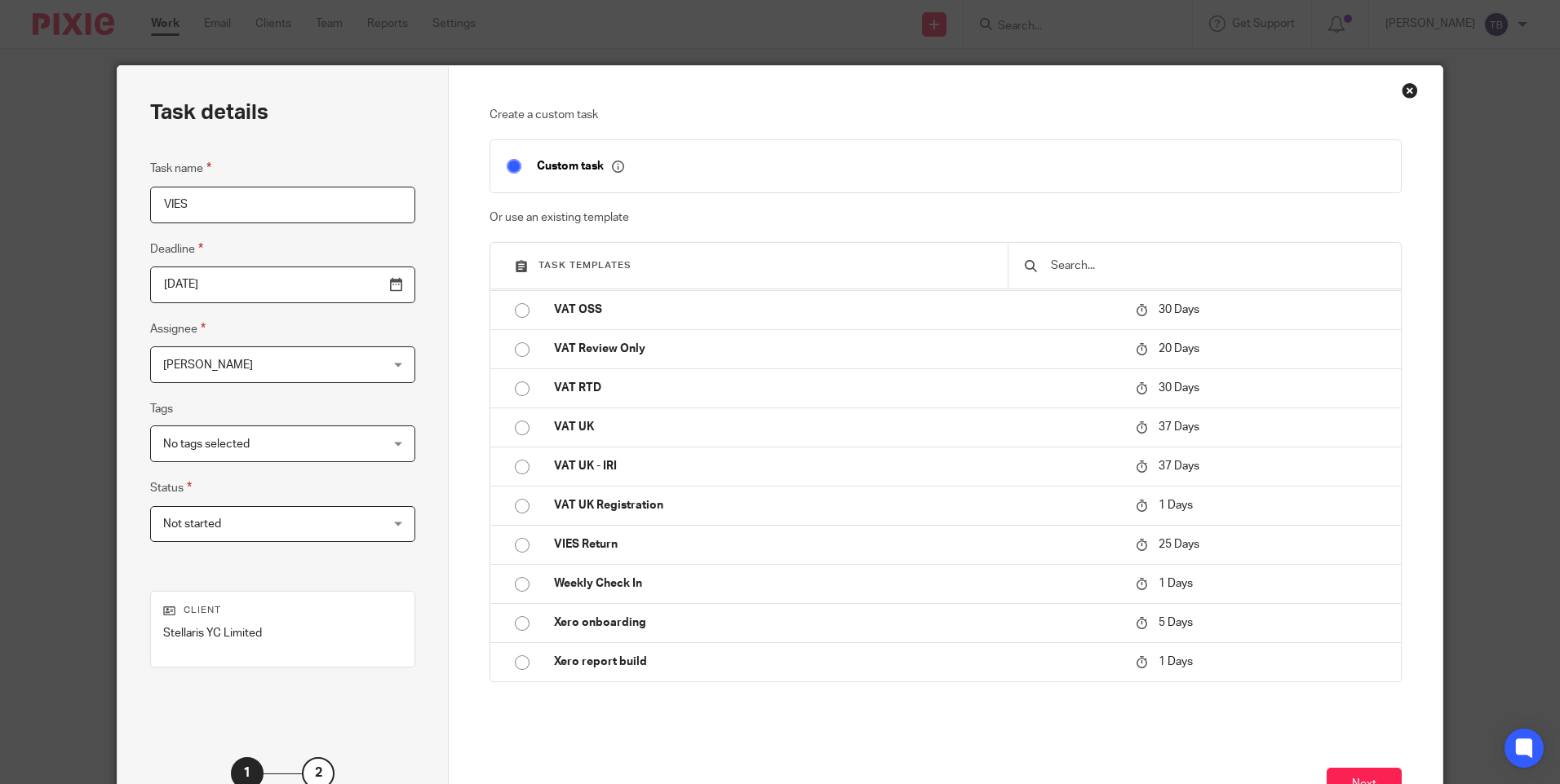
scroll to position [125, 0]
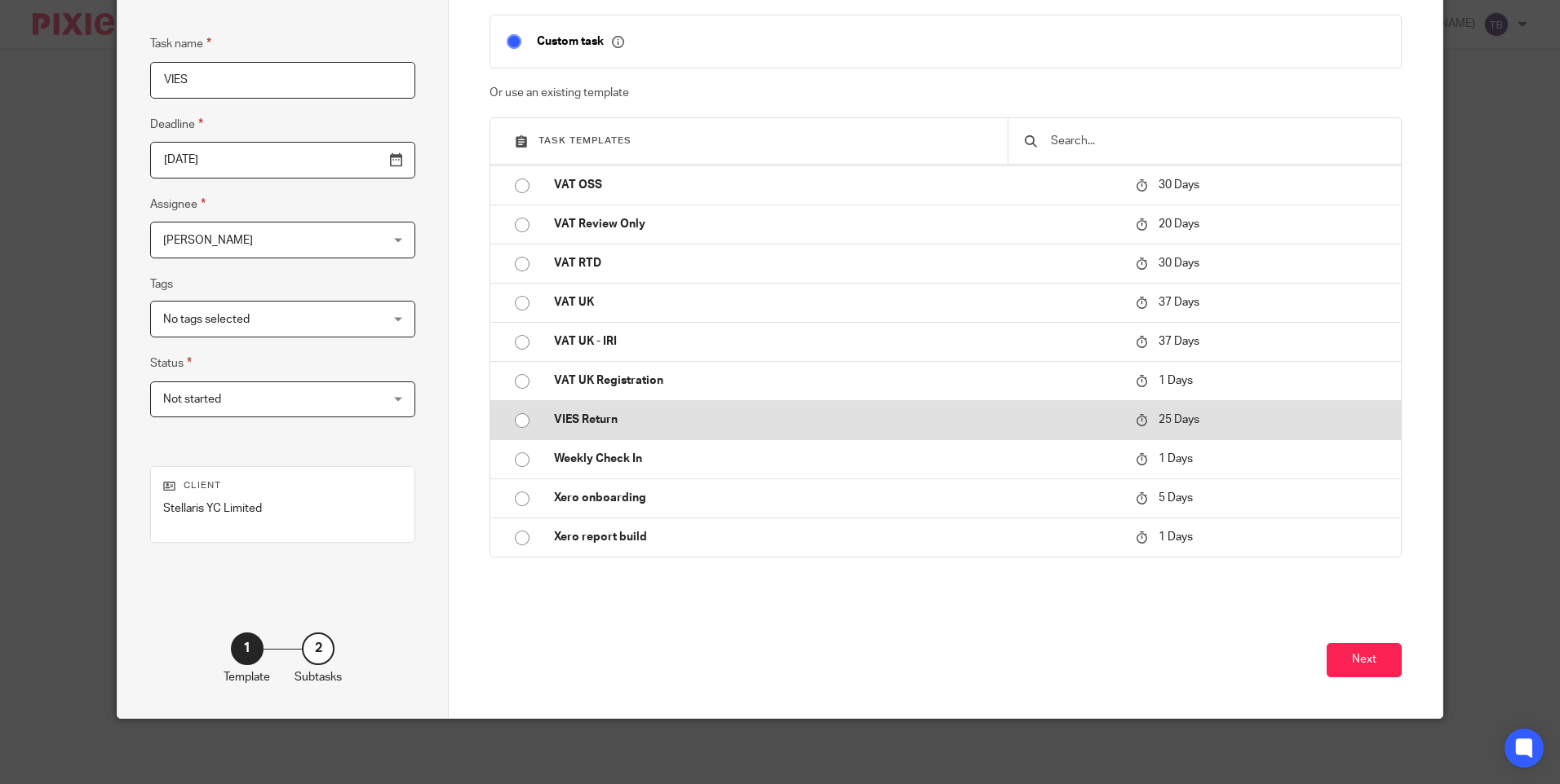
type input "VIES"
click at [566, 419] on p "VIES Return" at bounding box center [837, 419] width 565 height 17
type input "[DATE]"
checkbox input "false"
radio input "true"
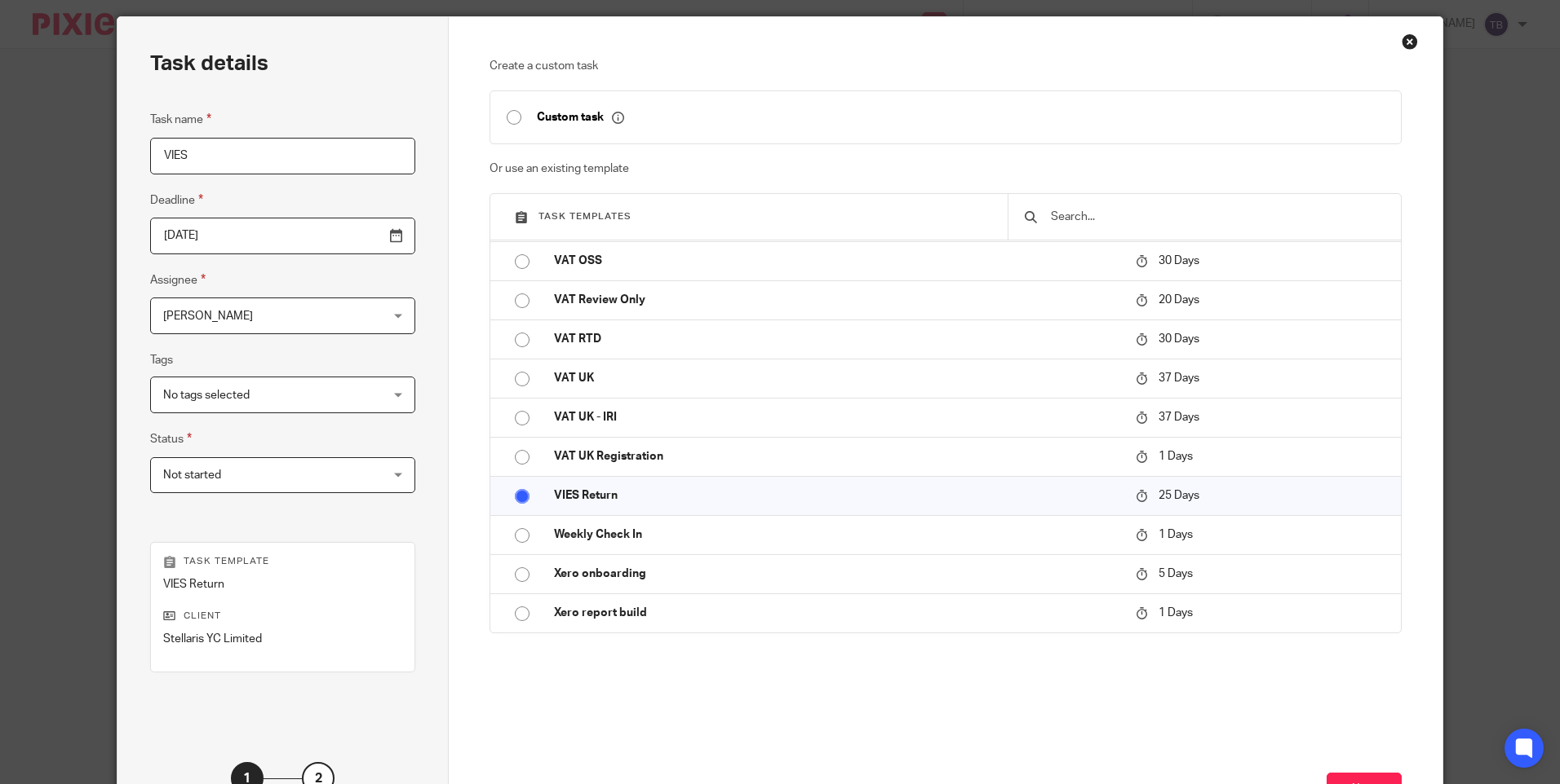
scroll to position [0, 0]
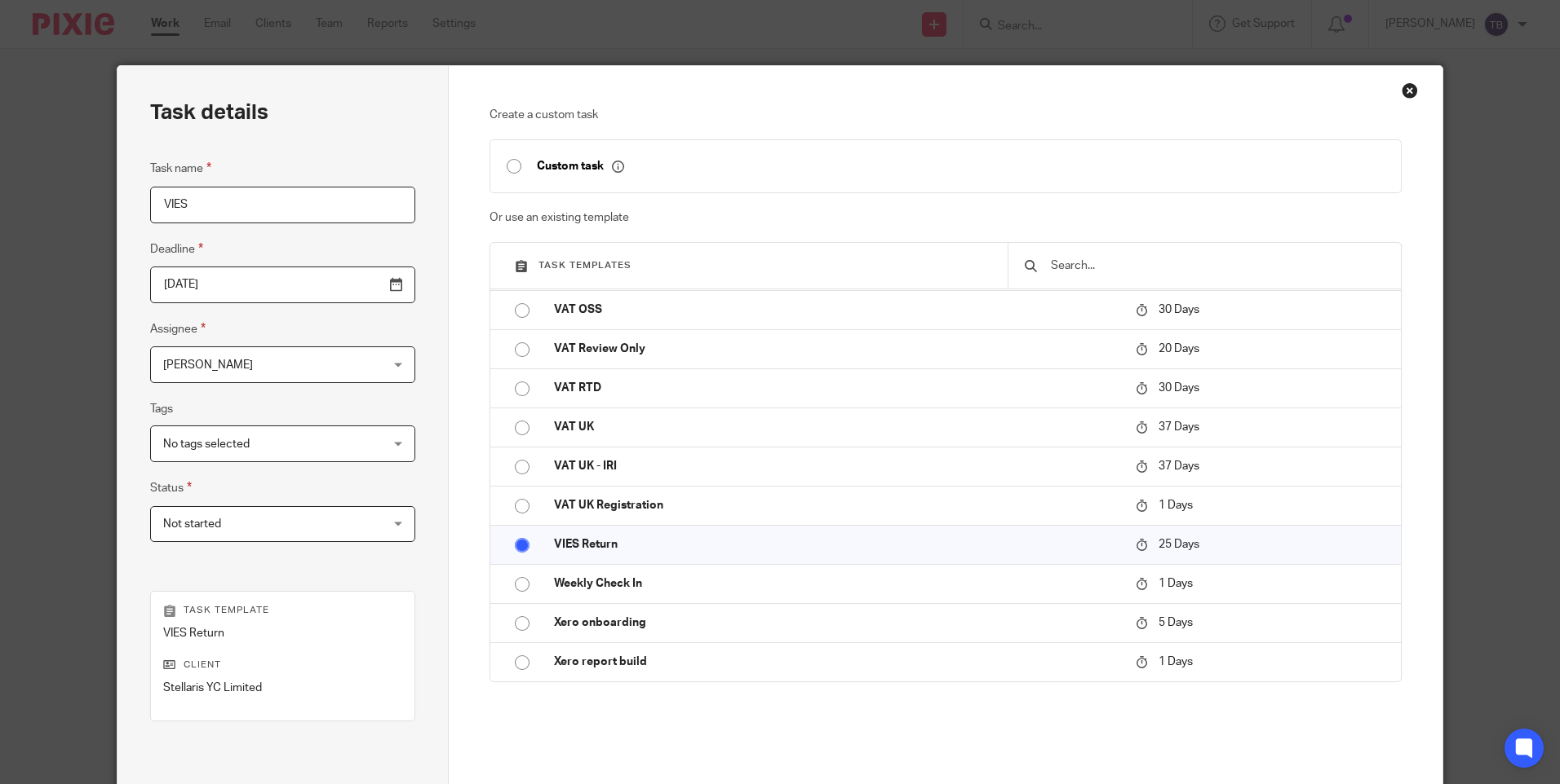
click at [1405, 86] on div "Close this dialog window" at bounding box center [1409, 90] width 17 height 17
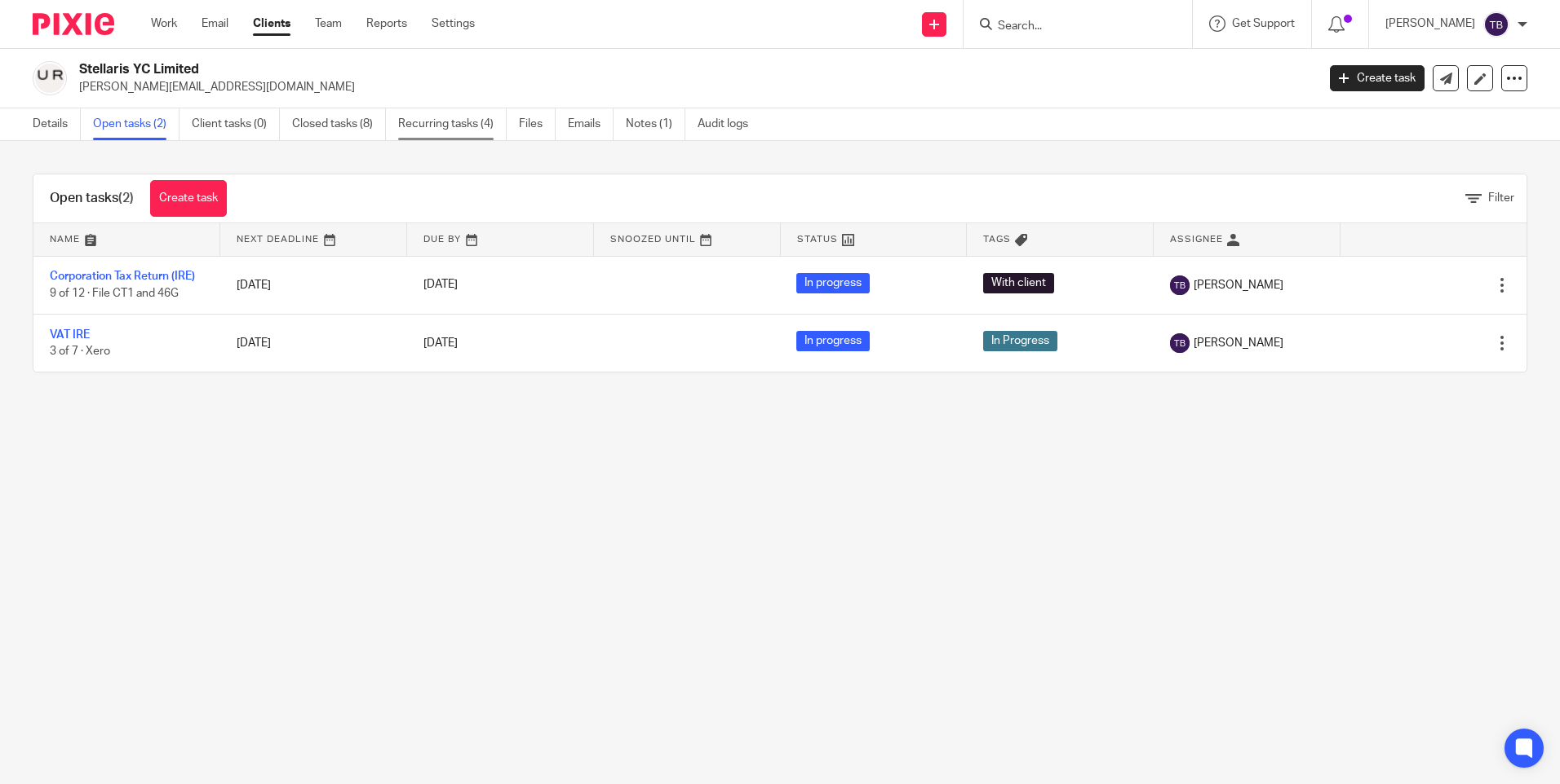
click at [466, 119] on link "Recurring tasks (4)" at bounding box center [452, 124] width 108 height 31
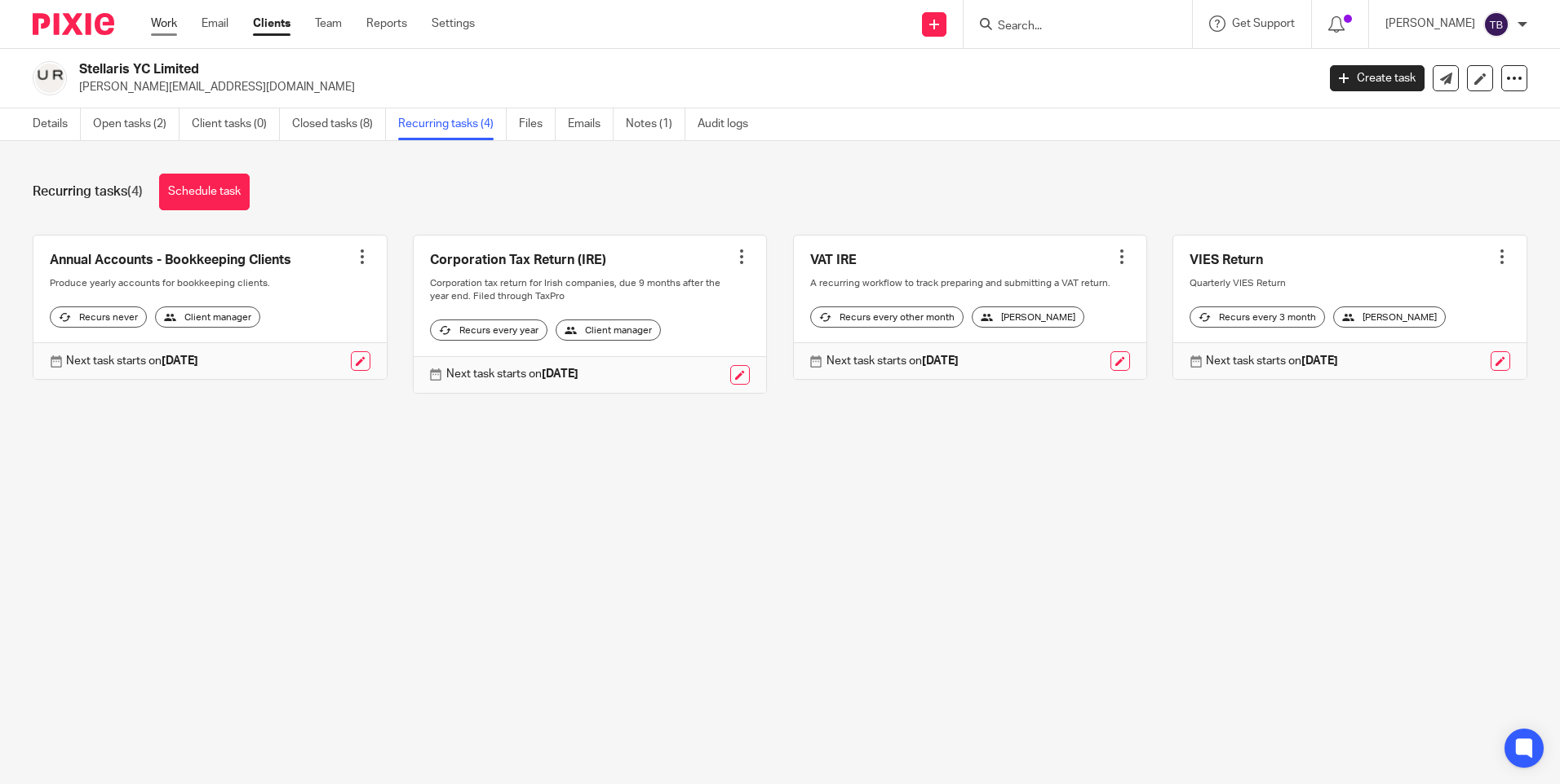
click at [176, 24] on link "Work" at bounding box center [164, 24] width 26 height 17
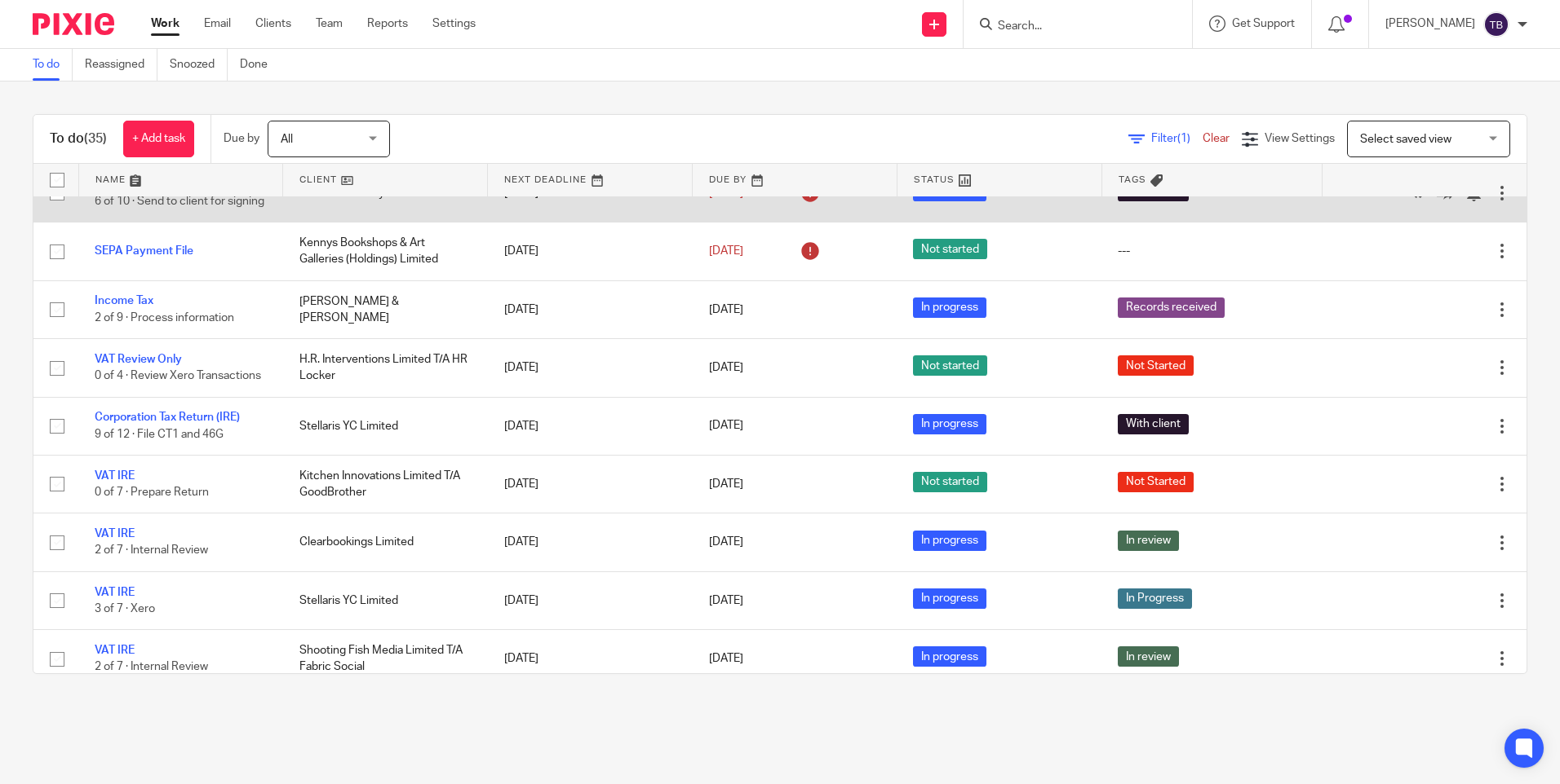
scroll to position [244, 0]
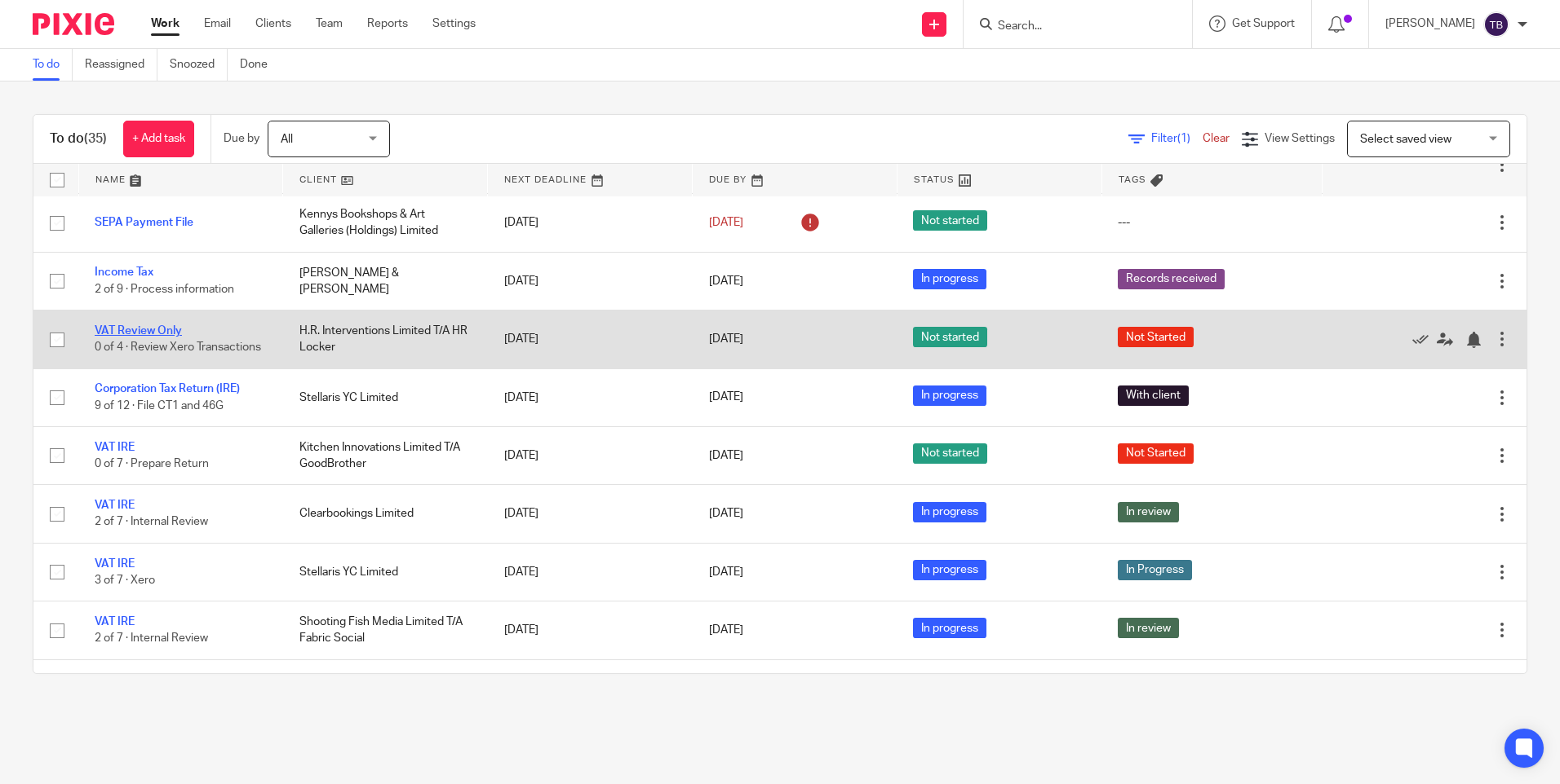
click at [127, 331] on link "VAT Review Only" at bounding box center [138, 331] width 87 height 11
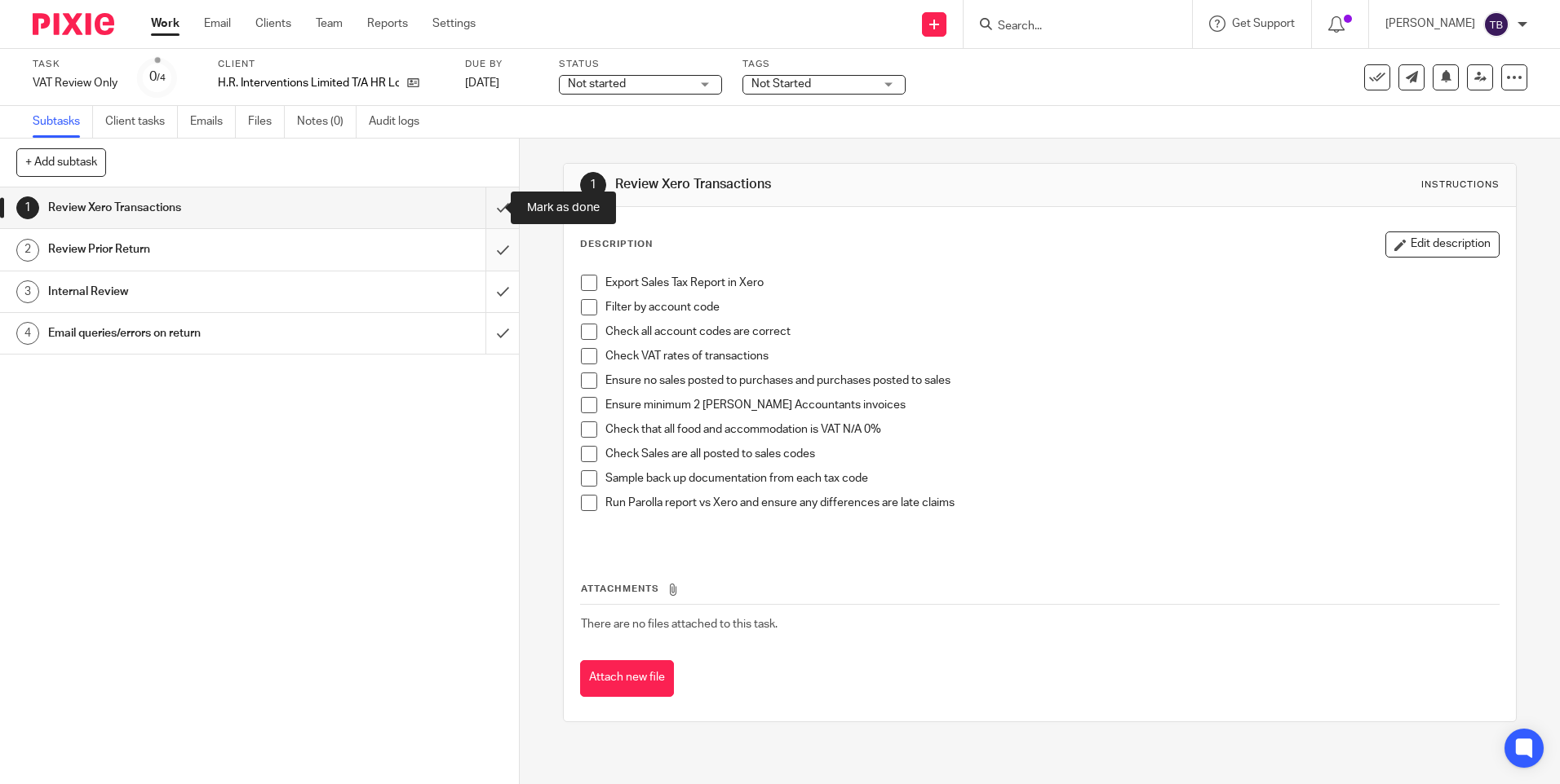
drag, startPoint x: 483, startPoint y: 210, endPoint x: 482, endPoint y: 246, distance: 36.0
click at [483, 210] on input "submit" at bounding box center [259, 208] width 519 height 41
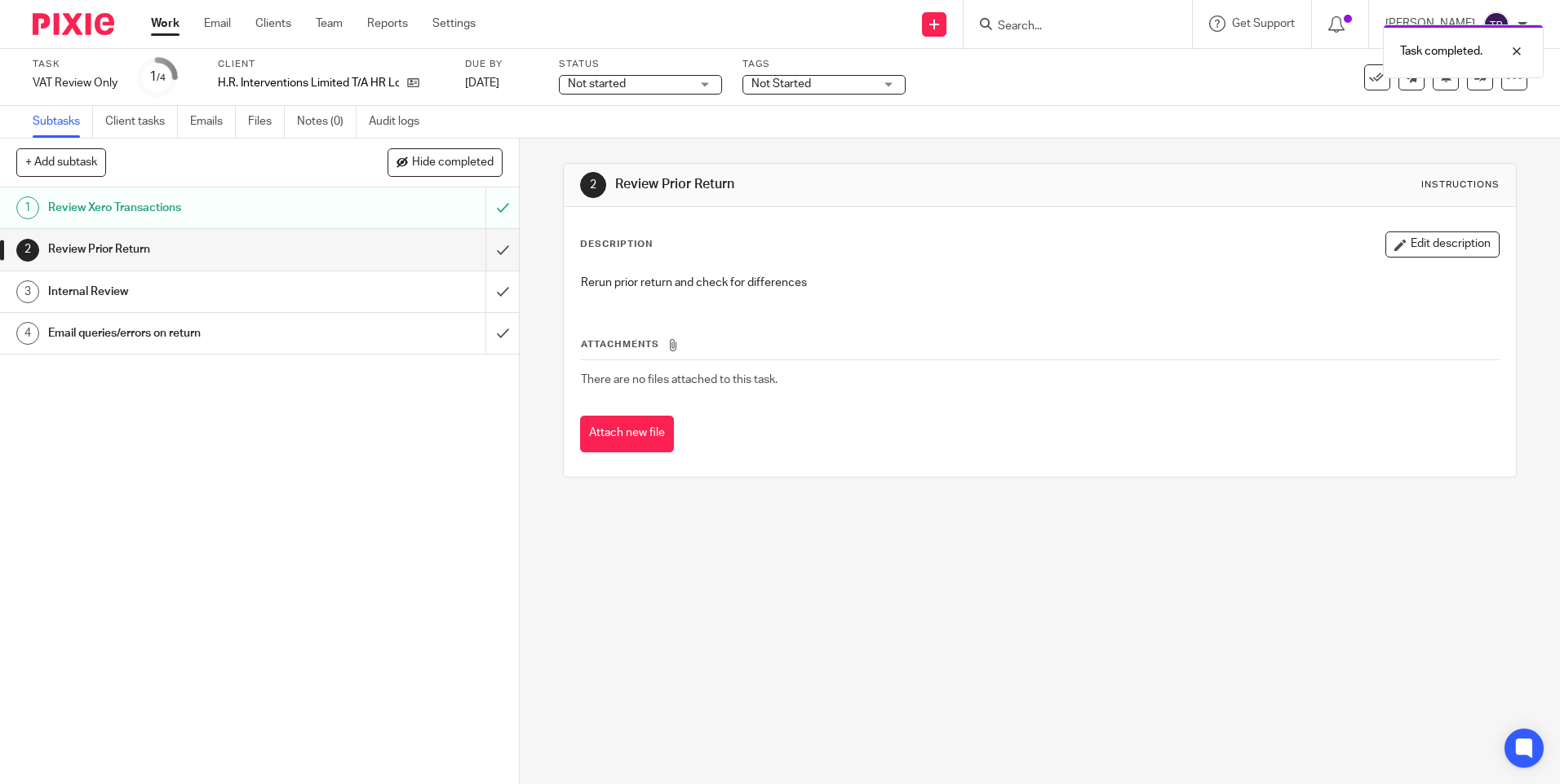
click at [410, 202] on div "Review Xero Transactions" at bounding box center [258, 208] width 421 height 24
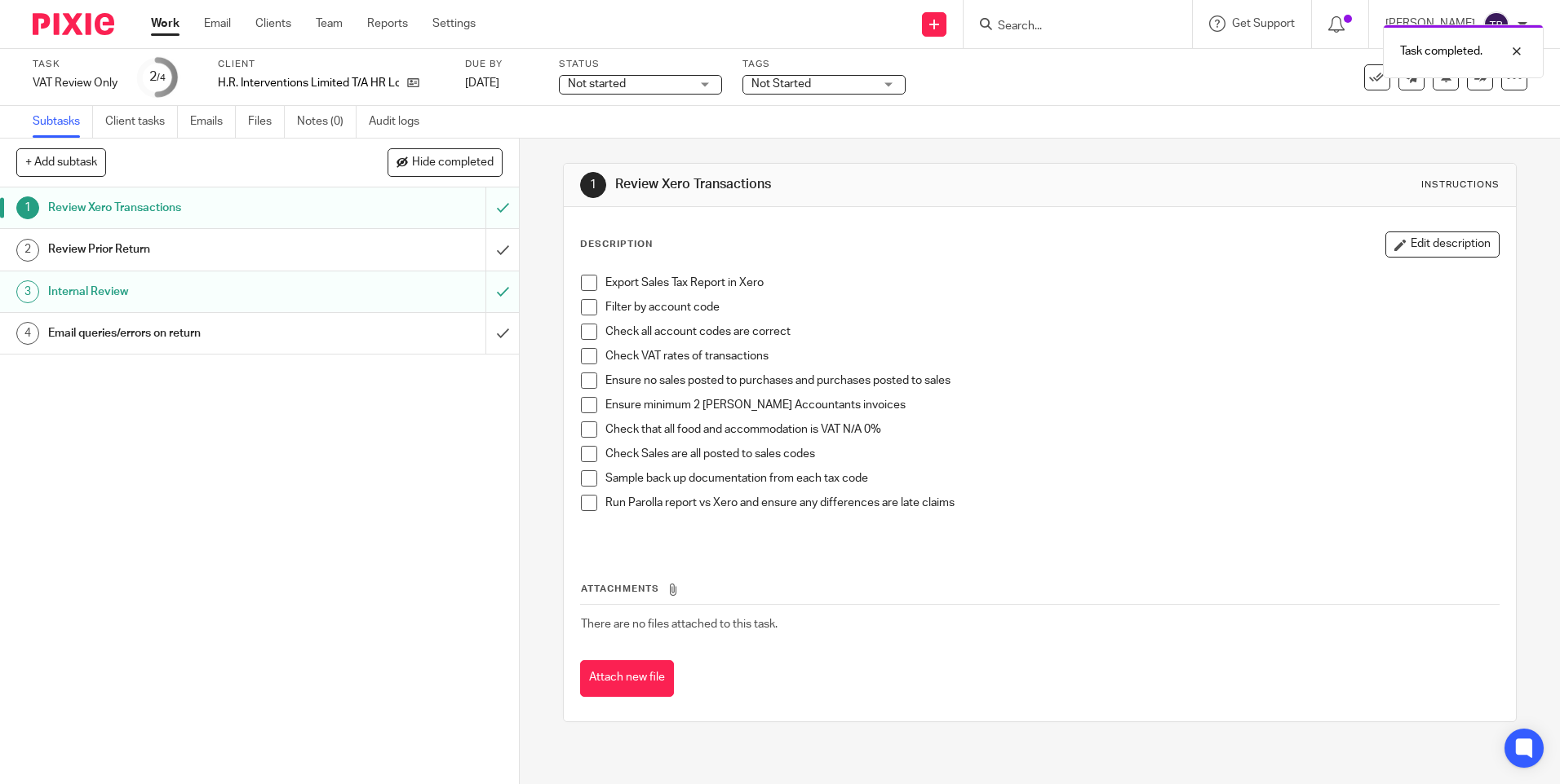
click at [1066, 489] on div "Sample back up documentation from each tax code" at bounding box center [1051, 482] width 893 height 24
click at [1071, 508] on p "Run Parolla report vs Xero and ensure any differences are late claims" at bounding box center [1051, 503] width 893 height 17
click at [1420, 238] on button "Edit description" at bounding box center [1442, 245] width 114 height 26
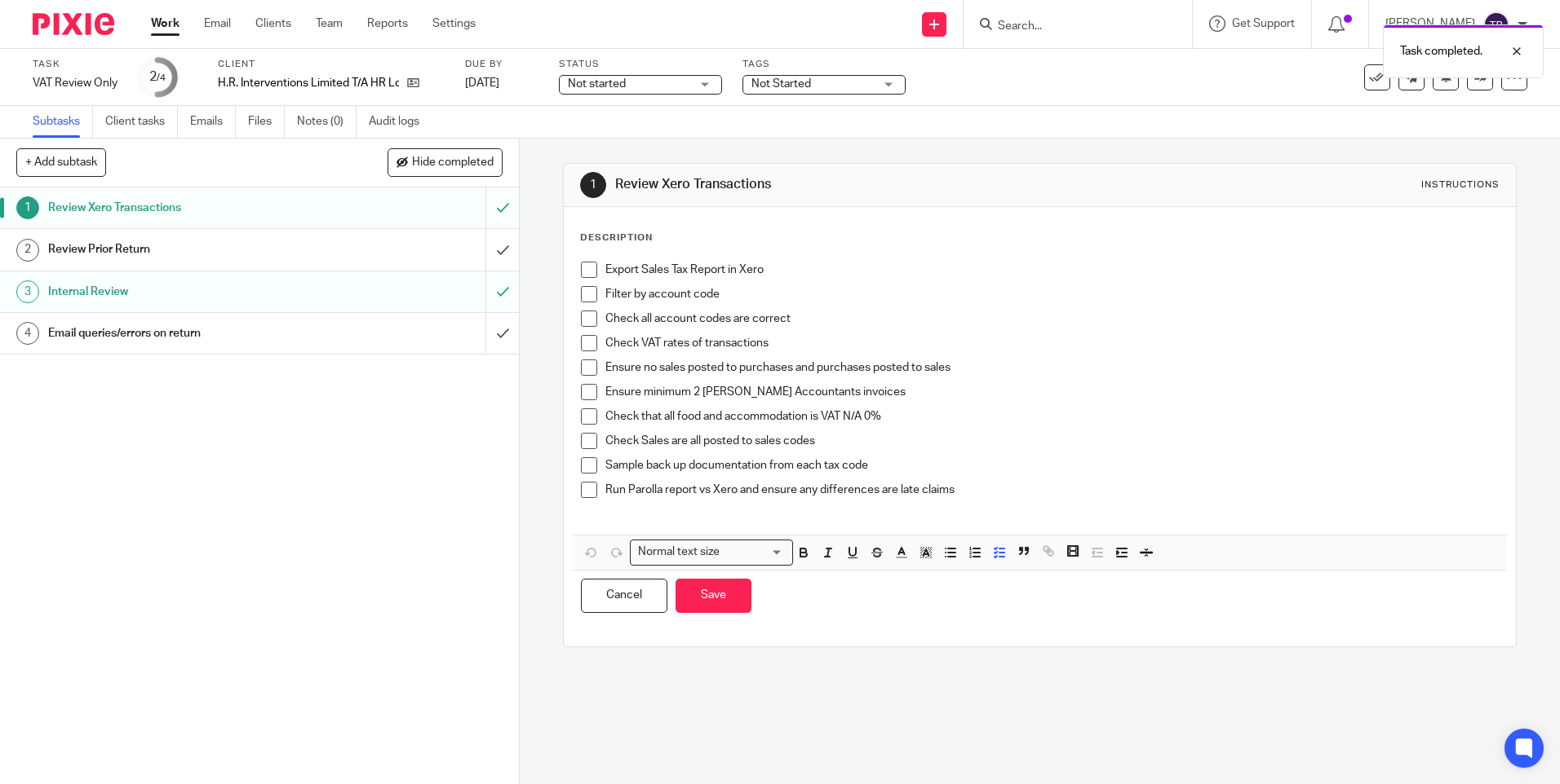
click at [1086, 494] on p "Run Parolla report vs Xero and ensure any differences are late claims" at bounding box center [1051, 490] width 893 height 17
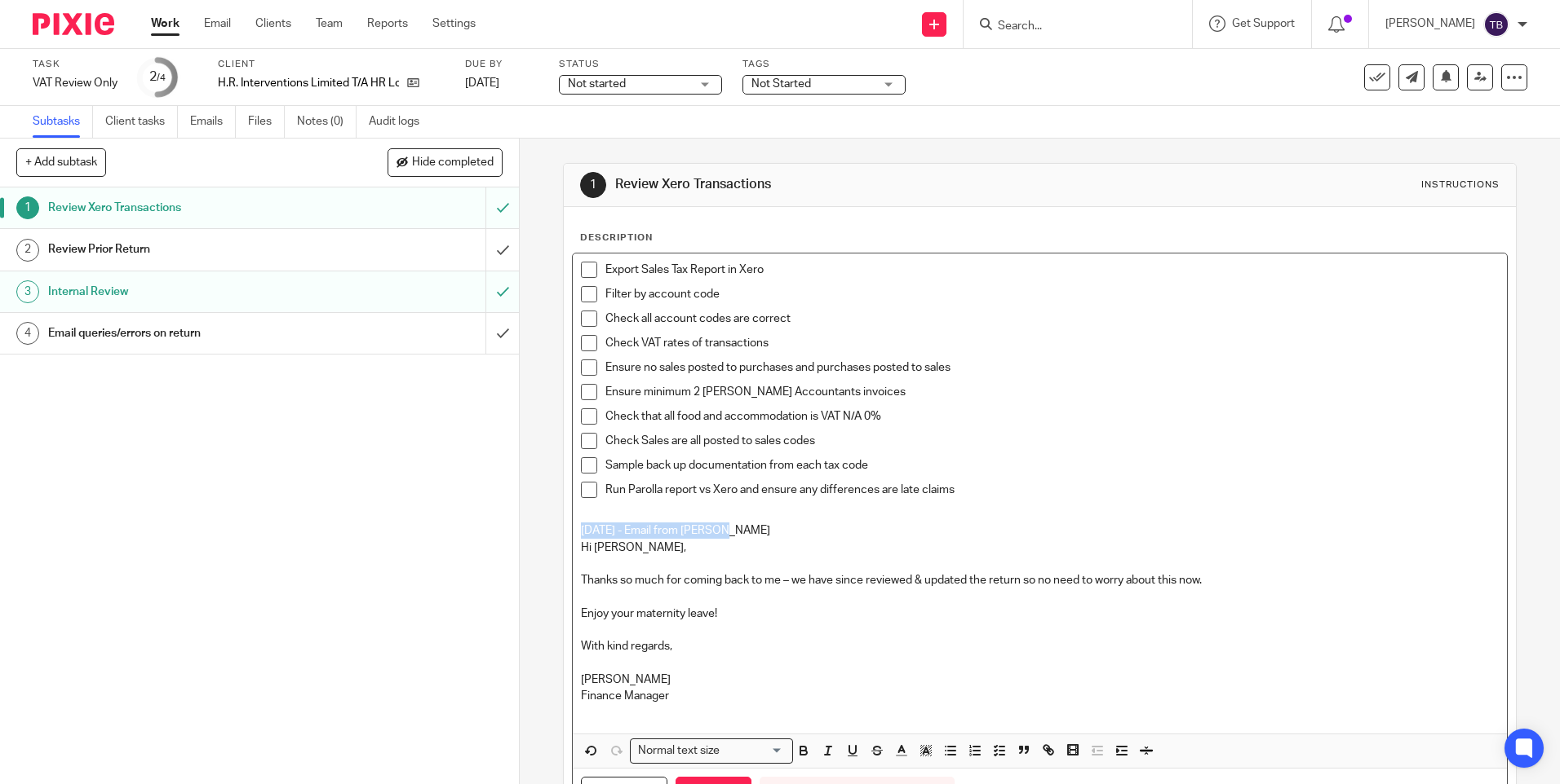
drag, startPoint x: 758, startPoint y: 533, endPoint x: 517, endPoint y: 528, distance: 241.1
click at [520, 528] on div "1 Review Xero Transactions Instructions Description Export Sales Tax Report in …" at bounding box center [1040, 461] width 1040 height 645
click at [800, 748] on icon "button" at bounding box center [803, 748] width 6 height 4
click at [899, 751] on line "button" at bounding box center [900, 751] width 4 height 0
click at [905, 771] on li "color:#F44E3B" at bounding box center [906, 773] width 12 height 12
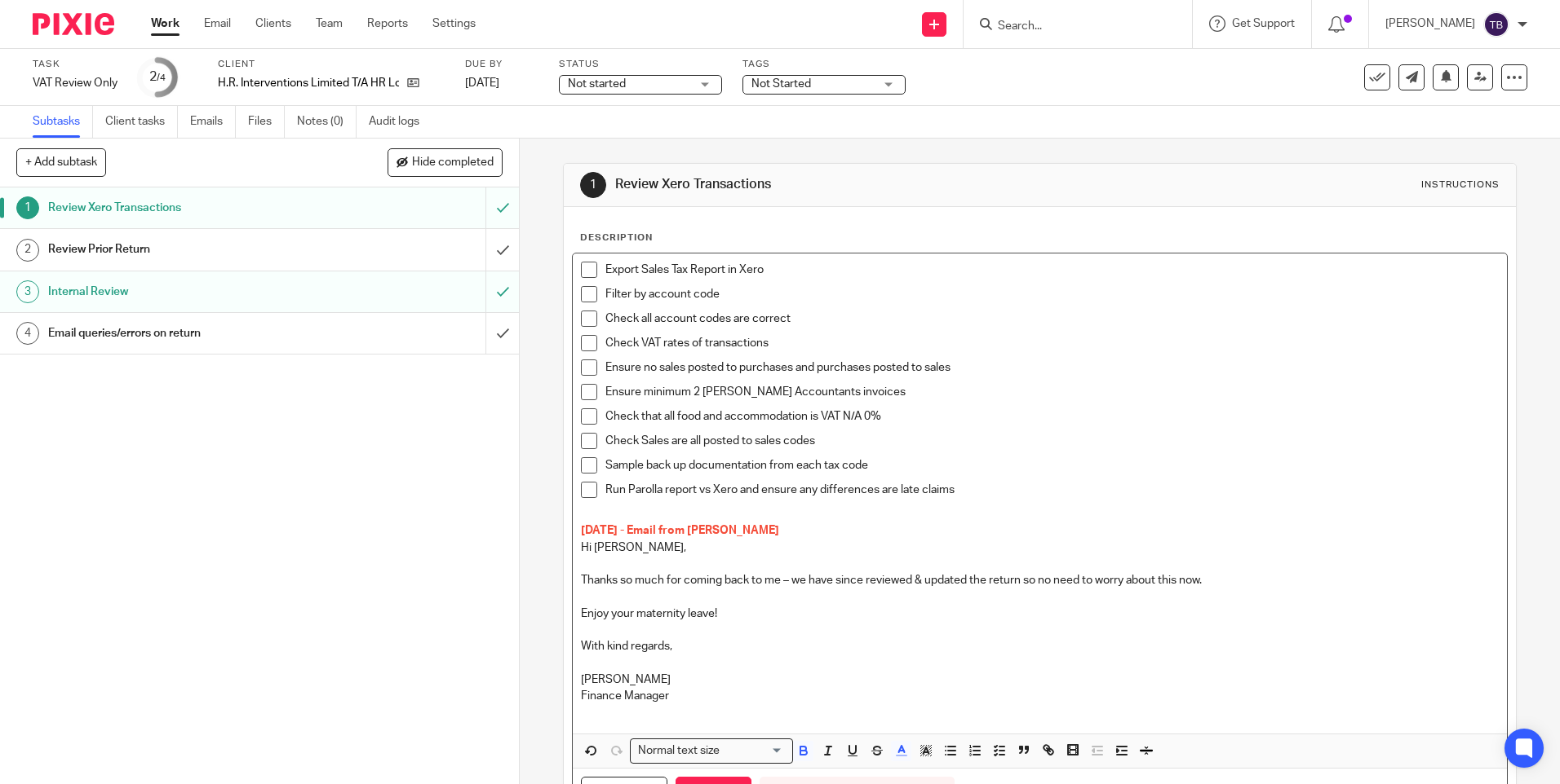
click at [862, 580] on p "Thanks so much for coming back to me – we have since reviewed & updated the ret…" at bounding box center [1039, 580] width 917 height 17
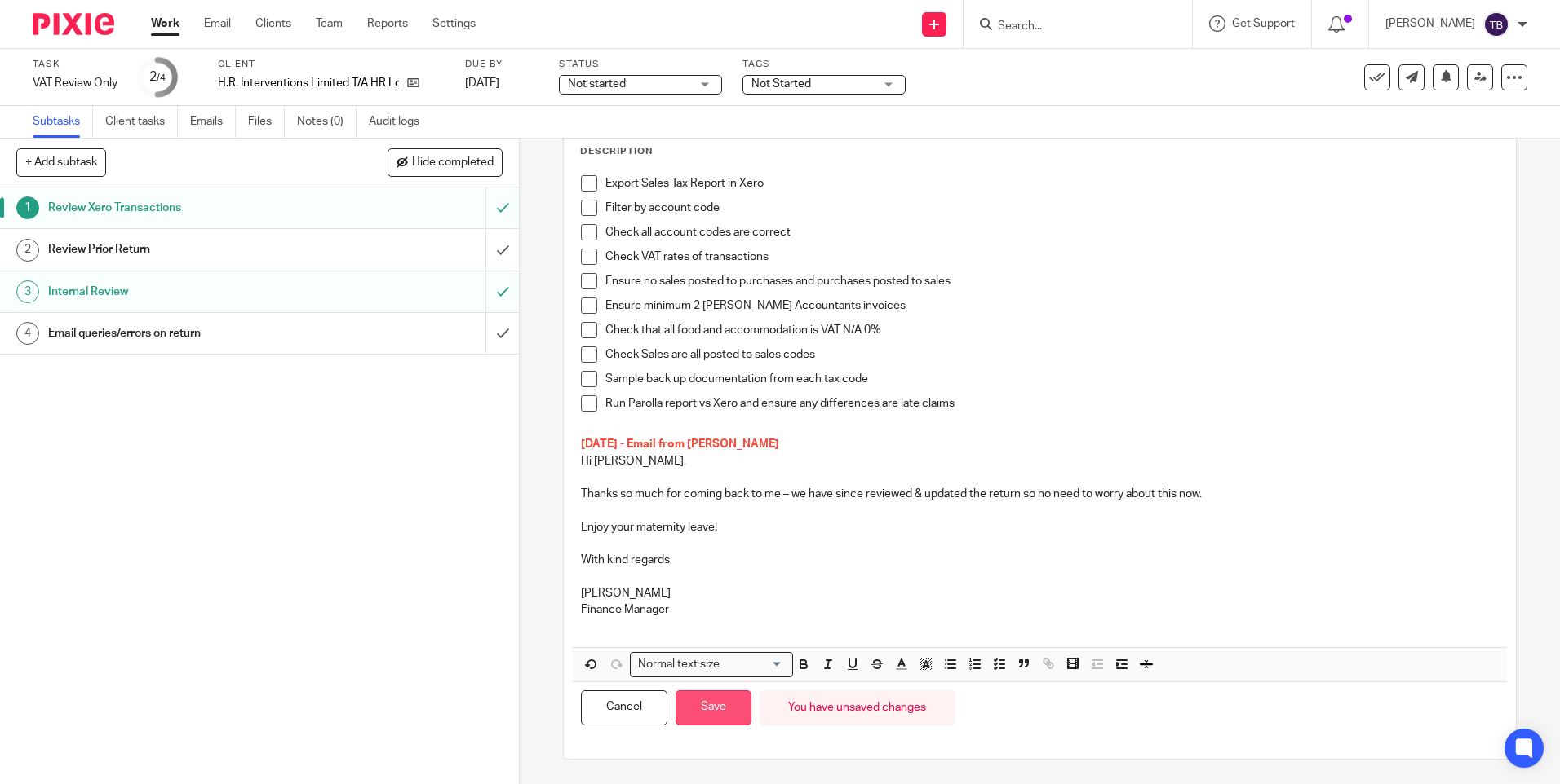
click at [703, 712] on button "Save" at bounding box center [713, 708] width 76 height 35
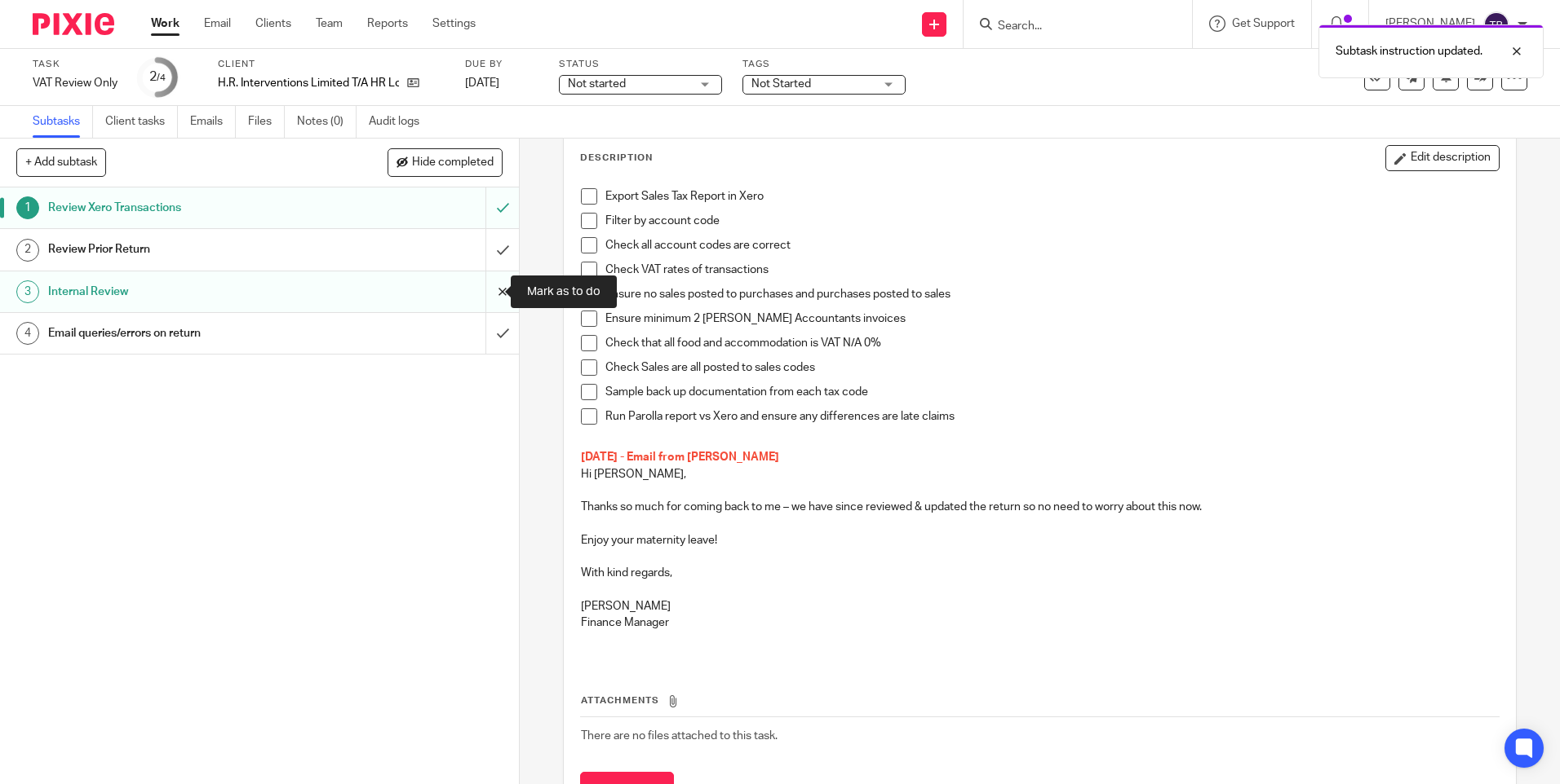
click at [482, 284] on input "submit" at bounding box center [259, 291] width 519 height 41
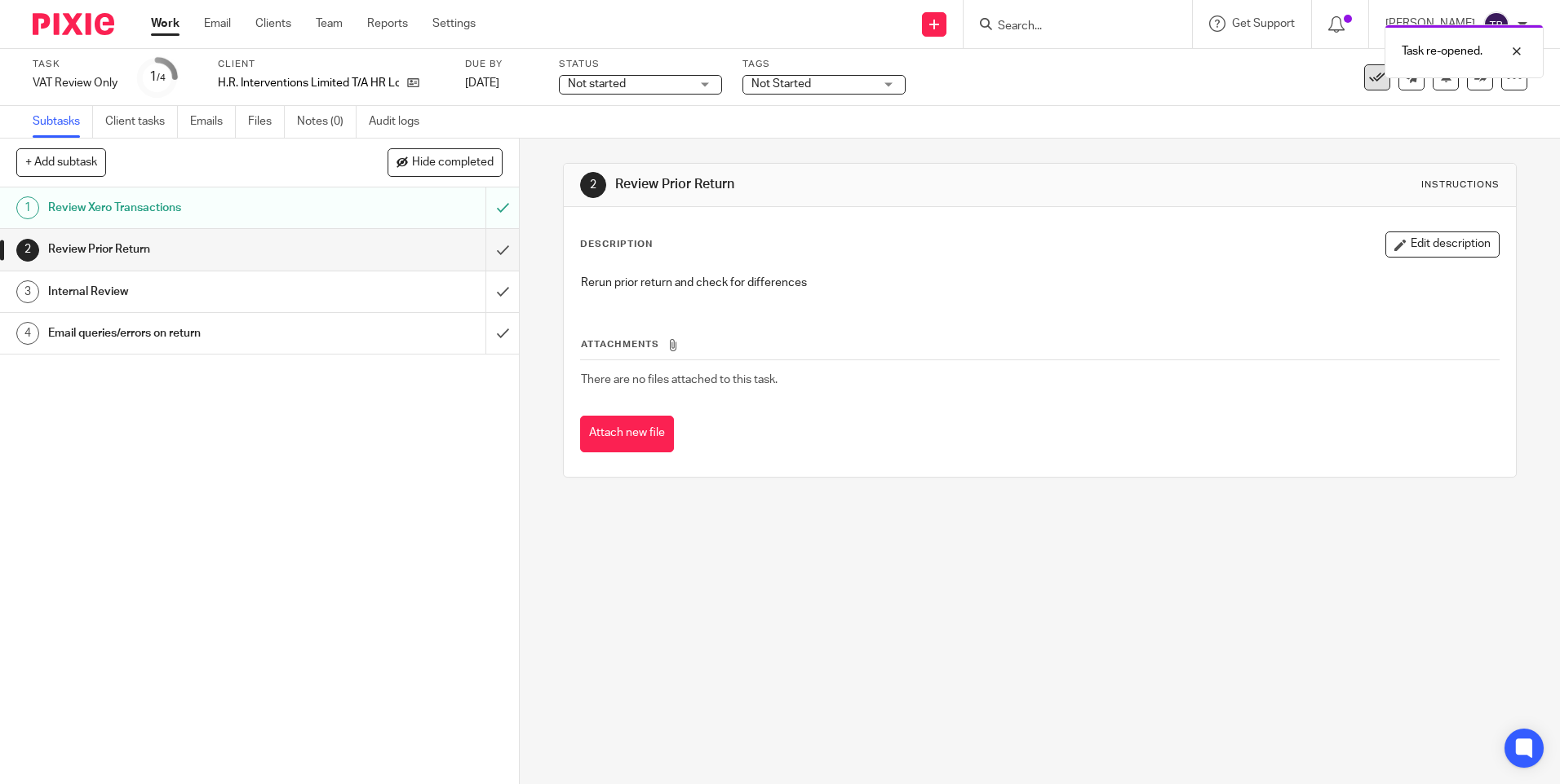
click at [1369, 81] on icon at bounding box center [1377, 77] width 17 height 17
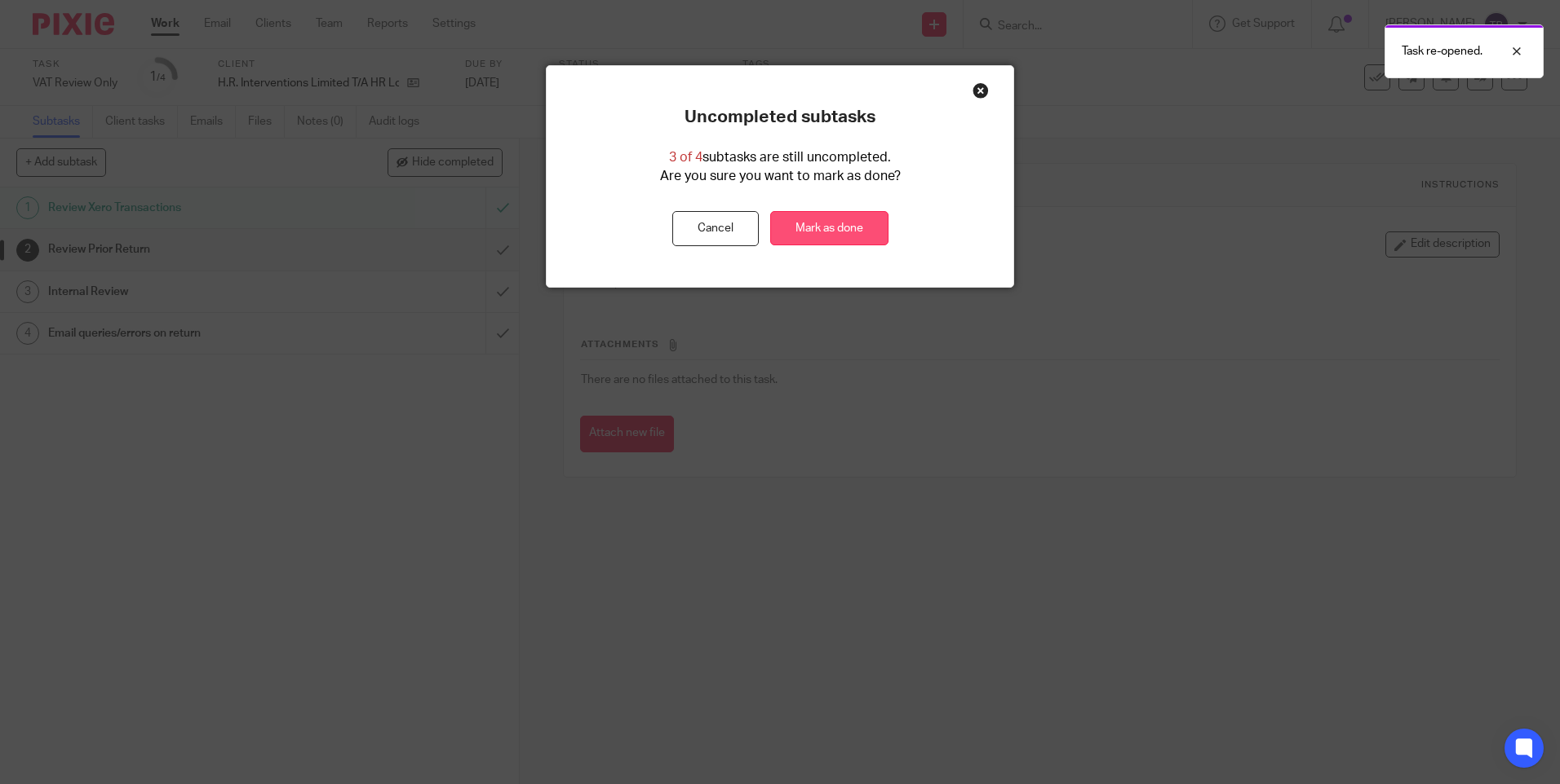
click at [811, 228] on link "Mark as done" at bounding box center [830, 228] width 119 height 35
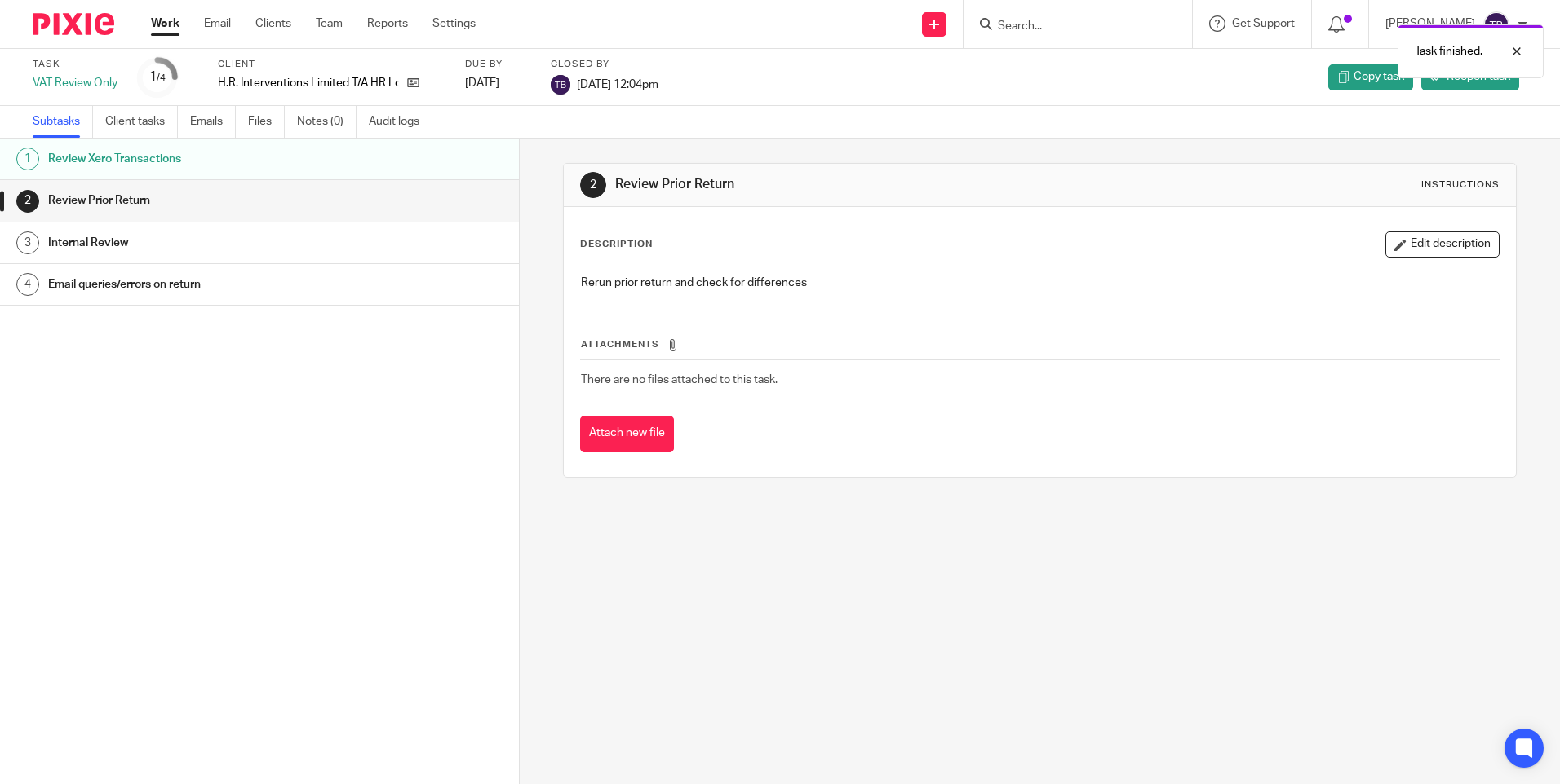
click at [207, 160] on h1 "Review Xero Transactions" at bounding box center [200, 159] width 304 height 24
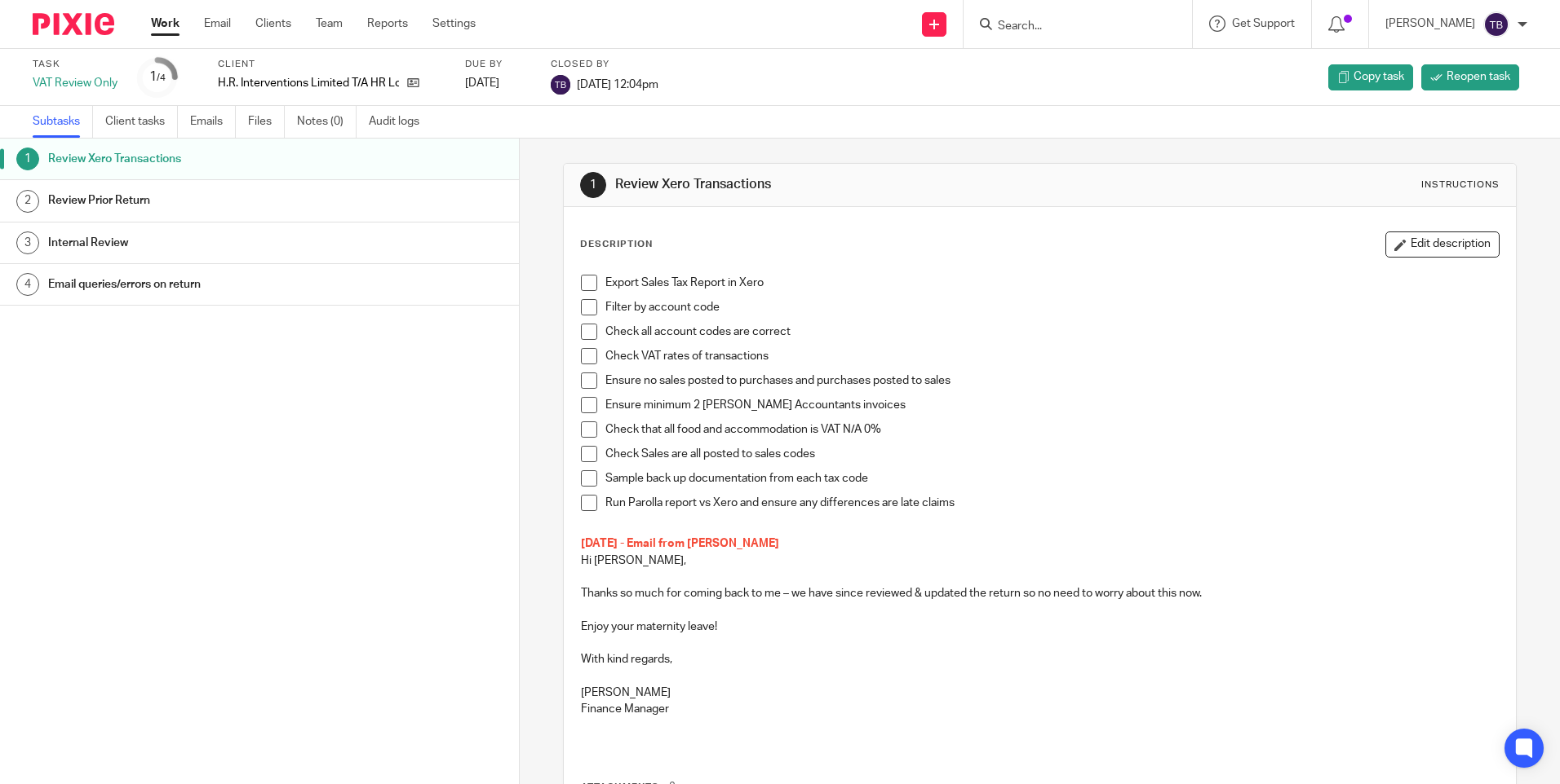
click at [168, 19] on link "Work" at bounding box center [165, 24] width 29 height 17
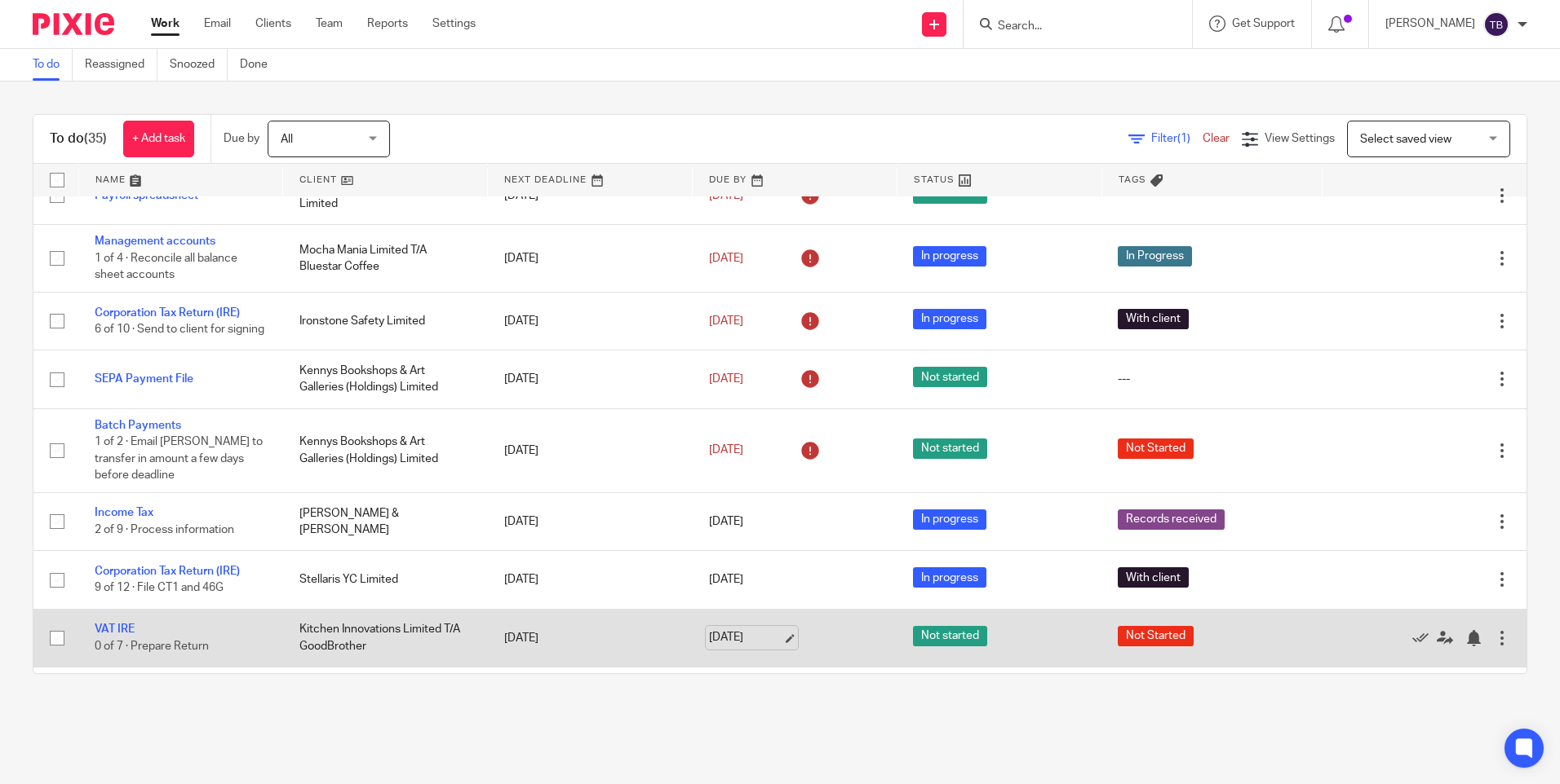
scroll to position [81, 0]
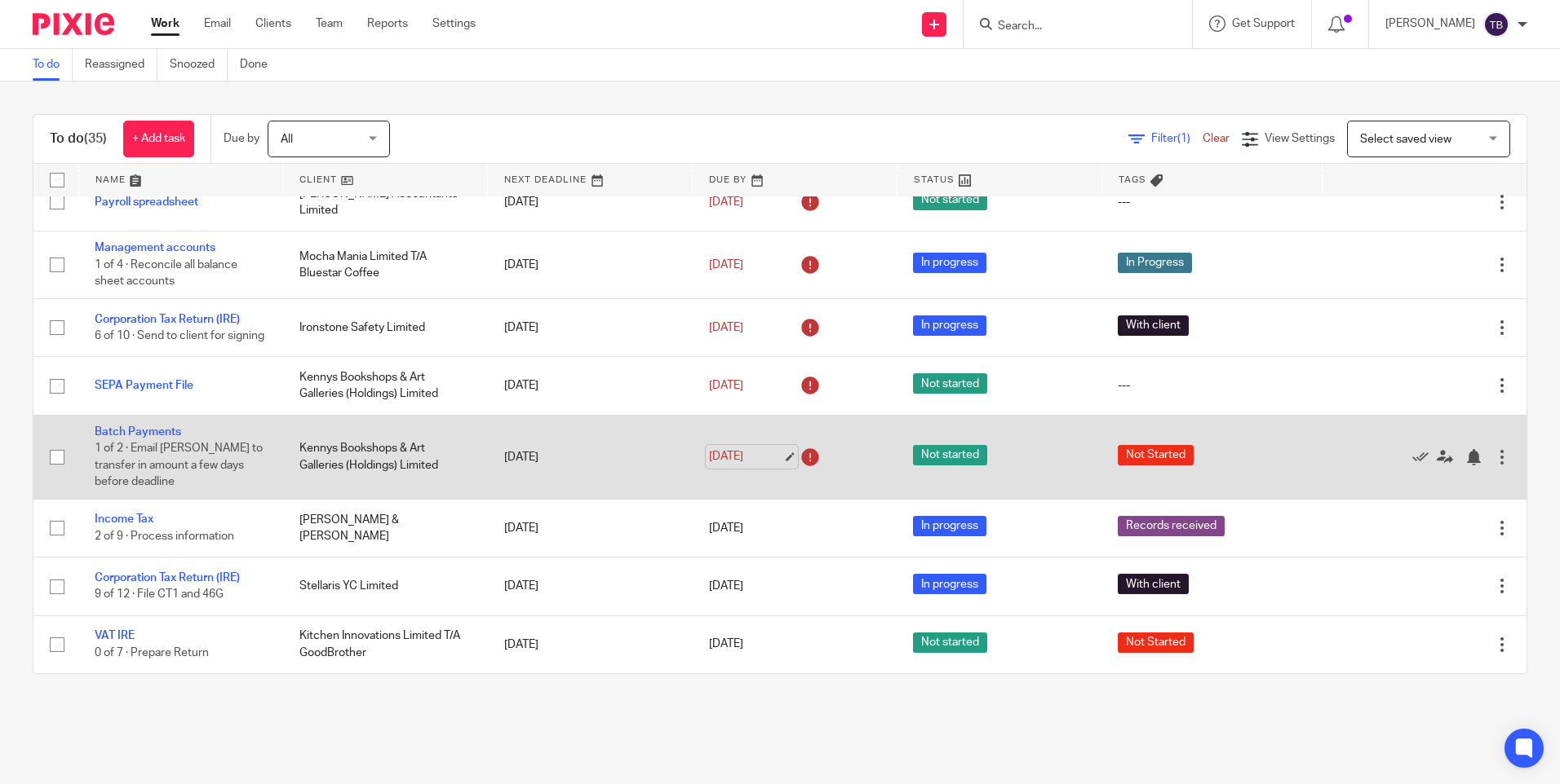
click at [769, 466] on link "18 Sep 2025" at bounding box center [745, 457] width 73 height 17
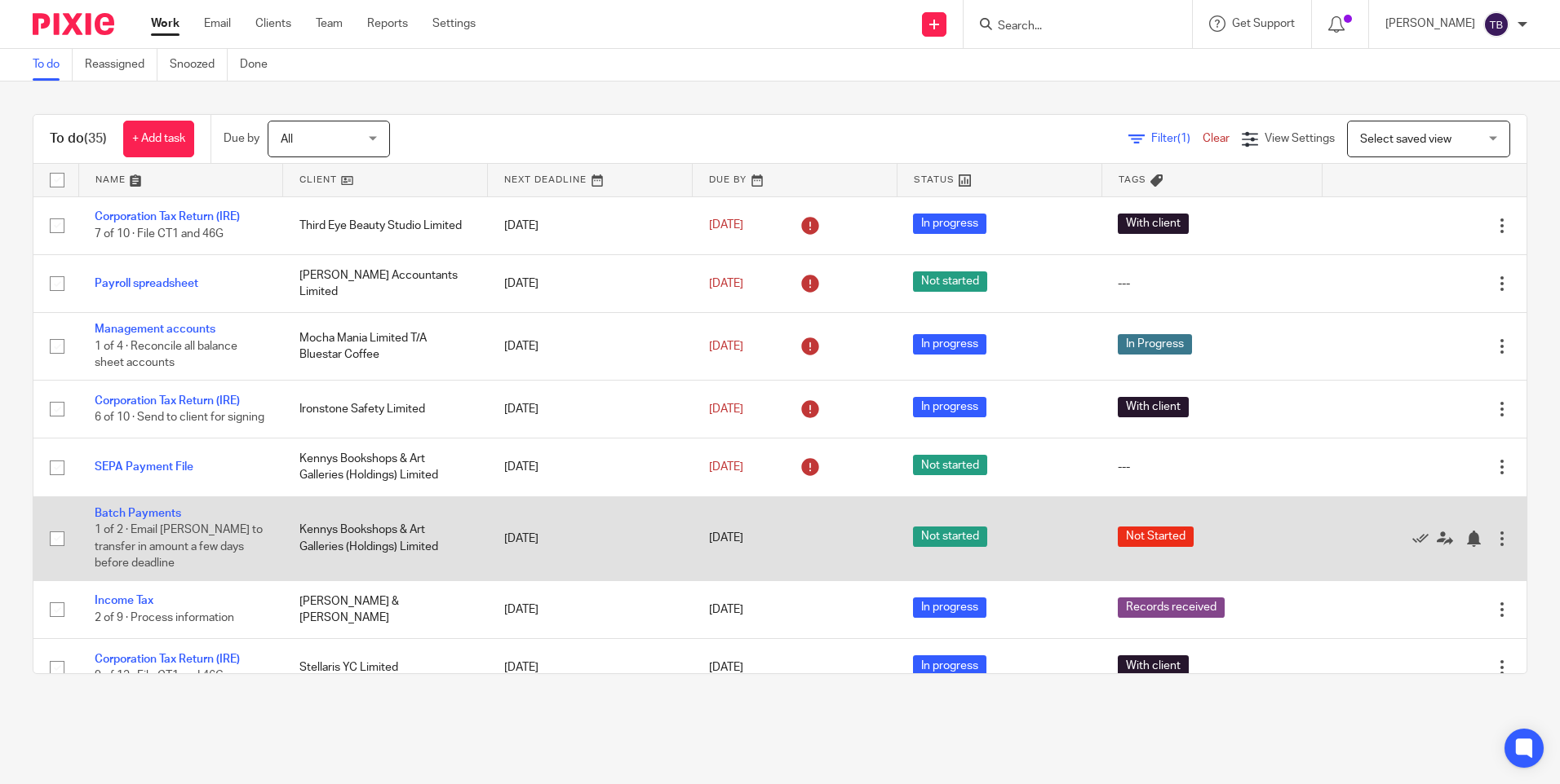
scroll to position [326, 0]
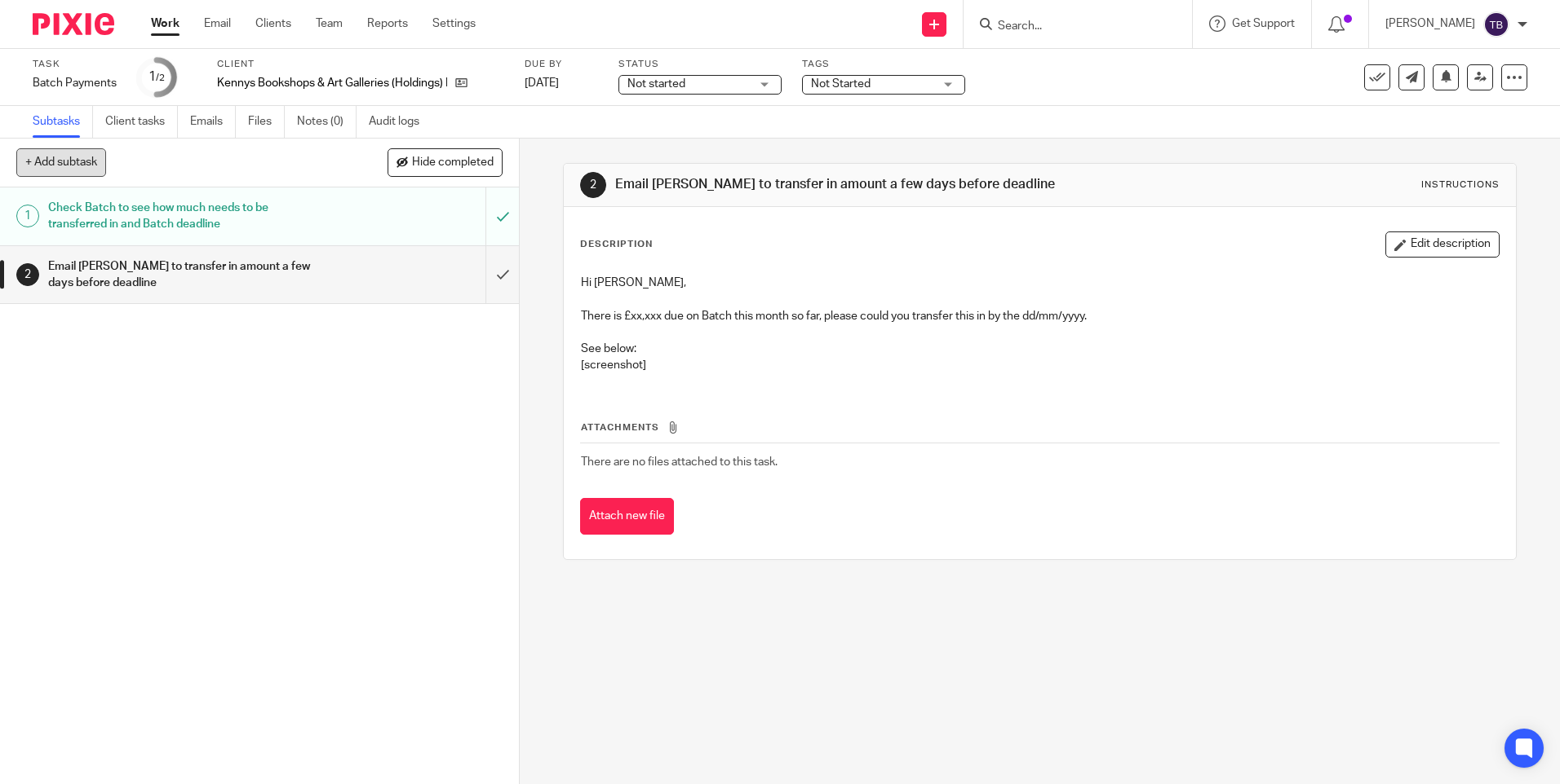
click at [62, 150] on button "+ Add subtask" at bounding box center [61, 162] width 90 height 28
click at [330, 156] on input "text" at bounding box center [201, 163] width 369 height 28
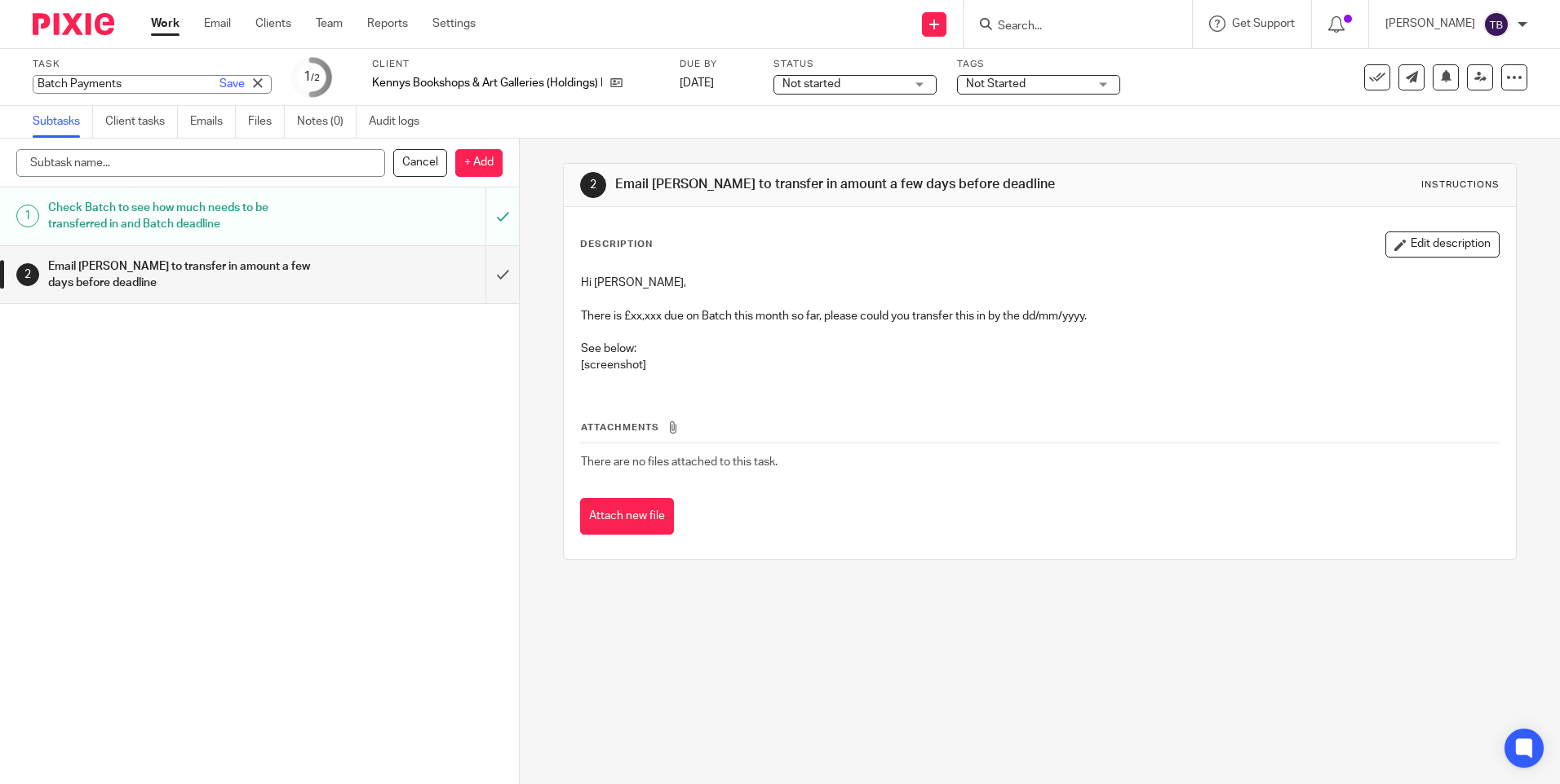
click at [109, 81] on div "Batch Payments Save Batch Payments" at bounding box center [152, 85] width 239 height 19
click at [139, 85] on input "Batch Payments" at bounding box center [152, 85] width 239 height 19
drag, startPoint x: 37, startPoint y: 83, endPoint x: 95, endPoint y: 88, distance: 58.2
click at [37, 83] on input "Batch Payments" at bounding box center [152, 85] width 239 height 19
type input "Month End Batch Payments"
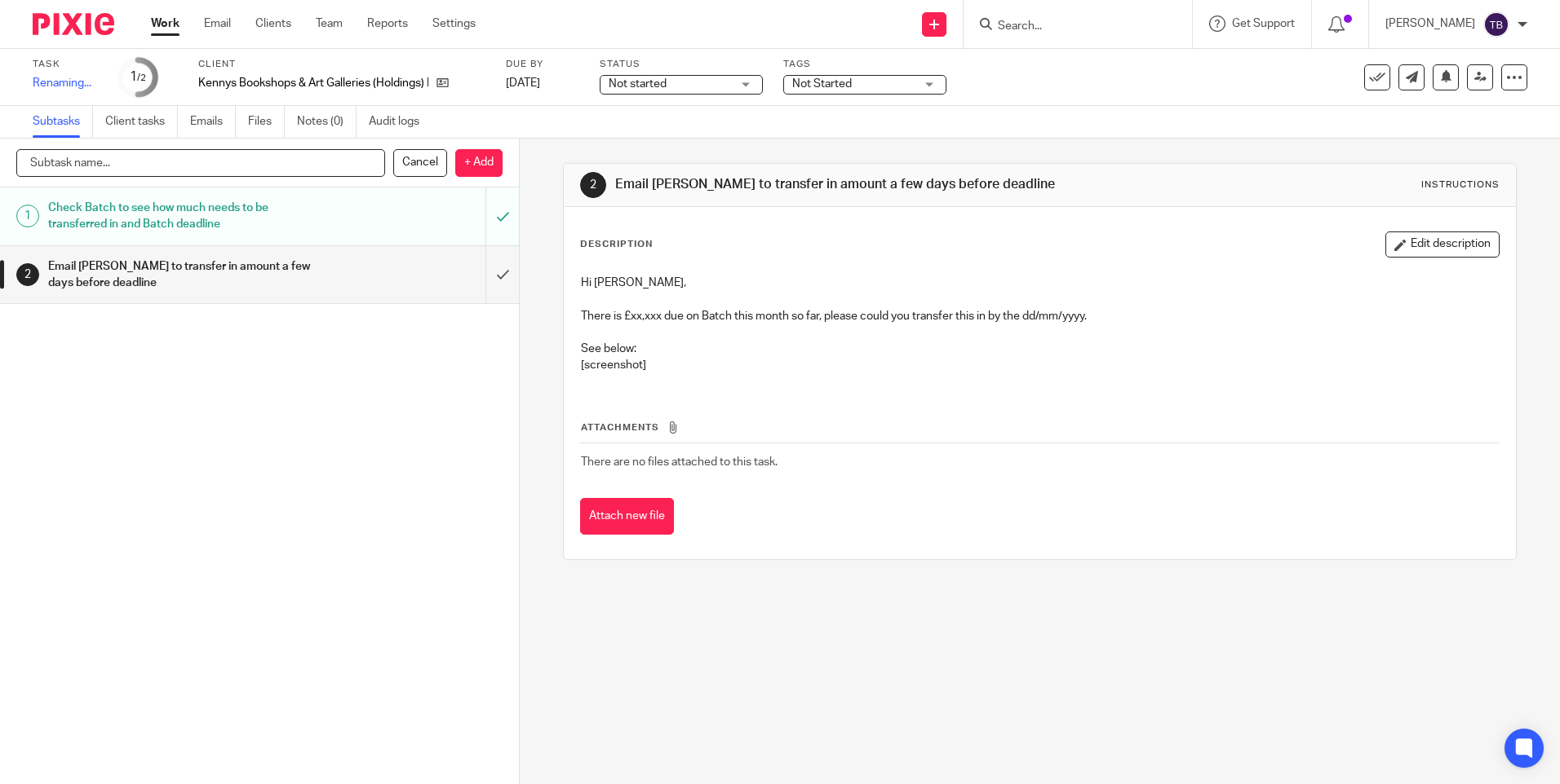
click at [271, 164] on input "text" at bounding box center [201, 163] width 369 height 28
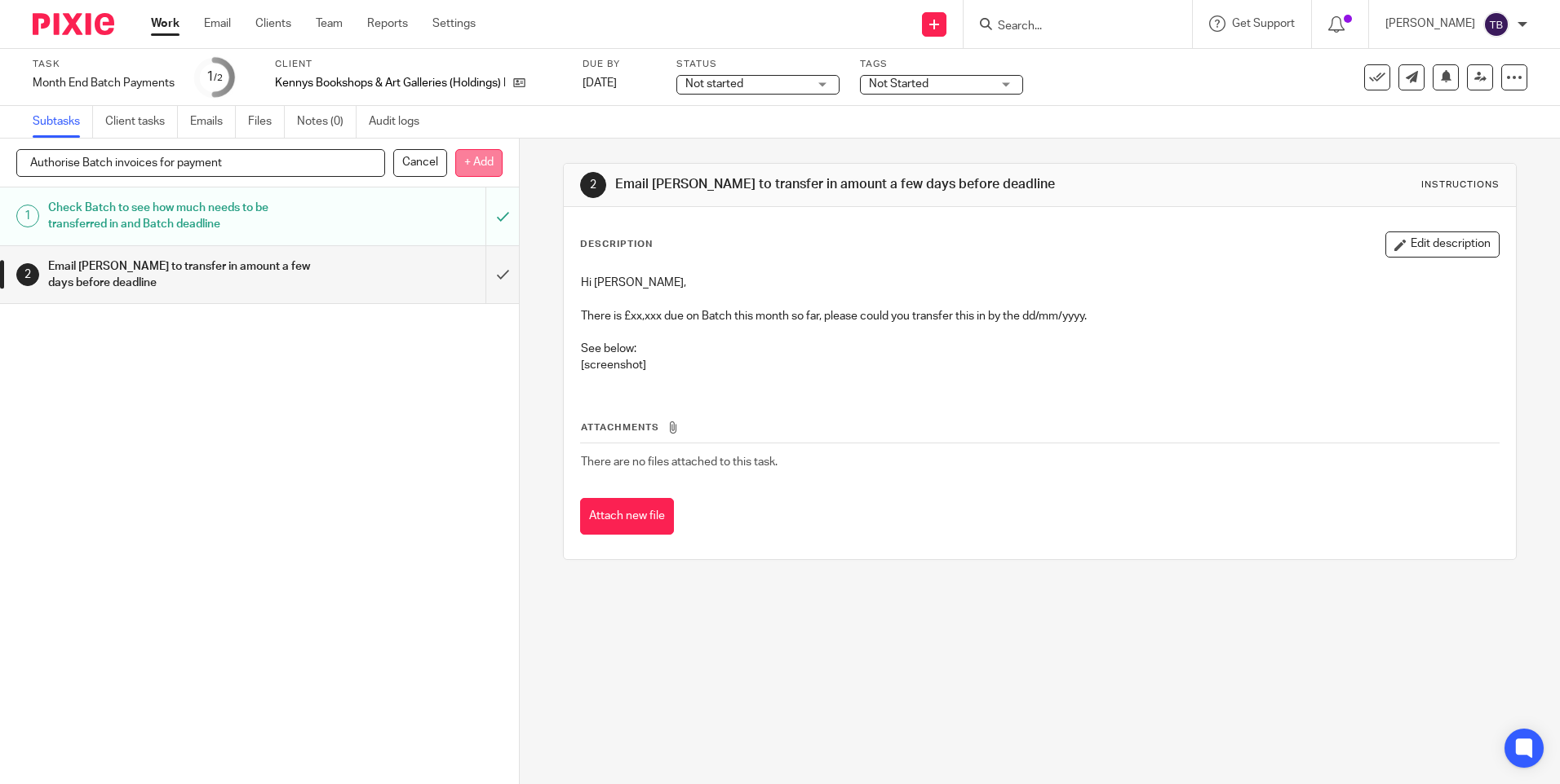
type input "Authorise Batch invoices for payment"
click at [479, 169] on p "+ Add" at bounding box center [479, 163] width 47 height 28
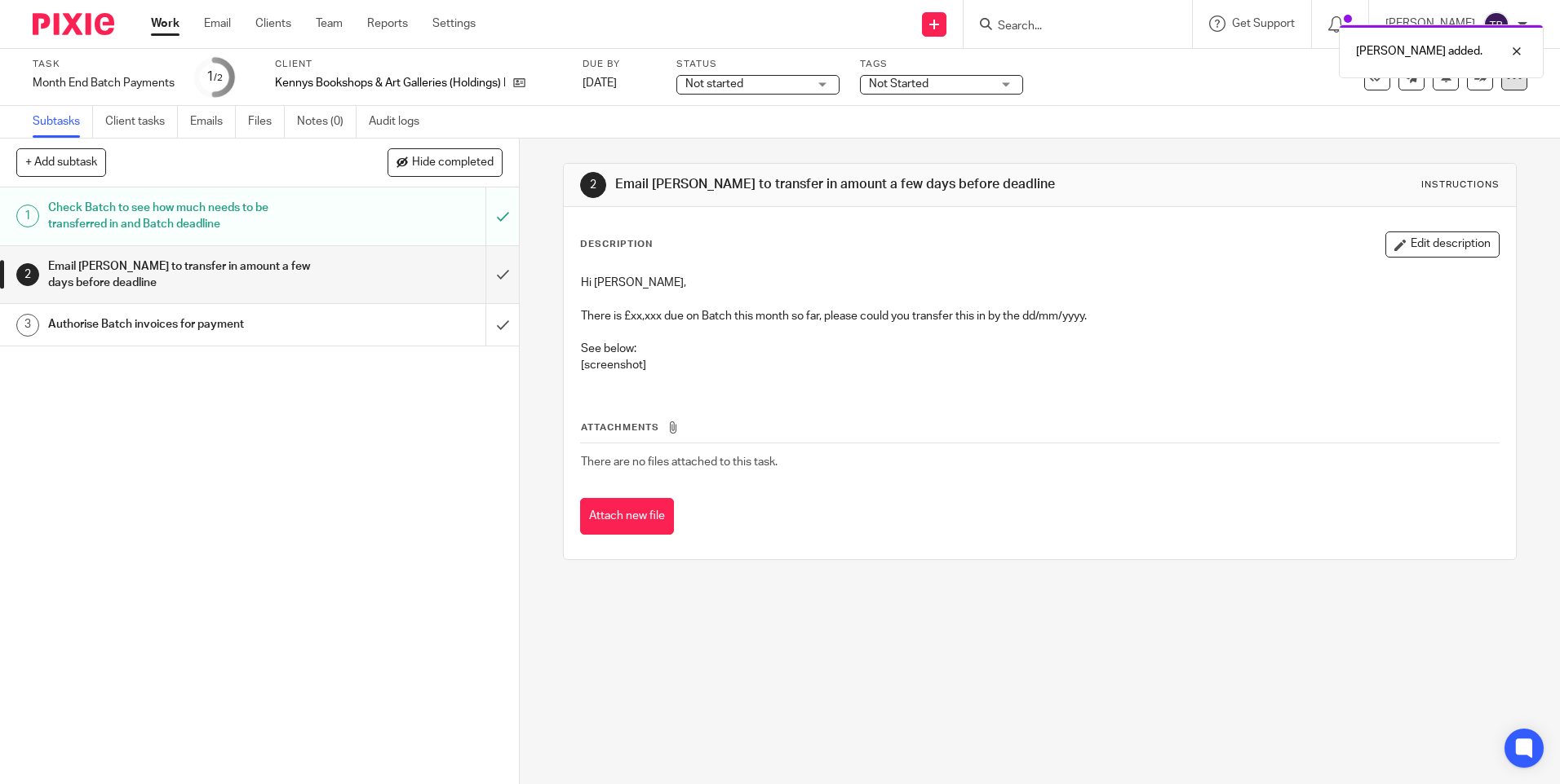
click at [1506, 81] on icon at bounding box center [1514, 77] width 17 height 17
click at [1440, 140] on link "Advanced task editor" at bounding box center [1451, 142] width 107 height 11
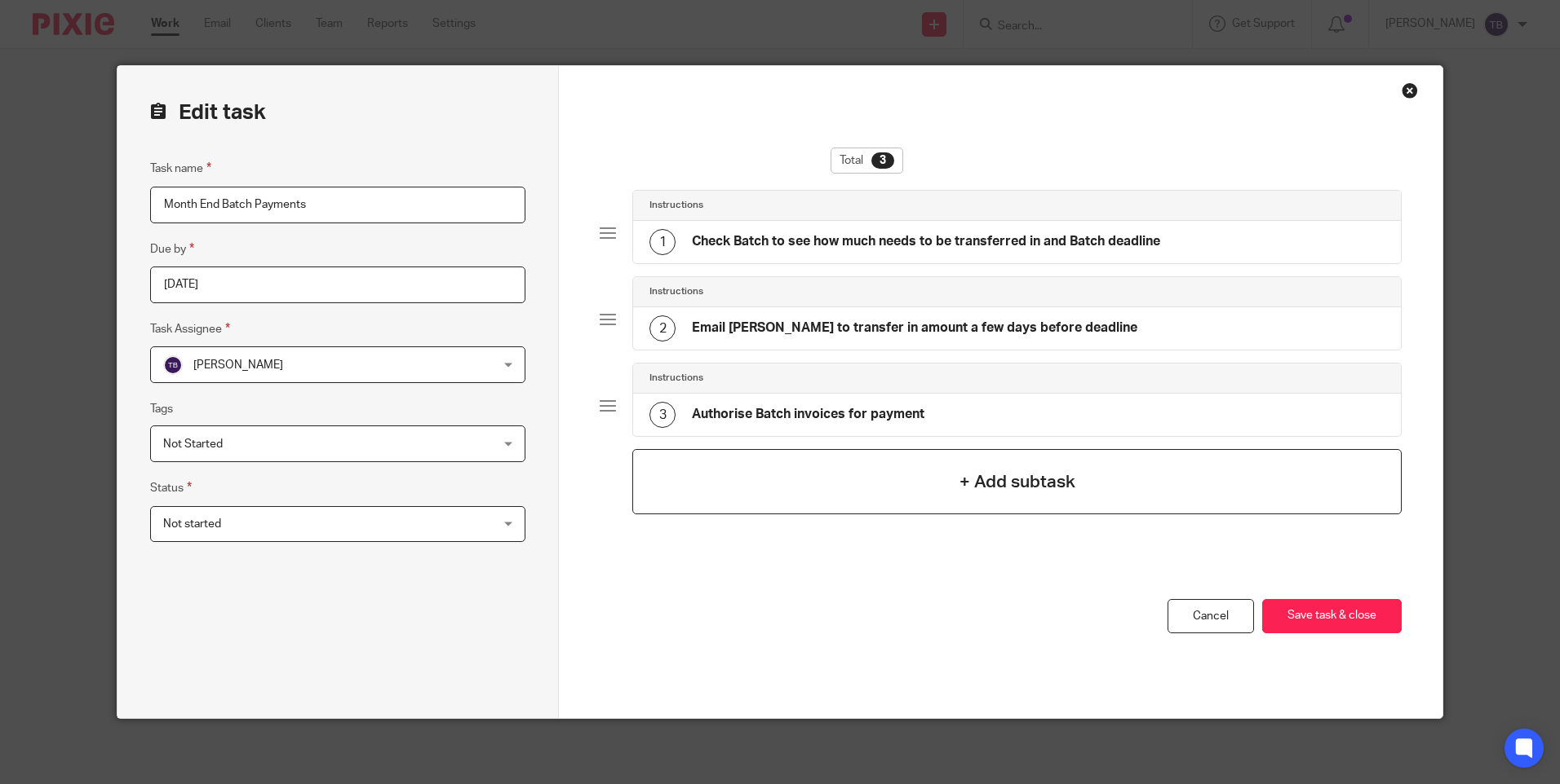
click at [1014, 486] on h4 "+ Add subtask" at bounding box center [1016, 482] width 116 height 25
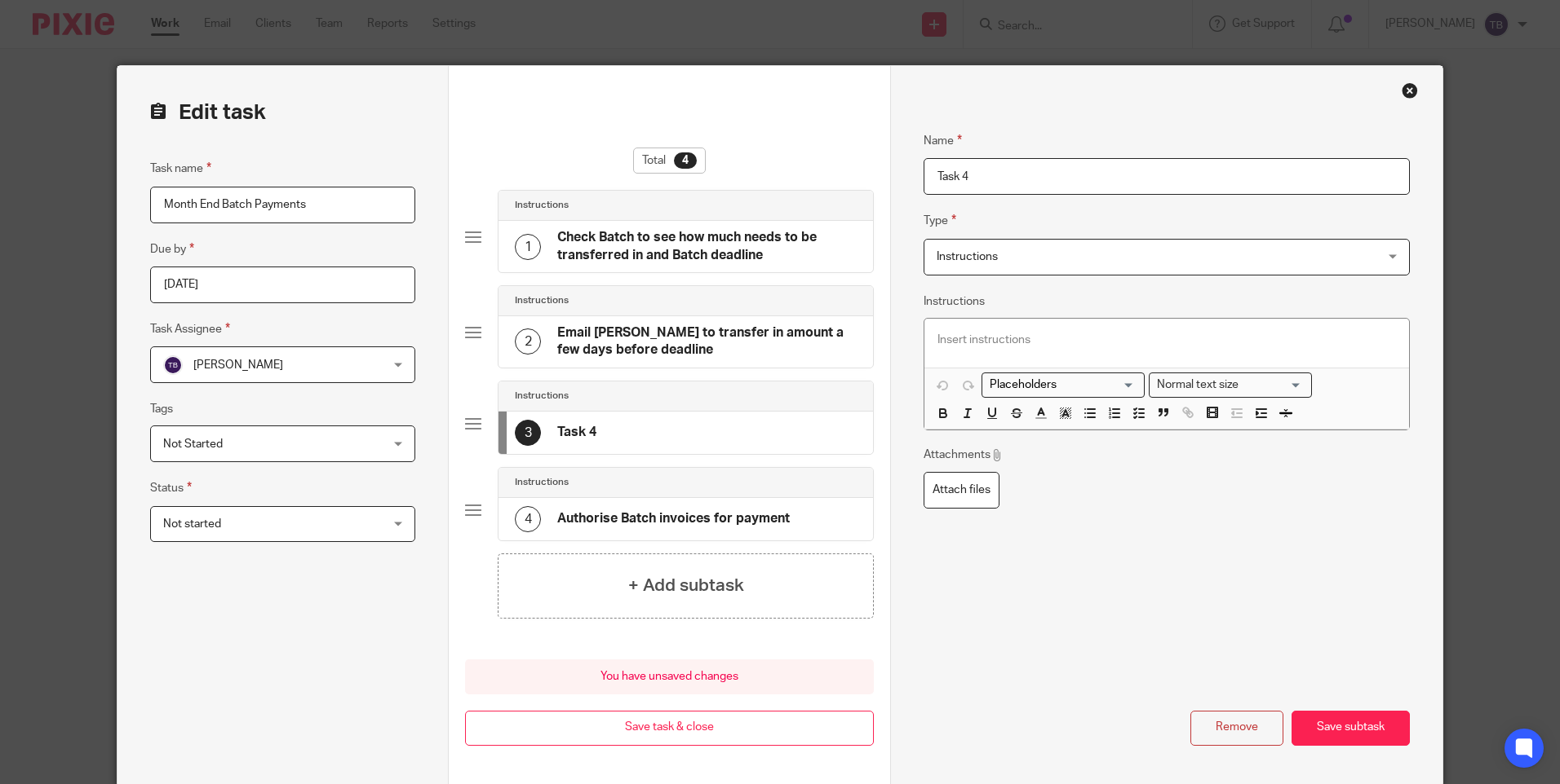
click at [1043, 181] on input "Task 4" at bounding box center [1166, 176] width 485 height 37
type input "T"
type input "Transfer funds into Batch"
click at [1037, 262] on span "Instructions" at bounding box center [1125, 256] width 378 height 34
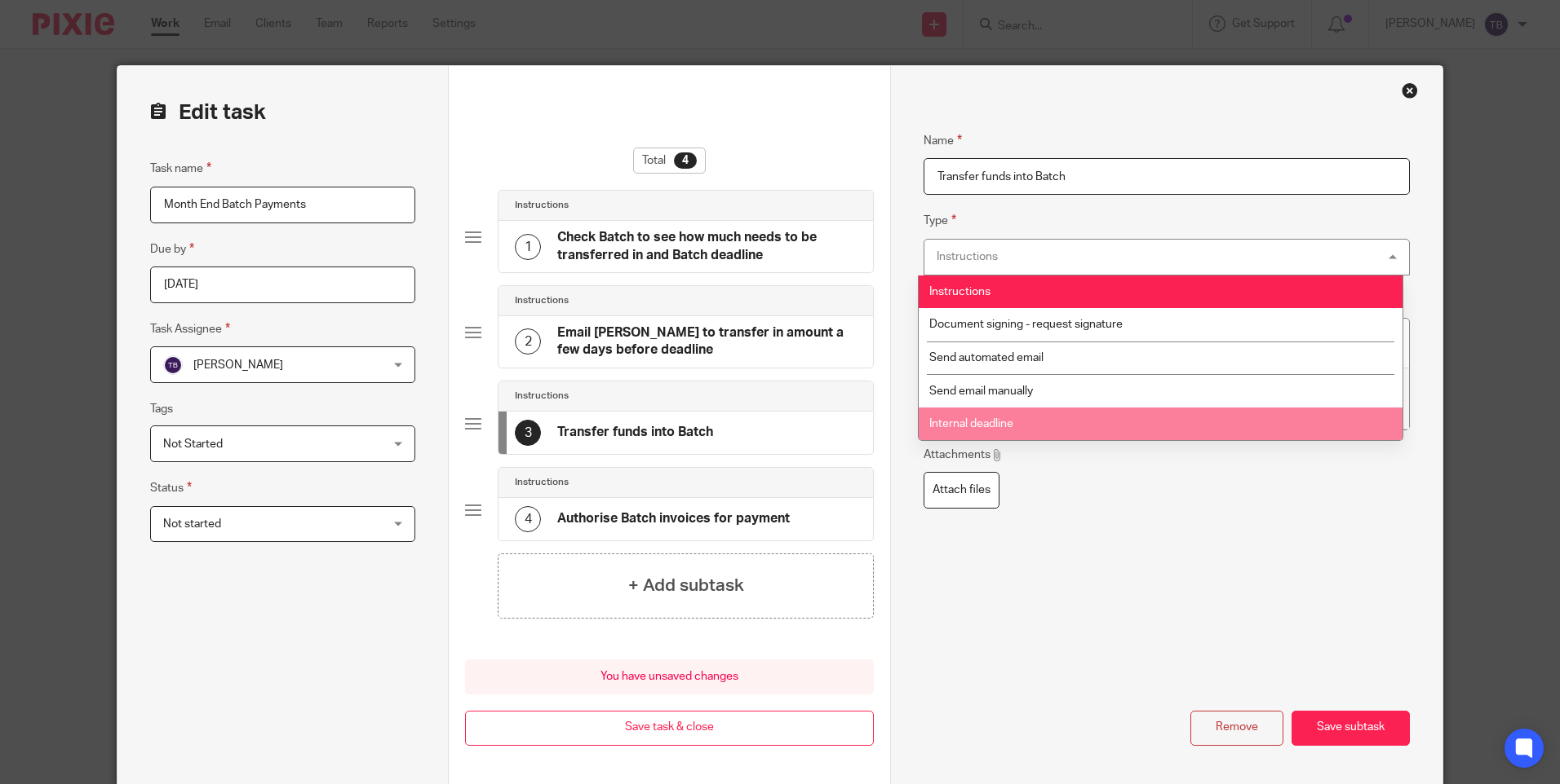
click at [1057, 432] on li "Internal deadline" at bounding box center [1160, 424] width 483 height 33
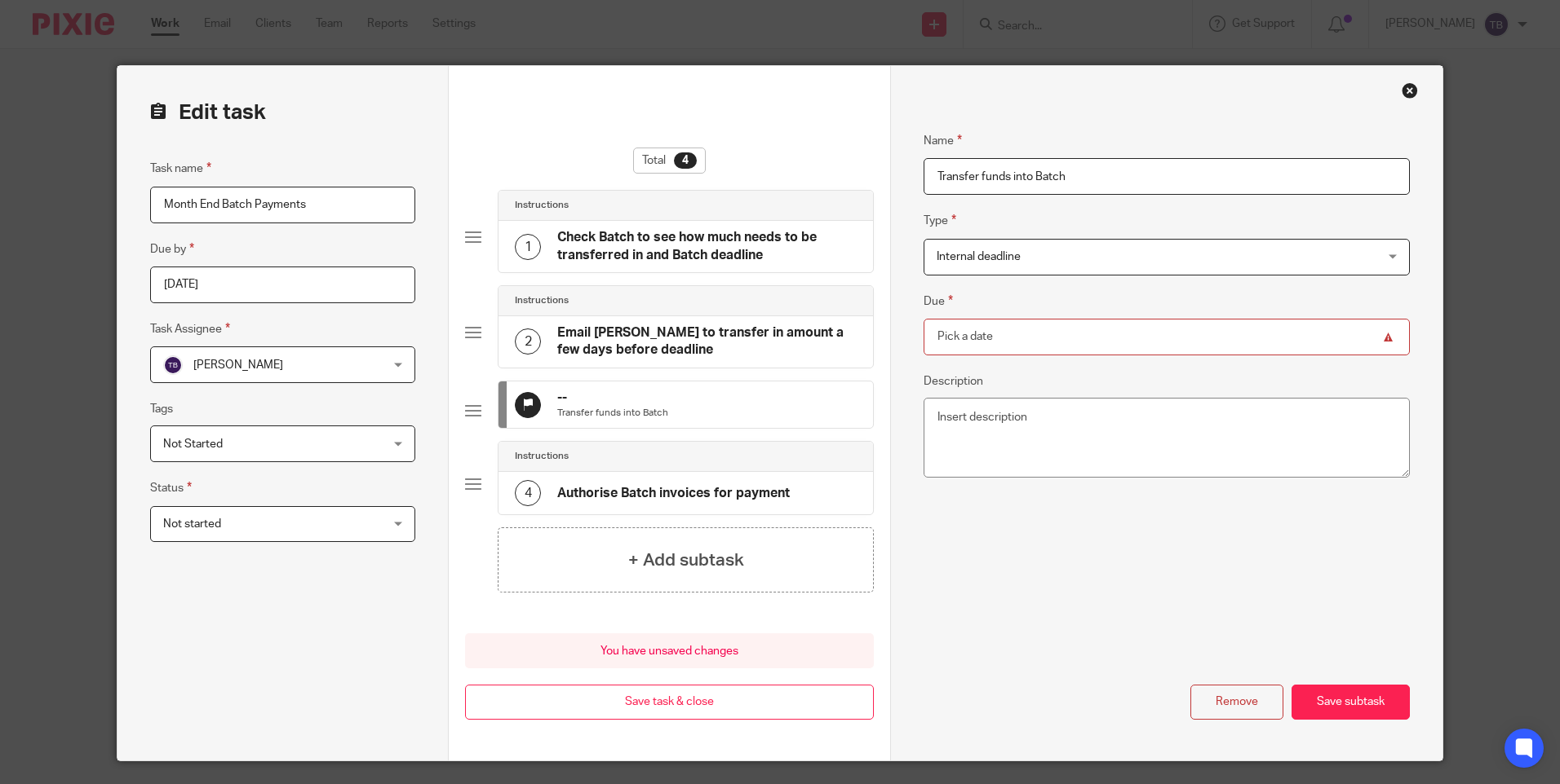
click at [1046, 338] on input "Due" at bounding box center [1166, 337] width 485 height 37
click at [1331, 590] on div "Name Transfer funds into Batch Type Internal deadline Internal deadline Instruc…" at bounding box center [1166, 412] width 485 height 613
click at [1028, 339] on input "Due" at bounding box center [1166, 337] width 485 height 37
type input "[DATE]"
click at [1323, 710] on button "Save subtask" at bounding box center [1351, 702] width 119 height 35
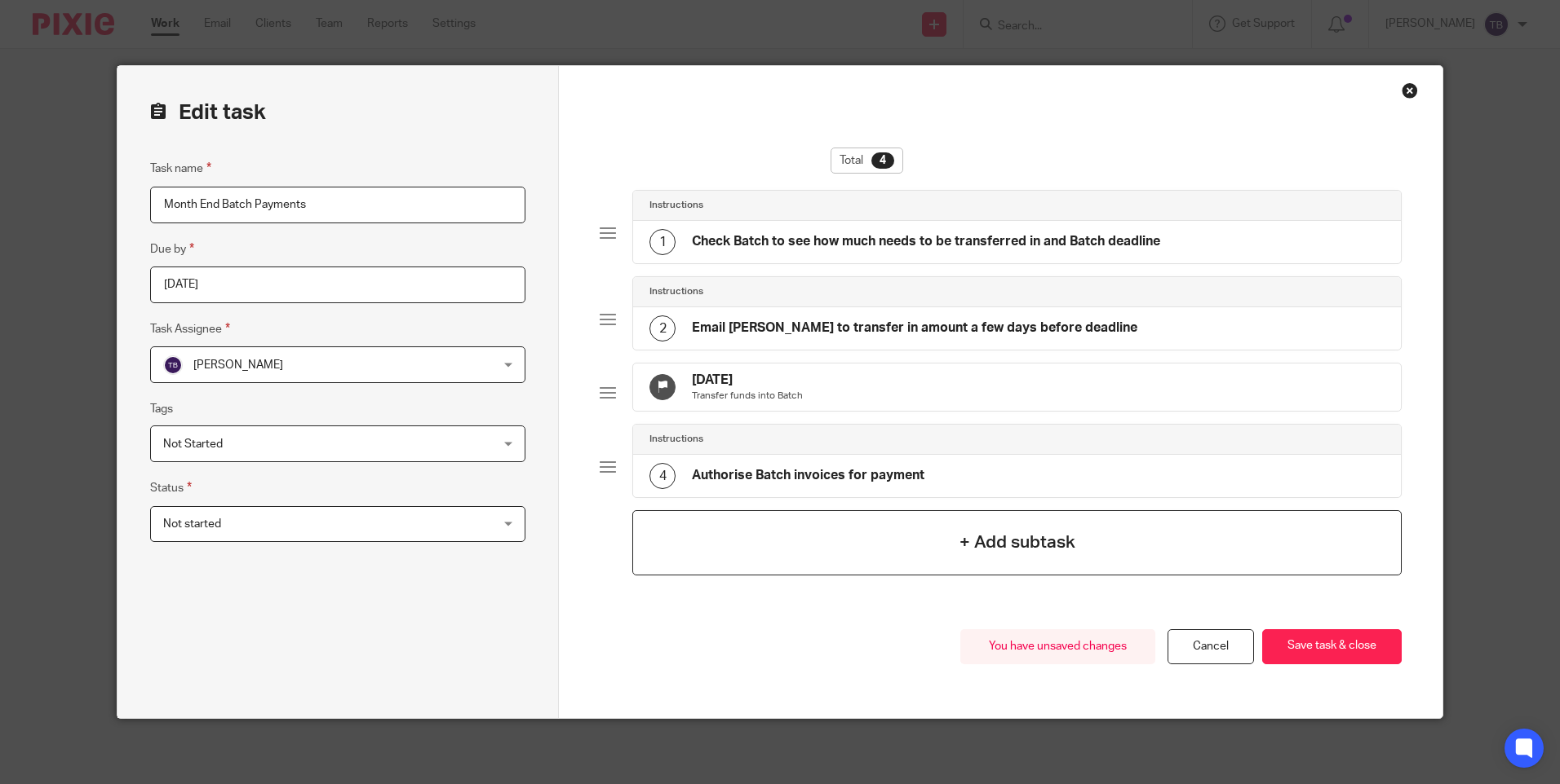
click at [959, 556] on h4 "+ Add subtask" at bounding box center [1016, 542] width 116 height 25
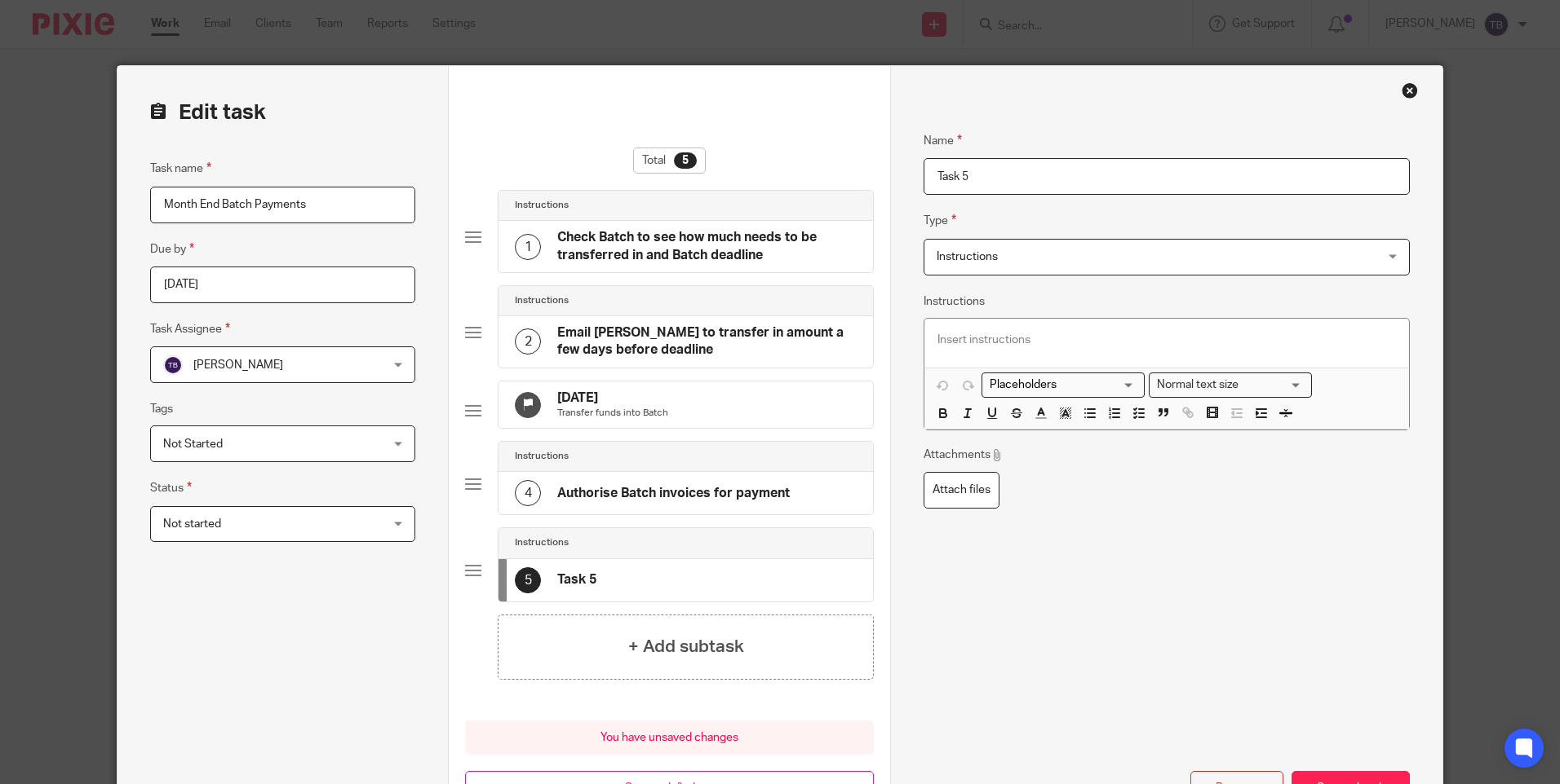
click at [1038, 171] on input "Task 5" at bounding box center [1166, 176] width 485 height 37
type input "T"
type input "Reconcile Batch payments"
click at [1051, 341] on p at bounding box center [1166, 340] width 457 height 17
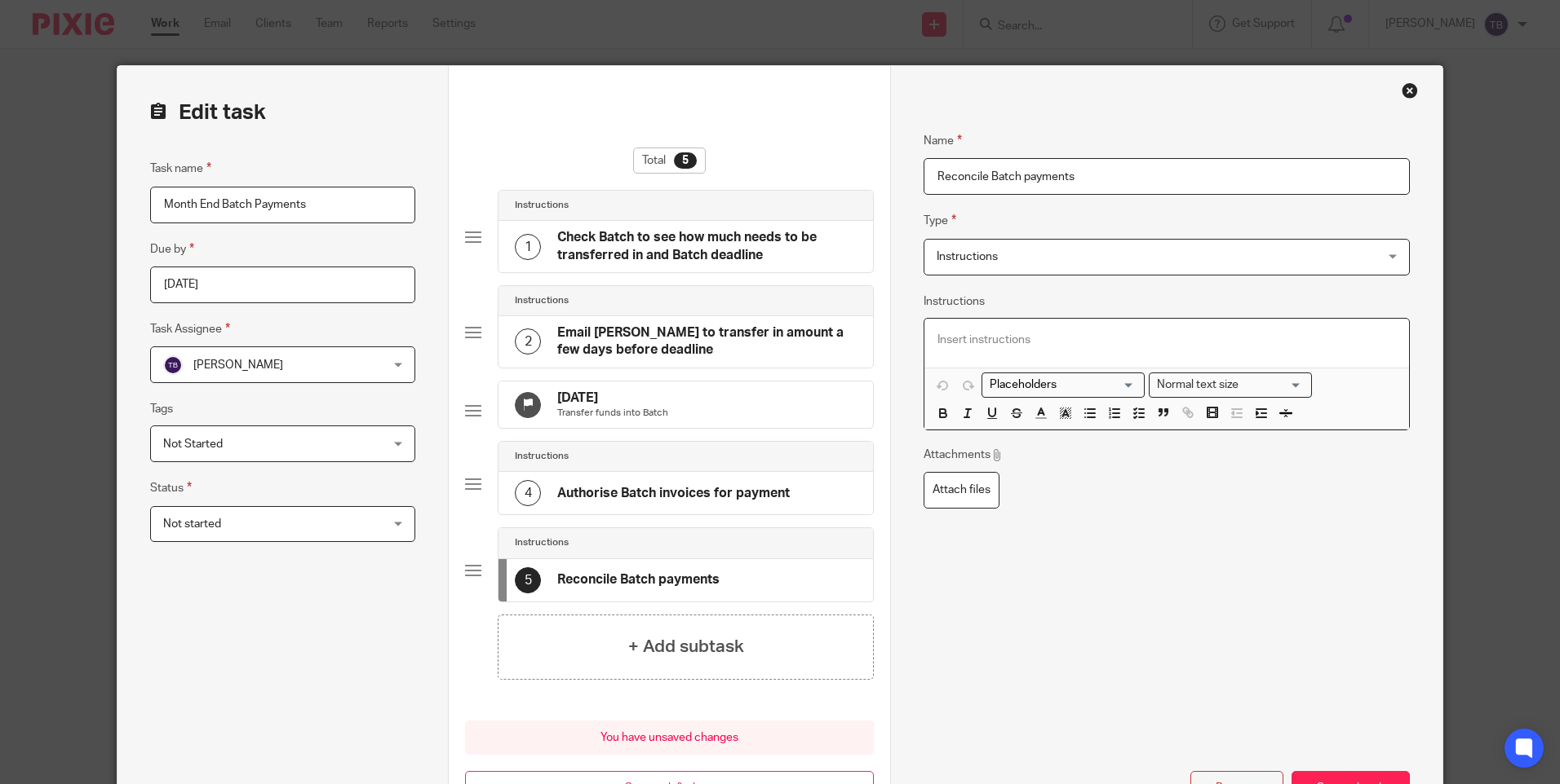
scroll to position [81, 0]
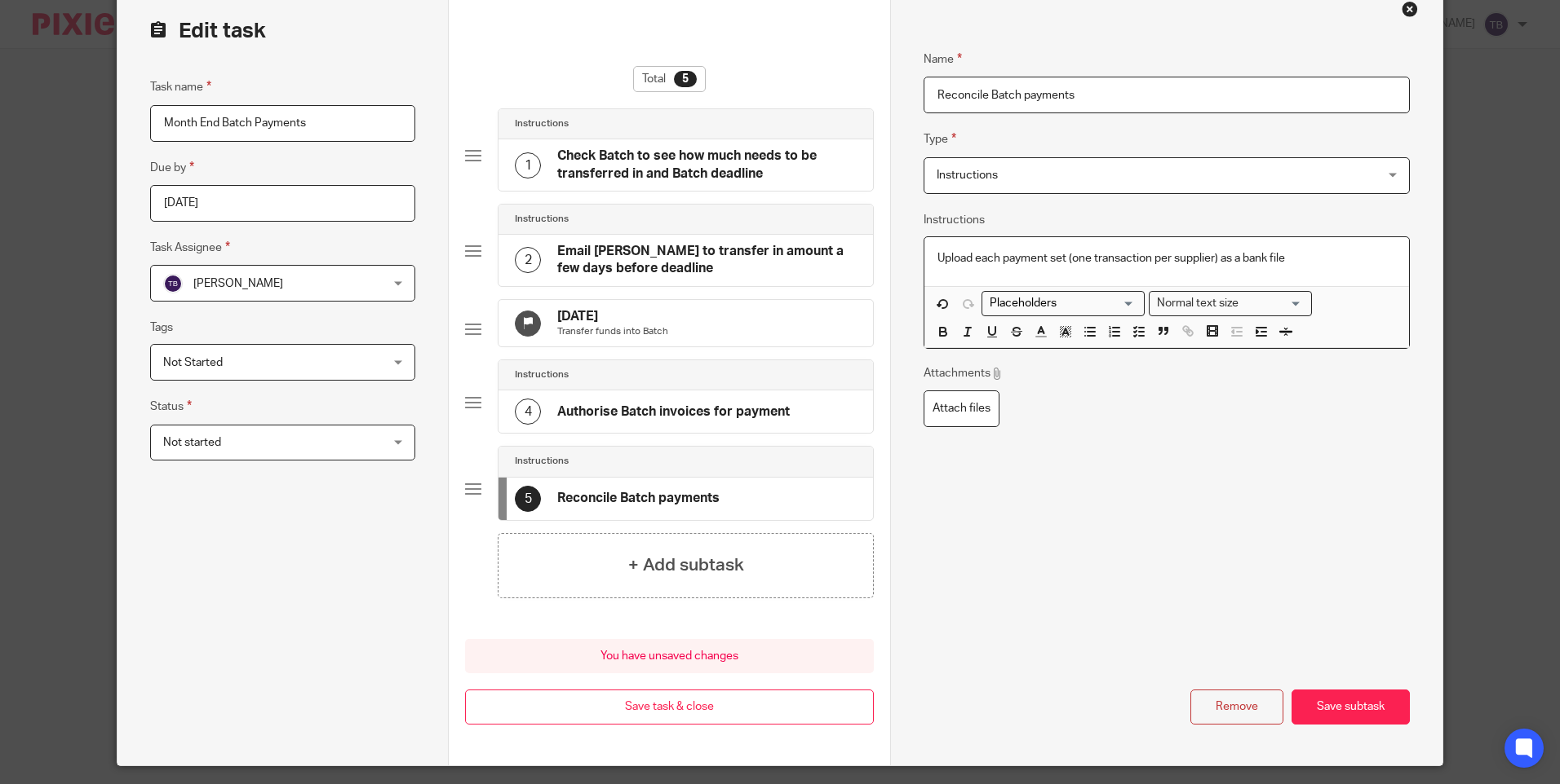
click at [1359, 254] on p "Upload each payment set (one transaction per supplier) as a bank file" at bounding box center [1166, 258] width 457 height 17
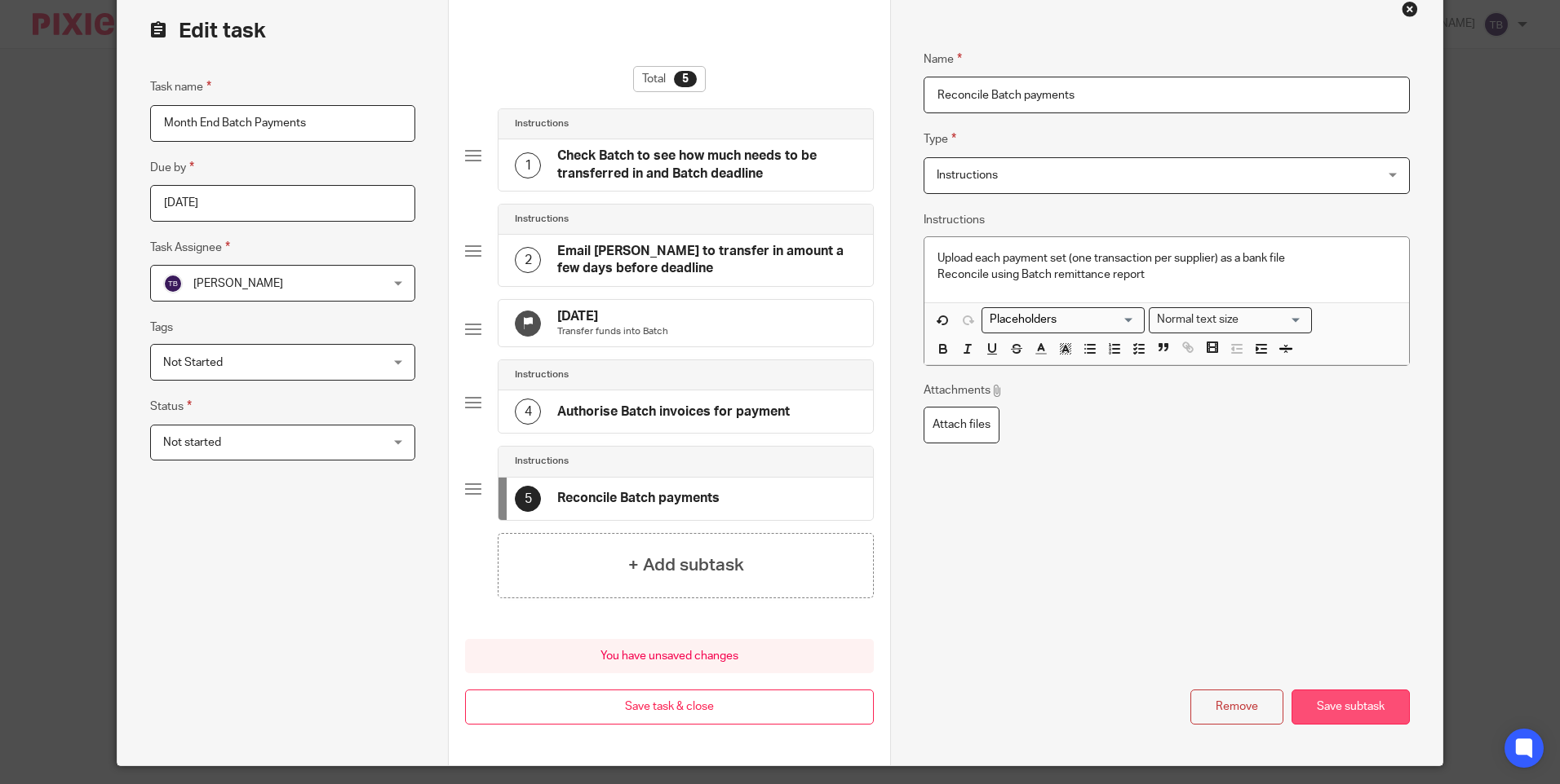
click at [1339, 725] on button "Save subtask" at bounding box center [1351, 707] width 119 height 35
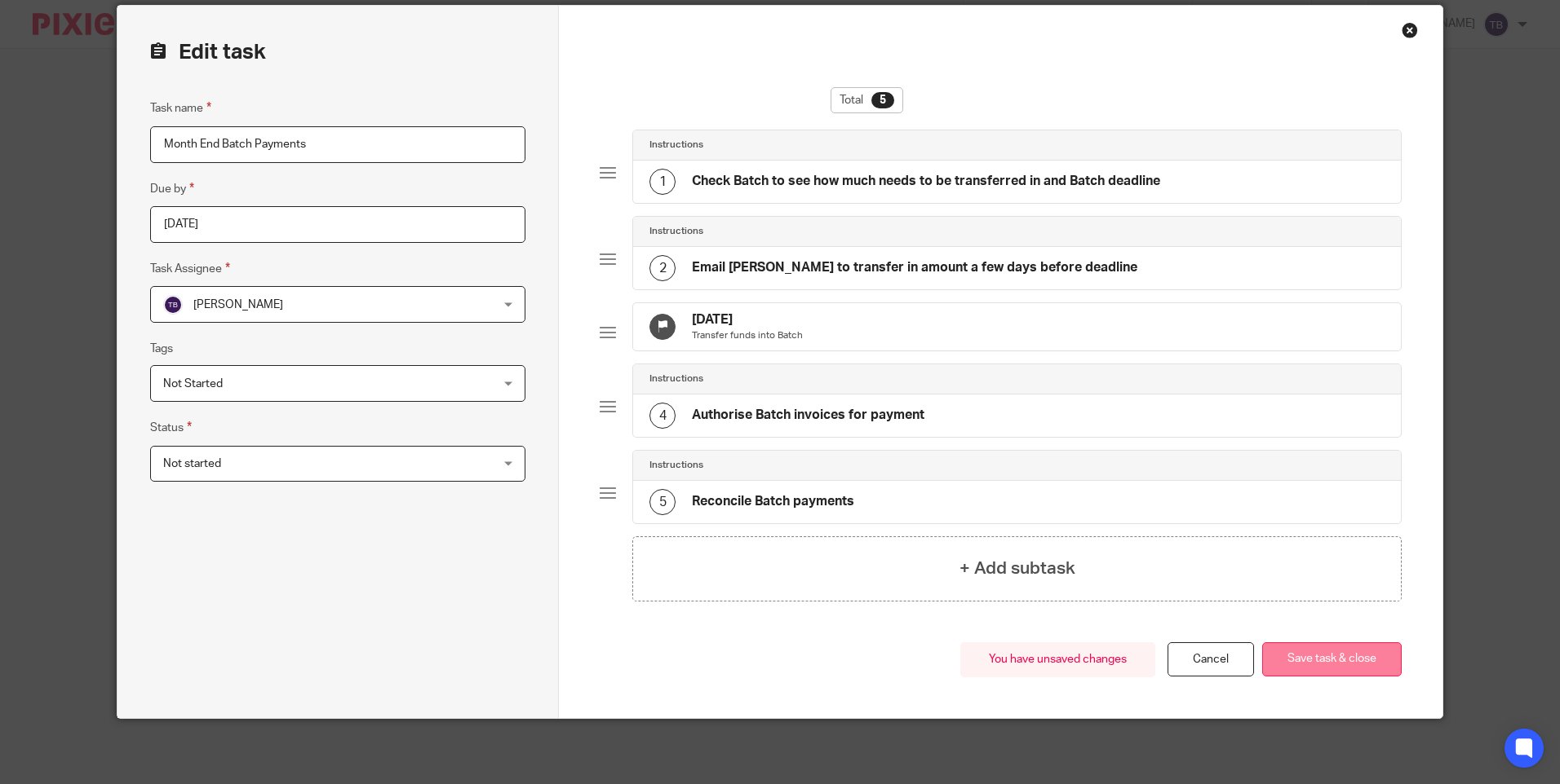
click at [1338, 661] on button "Save task & close" at bounding box center [1331, 660] width 140 height 35
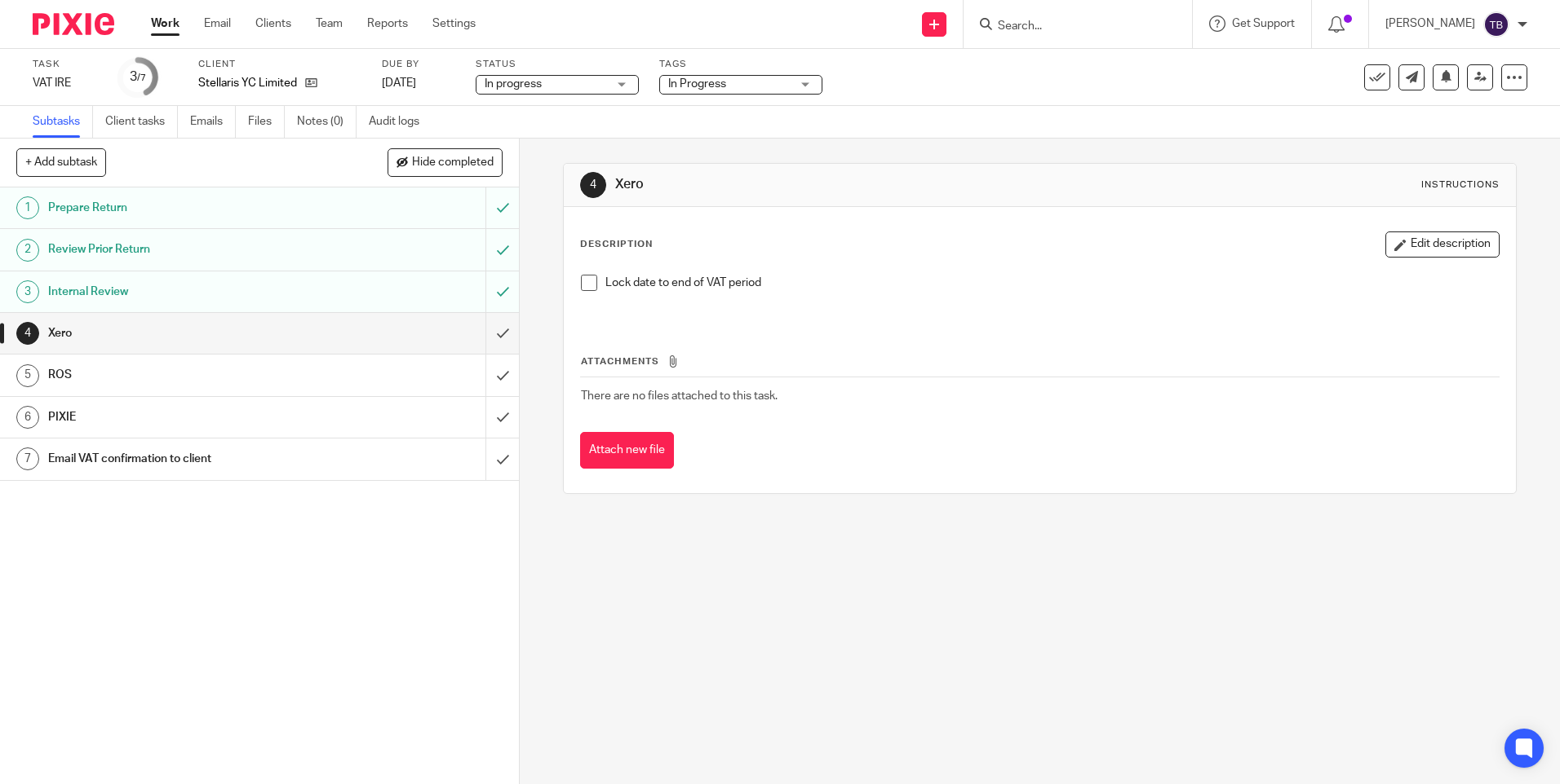
click at [785, 87] on span "In Progress" at bounding box center [729, 85] width 122 height 17
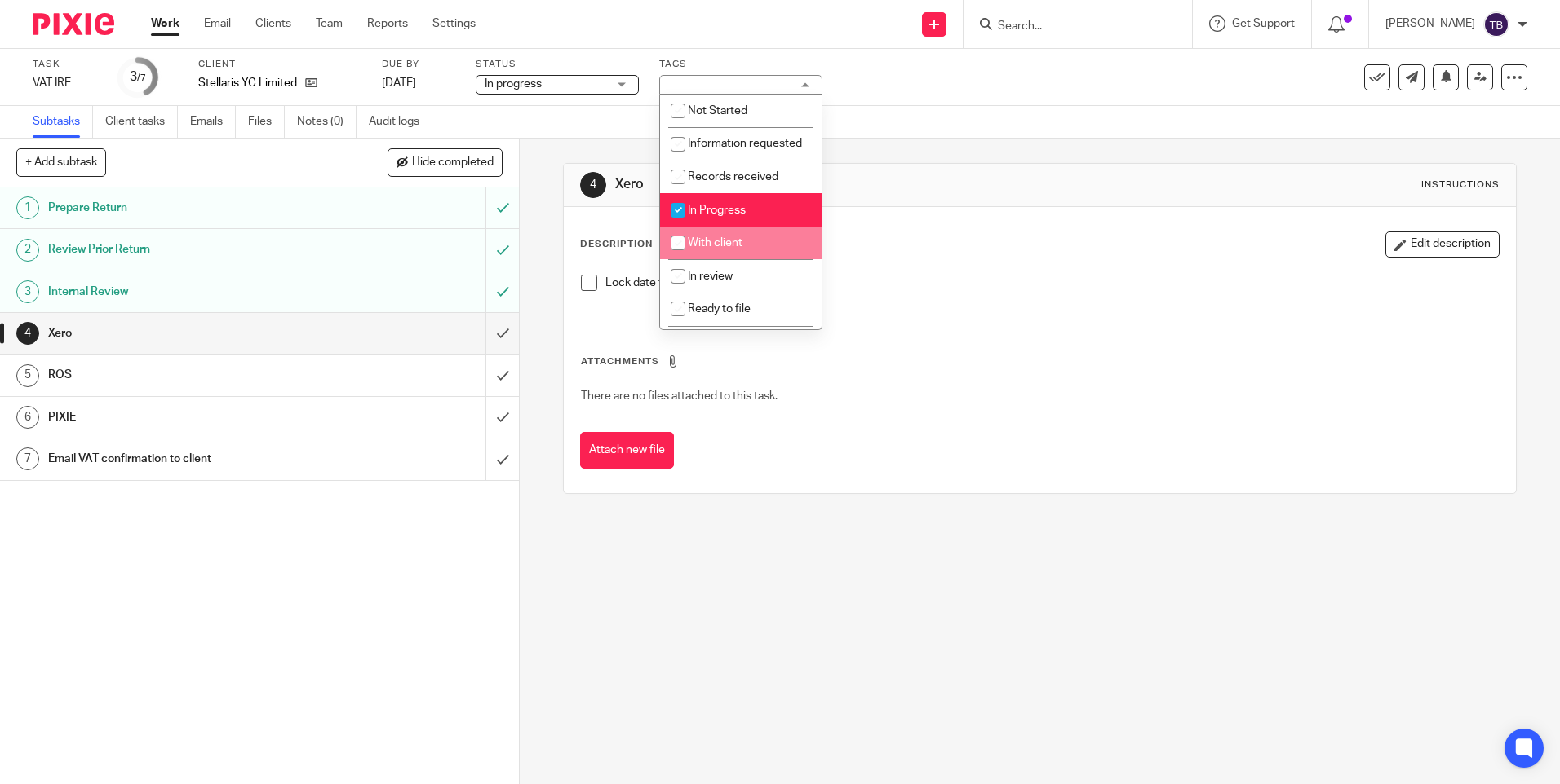
click at [752, 260] on li "With client" at bounding box center [740, 243] width 161 height 33
checkbox input "true"
click at [729, 216] on span "In Progress" at bounding box center [716, 210] width 58 height 11
checkbox input "false"
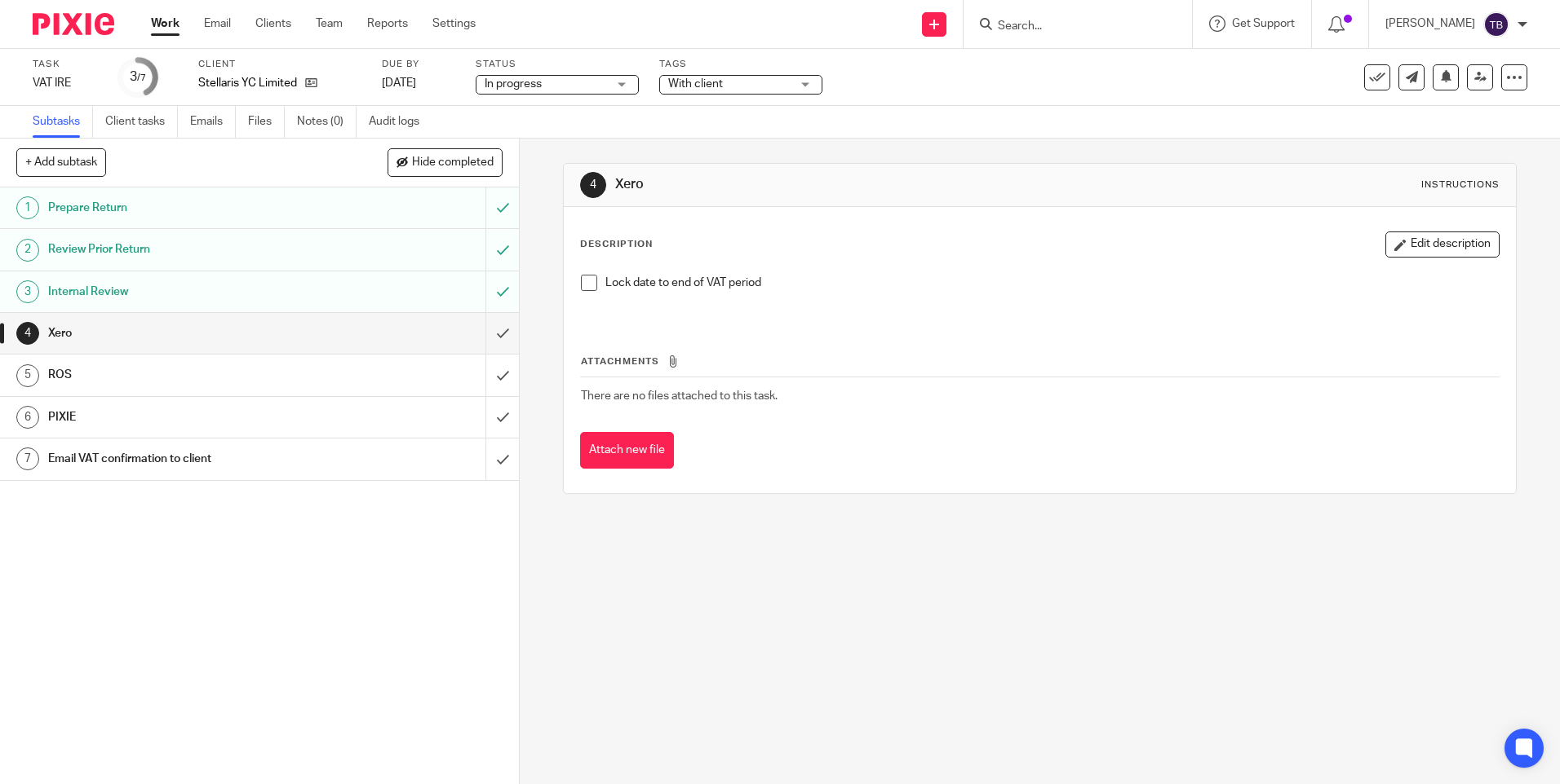
click at [158, 25] on link "Work" at bounding box center [165, 24] width 29 height 17
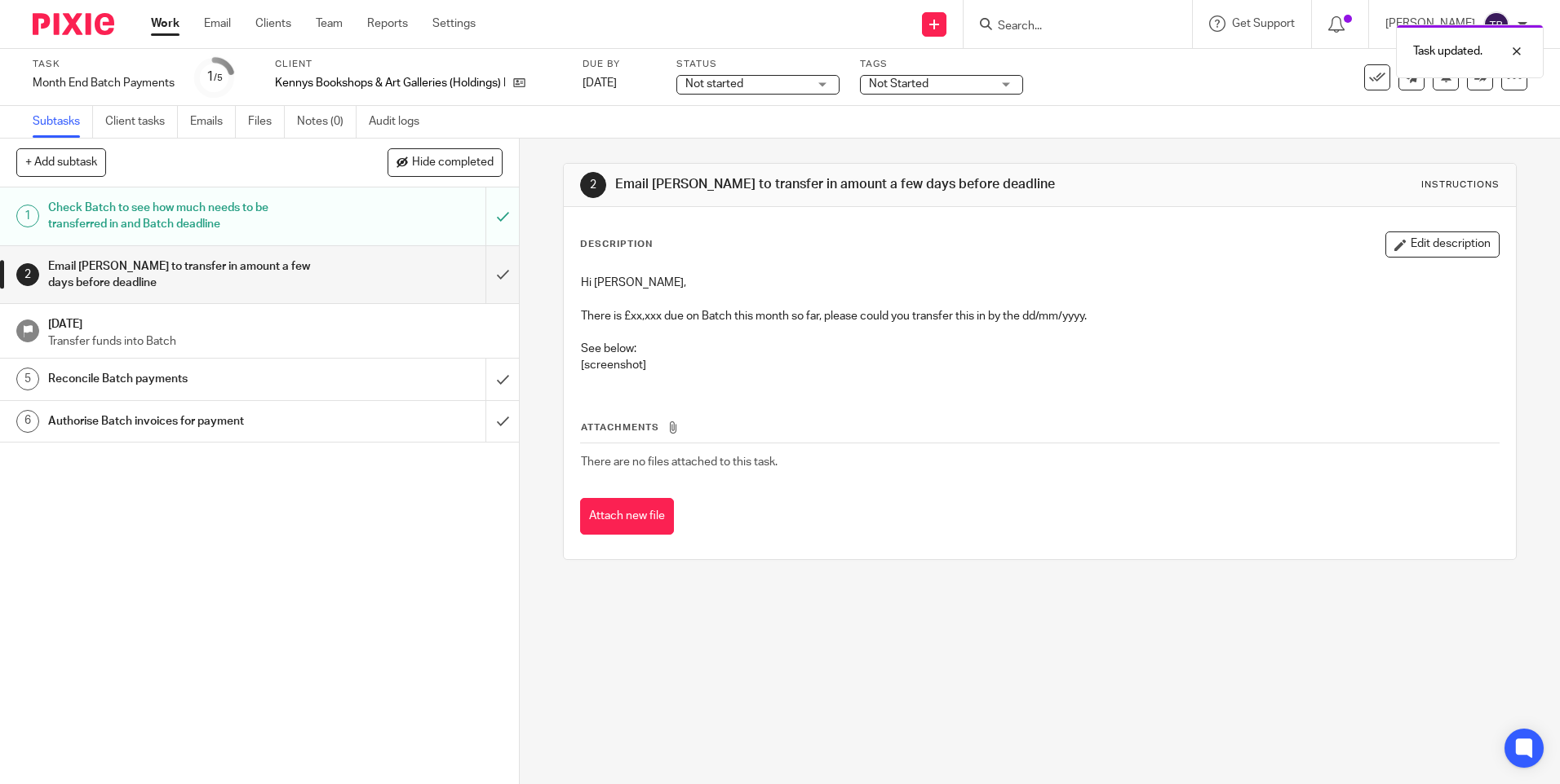
click at [765, 88] on span "Not started" at bounding box center [746, 85] width 122 height 17
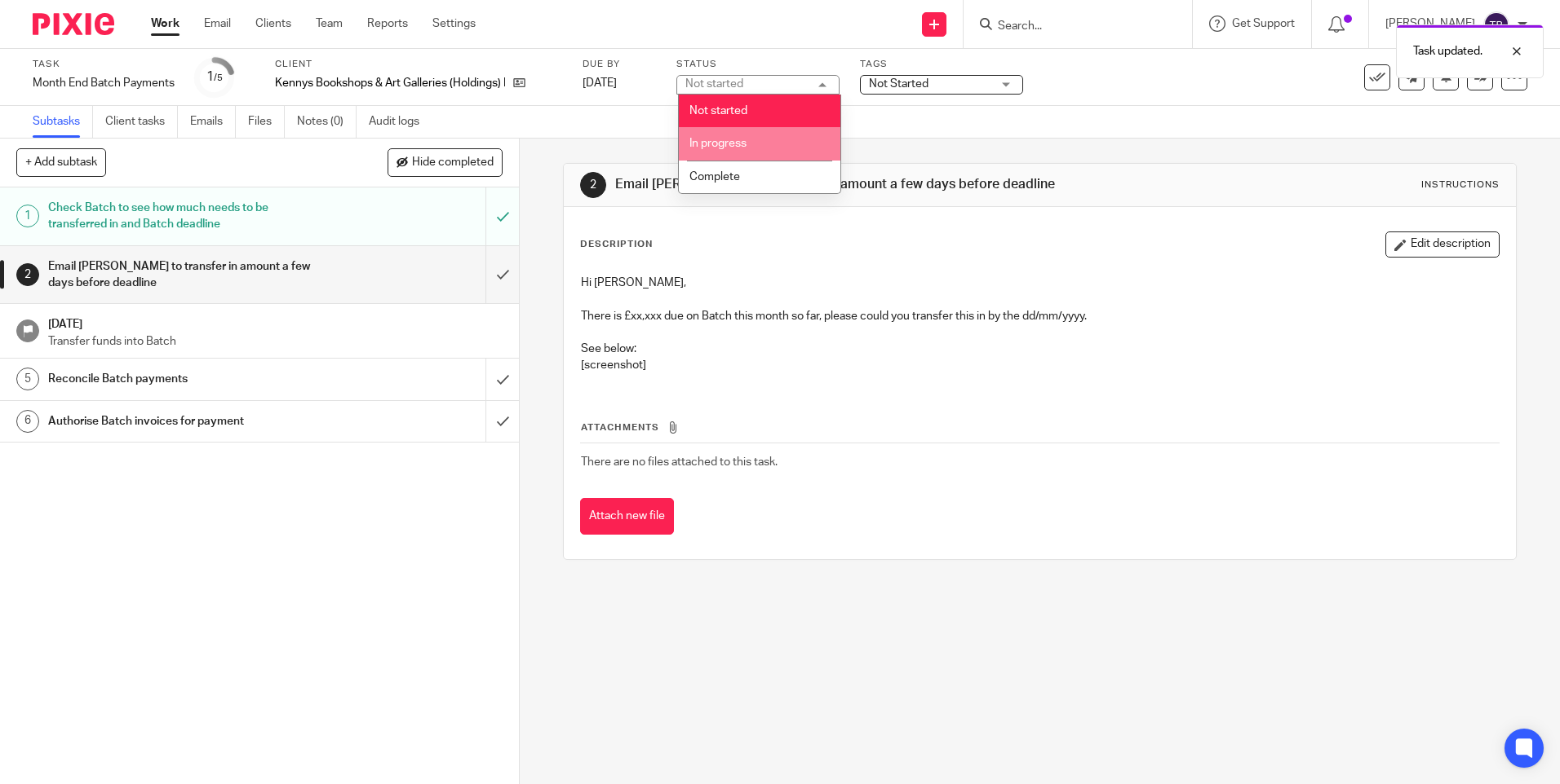
click at [760, 140] on li "In progress" at bounding box center [759, 144] width 161 height 33
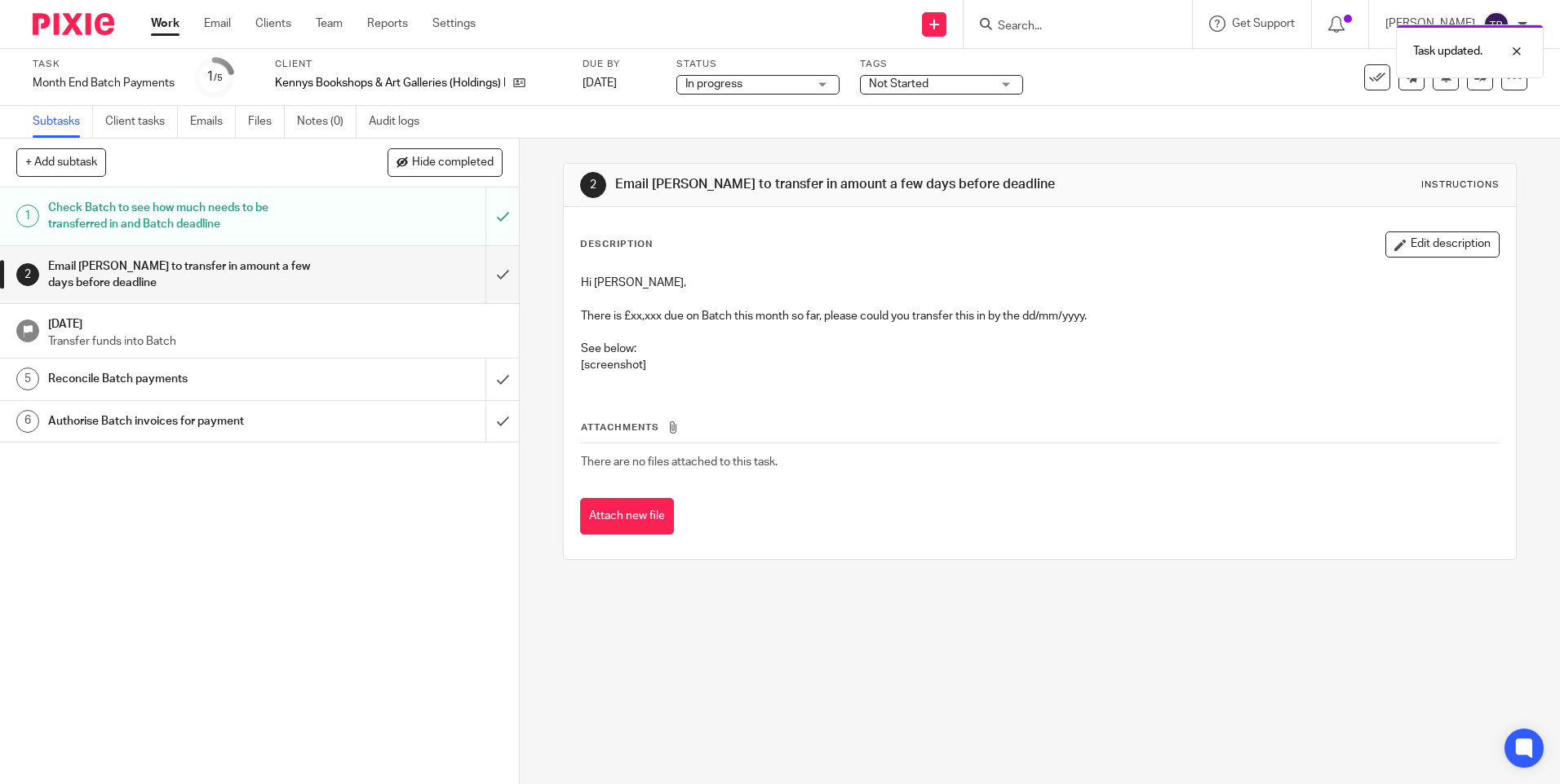
click at [913, 80] on span "Not Started" at bounding box center [899, 84] width 59 height 11
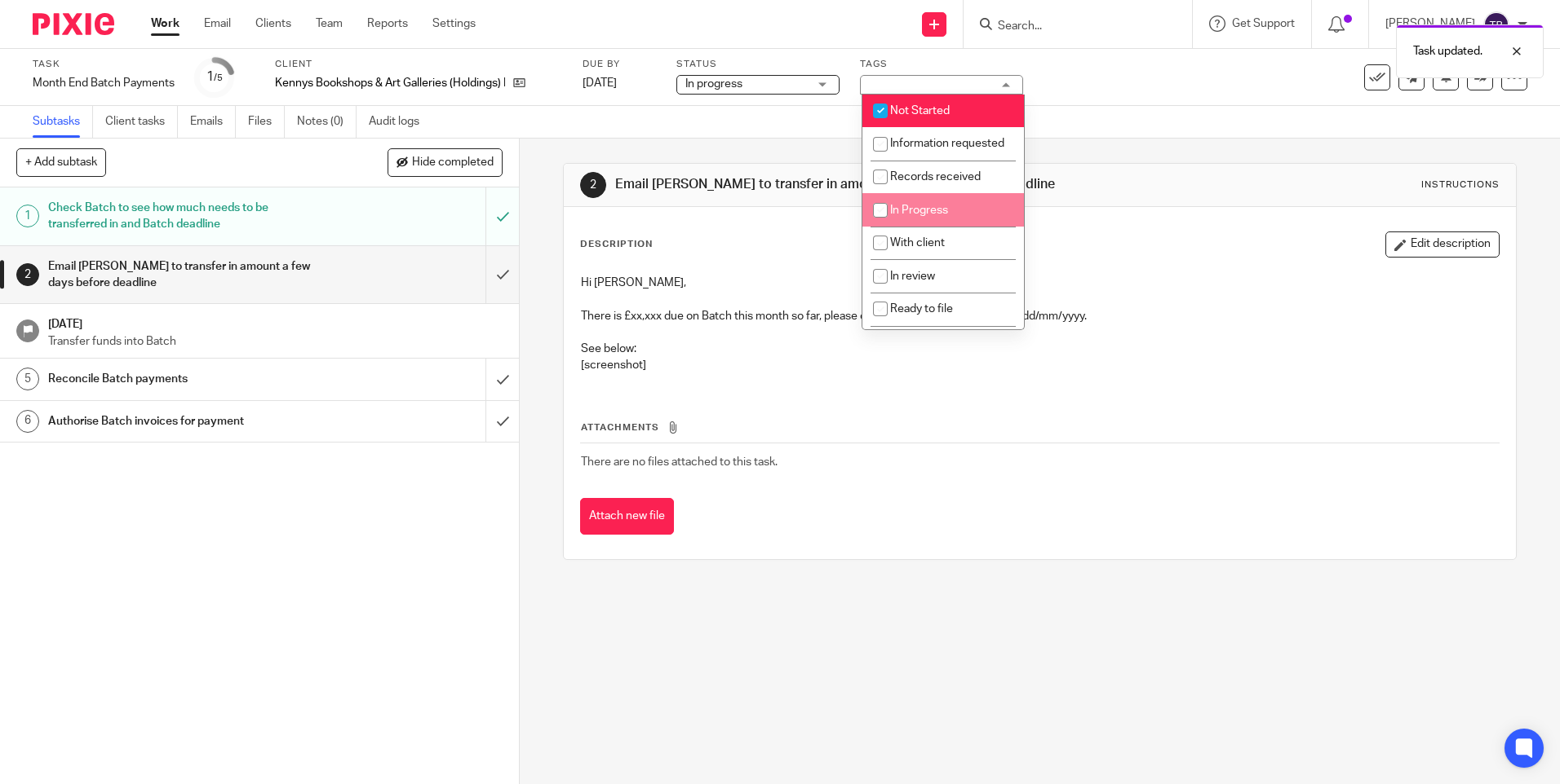
click at [918, 216] on span "In Progress" at bounding box center [919, 210] width 58 height 11
checkbox input "true"
click at [906, 106] on span "Not Started" at bounding box center [920, 111] width 59 height 11
checkbox input "false"
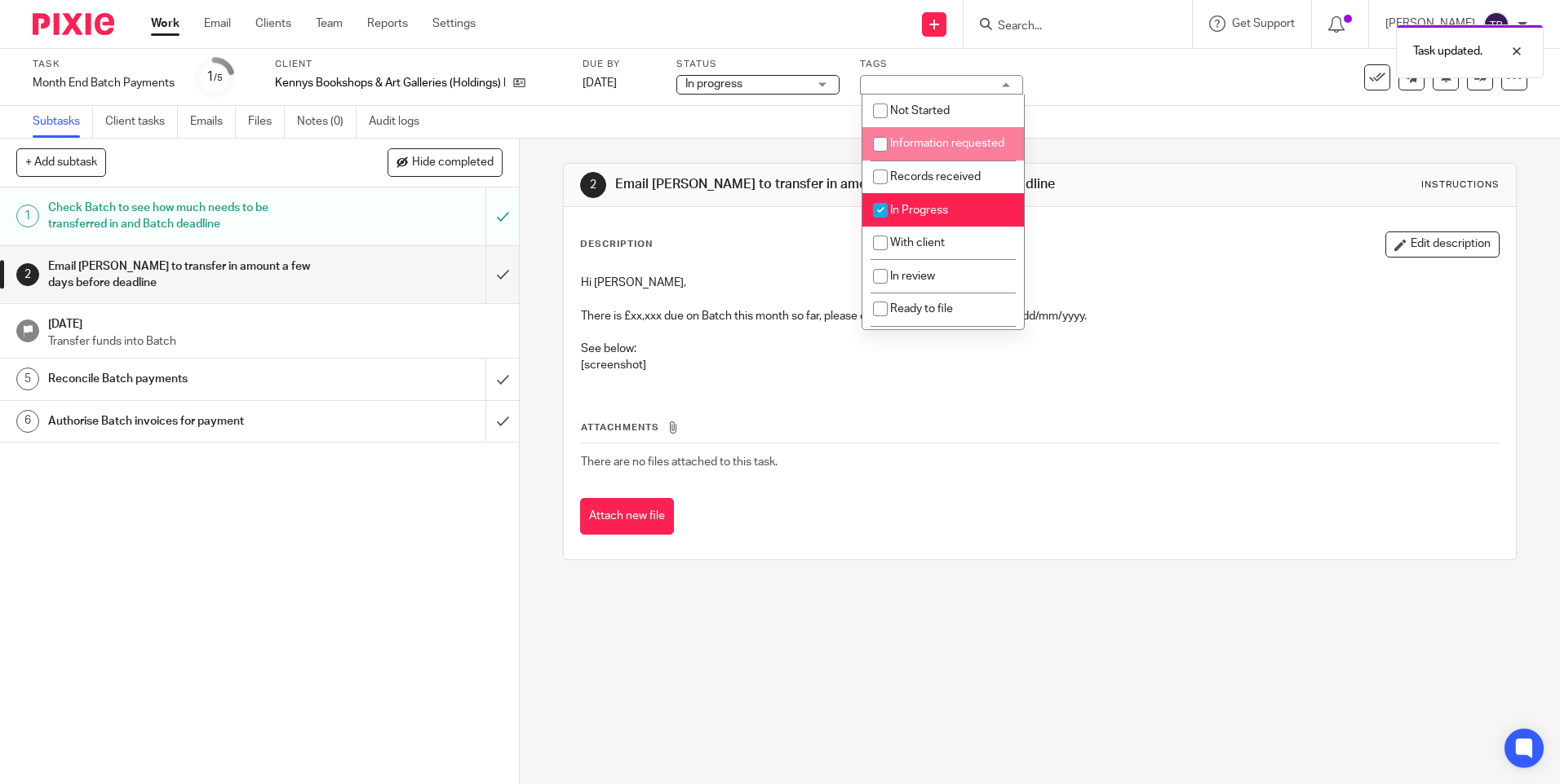
click at [1105, 262] on div "Description Edit description Hi [PERSON_NAME], There is £xx,xxx due on Batch th…" at bounding box center [1039, 310] width 919 height 156
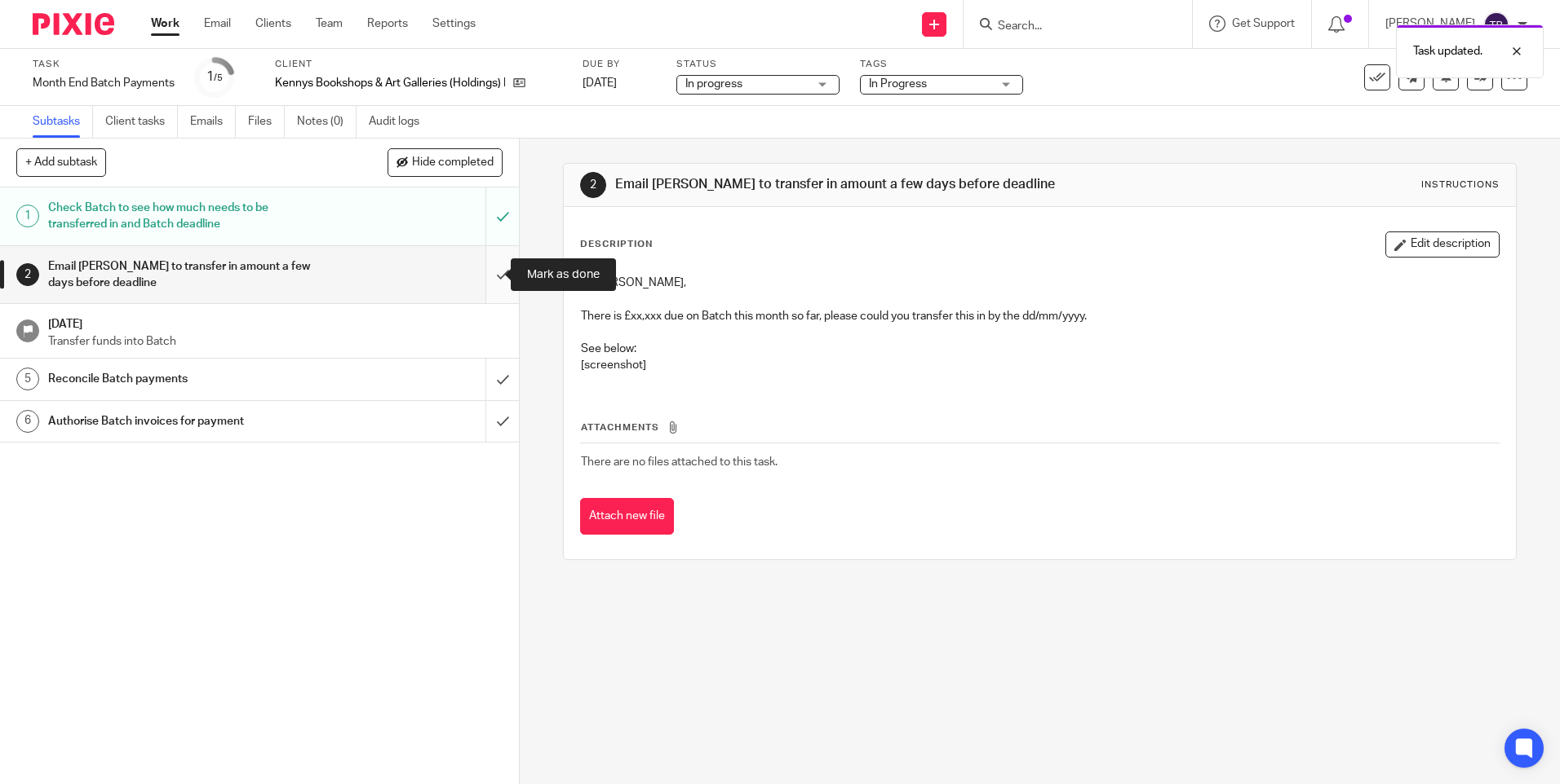
click at [482, 265] on input "submit" at bounding box center [259, 275] width 519 height 58
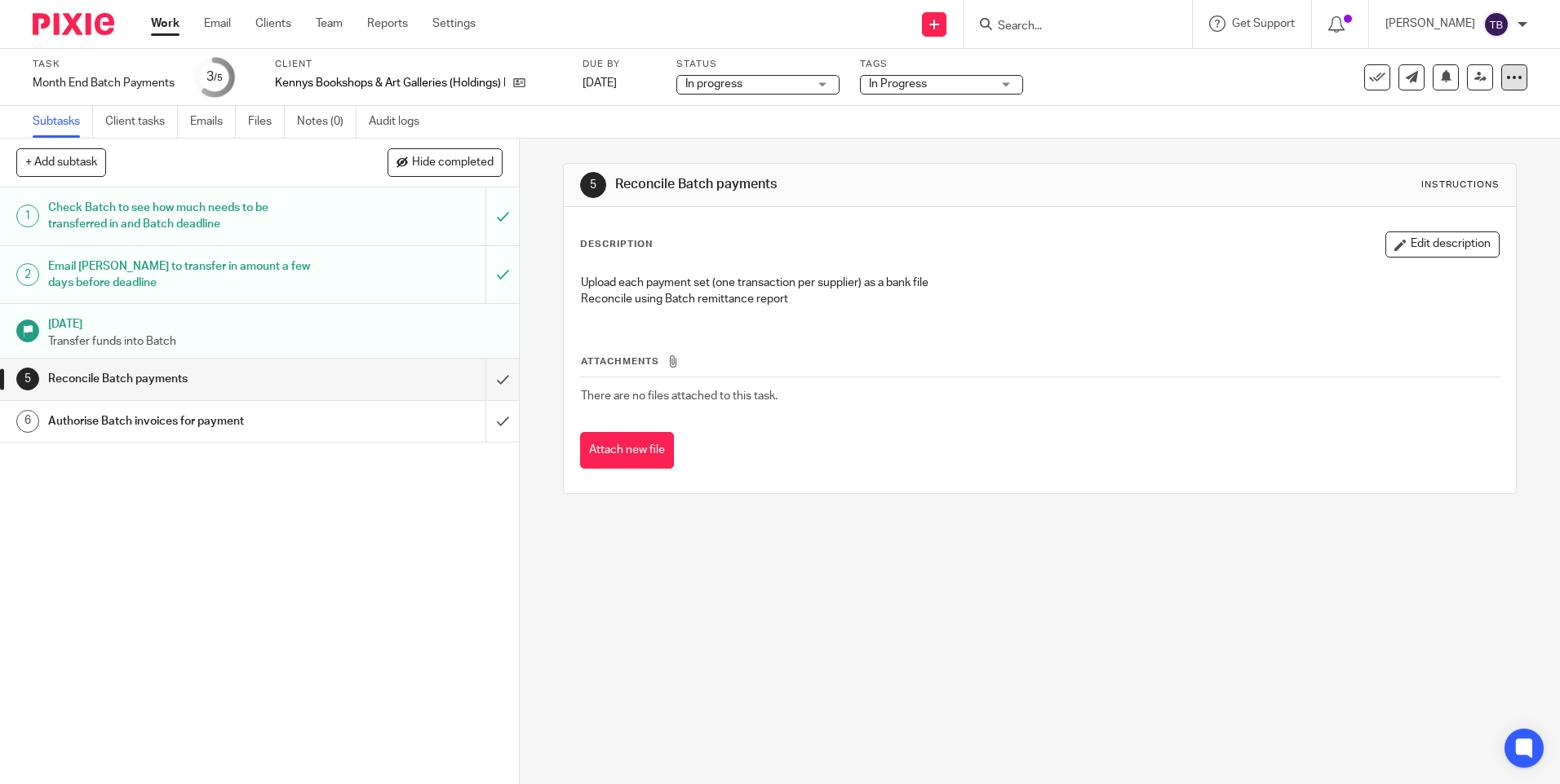
click at [1506, 81] on icon at bounding box center [1514, 77] width 17 height 17
click at [1454, 144] on link "Advanced task editor" at bounding box center [1451, 142] width 107 height 11
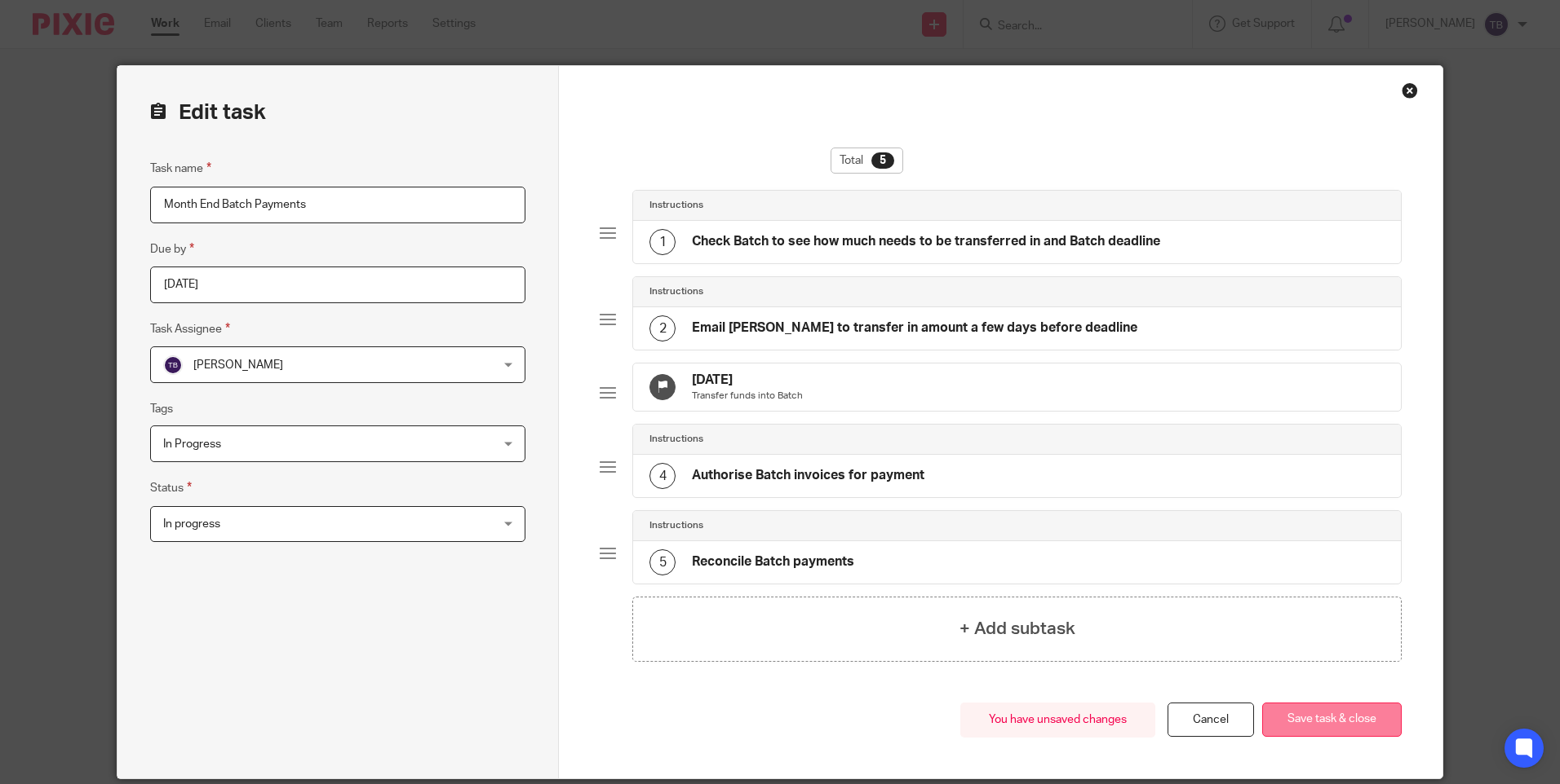
click at [1310, 738] on button "Save task & close" at bounding box center [1331, 720] width 140 height 35
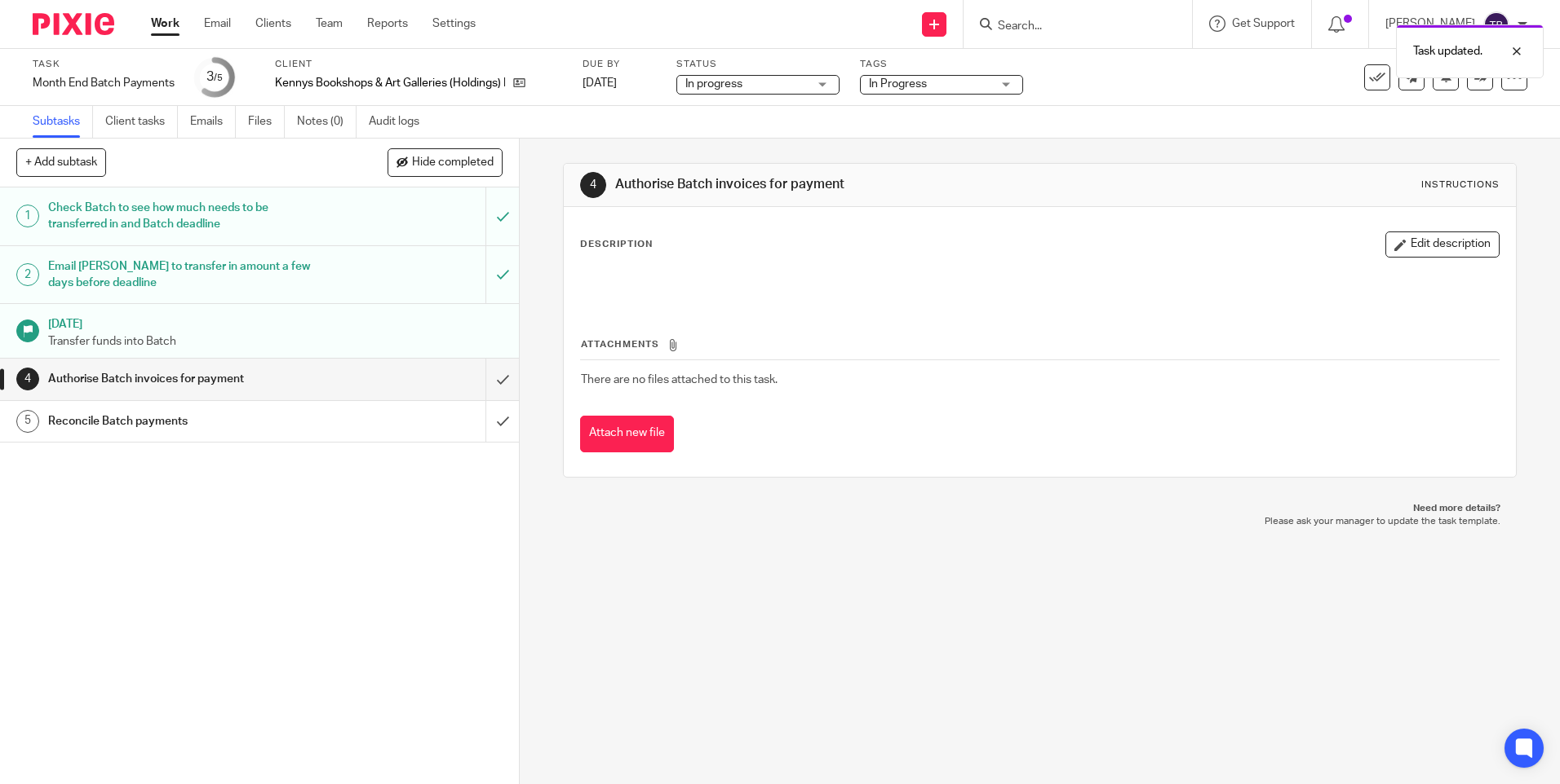
click at [166, 20] on link "Work" at bounding box center [165, 24] width 29 height 17
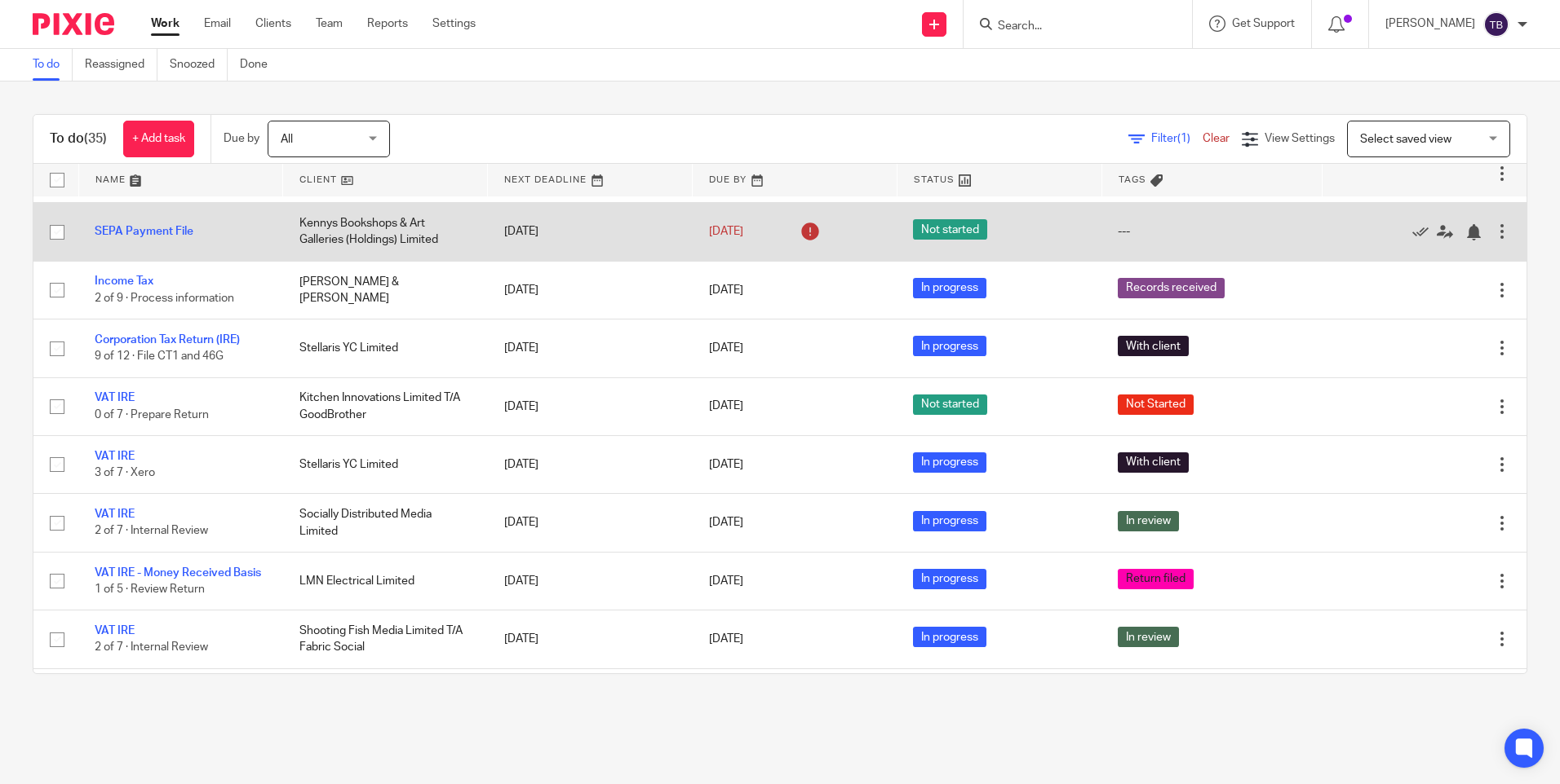
scroll to position [244, 0]
